Goal: Task Accomplishment & Management: Manage account settings

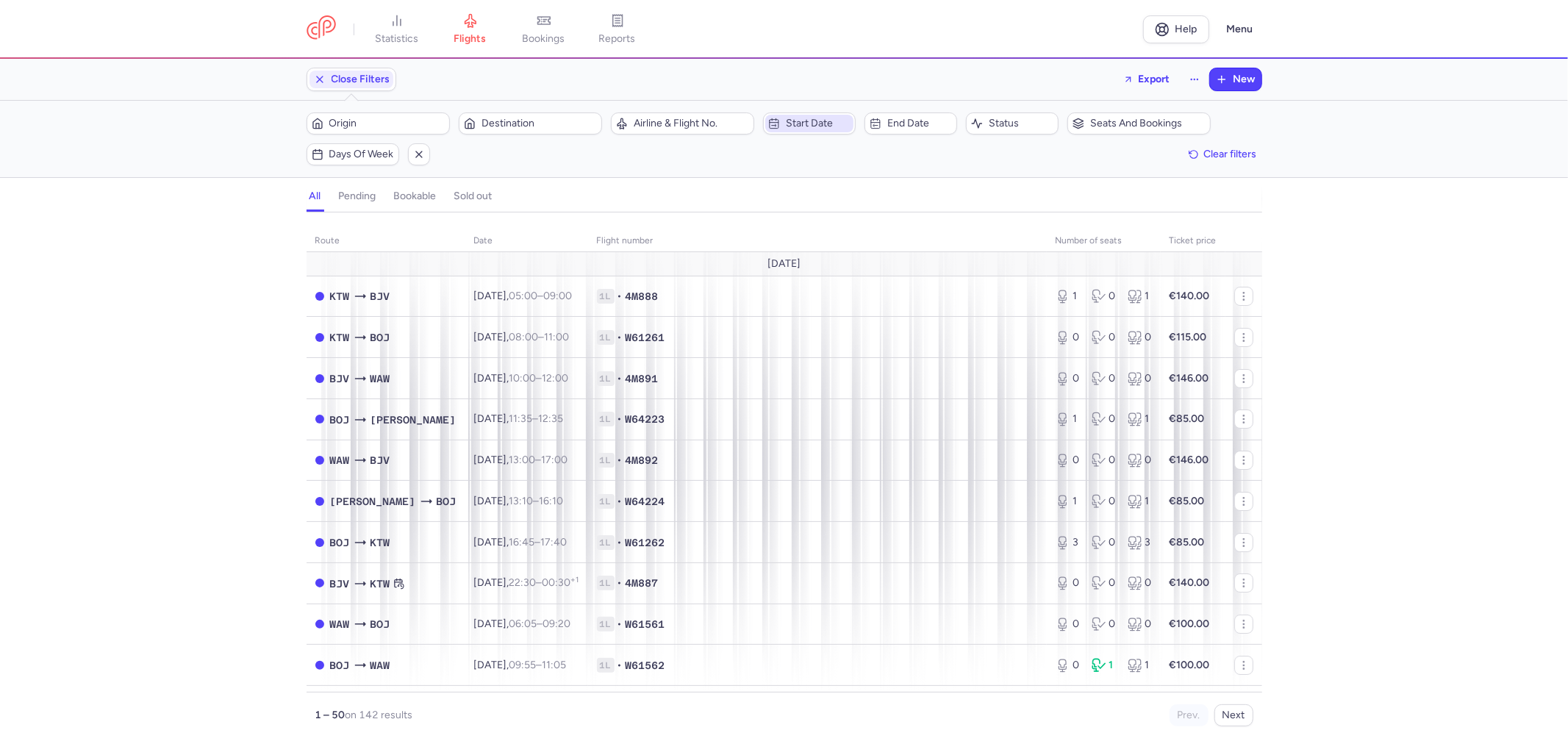
click at [807, 115] on span "Start date" at bounding box center [809, 124] width 88 height 18
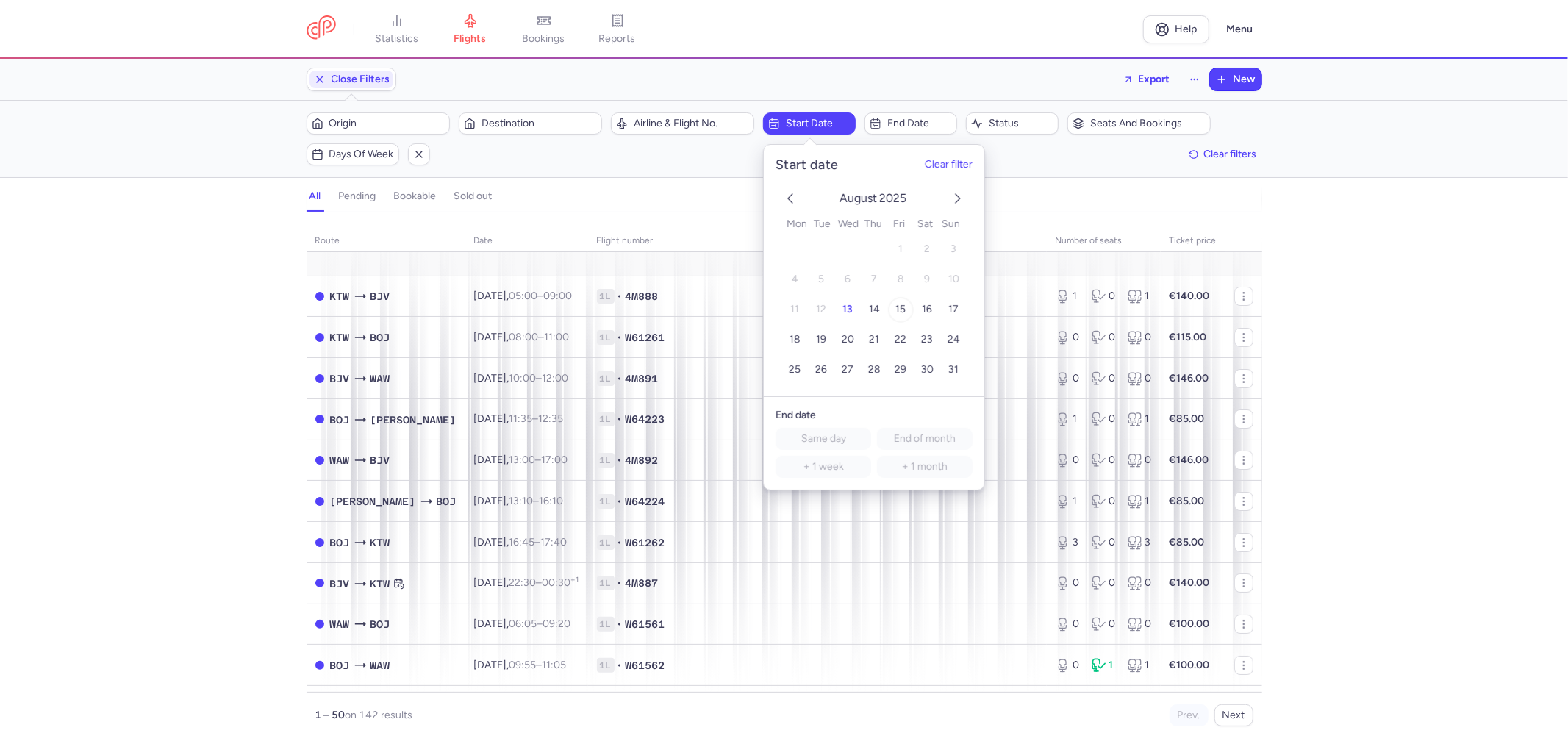
click at [905, 309] on button "15" at bounding box center [901, 309] width 26 height 26
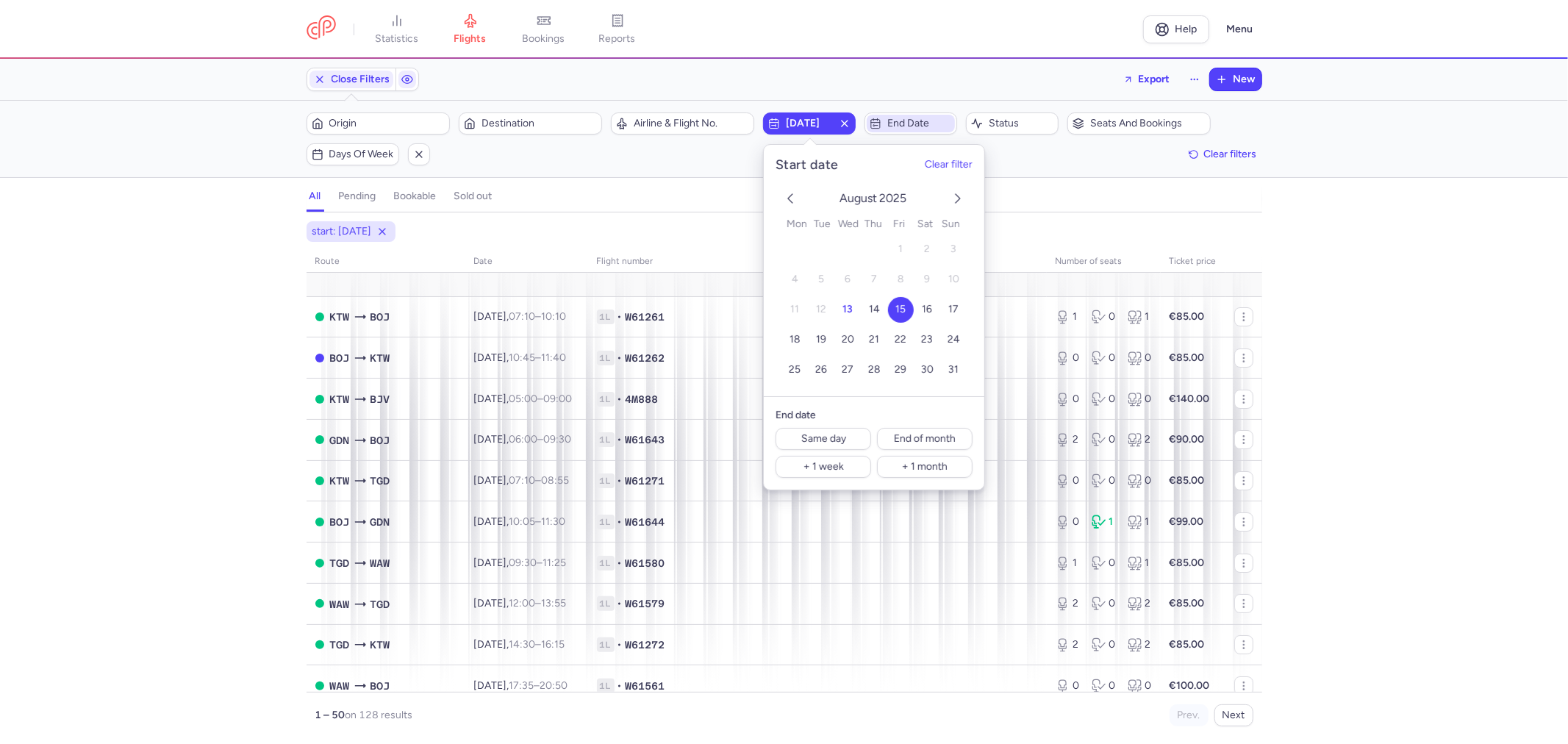
click at [909, 122] on span "End date" at bounding box center [920, 123] width 65 height 12
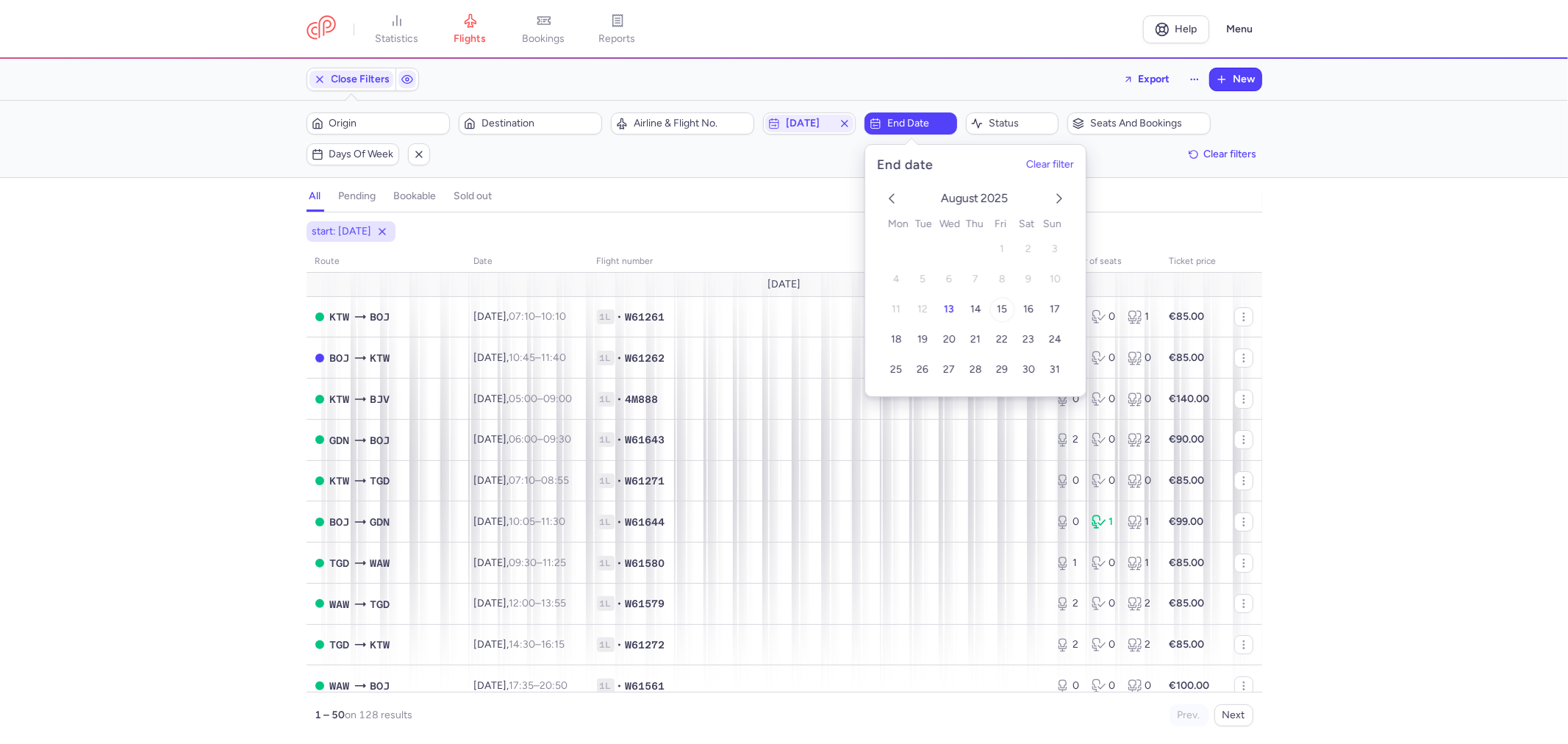
click at [1011, 305] on button "15" at bounding box center [1002, 309] width 26 height 26
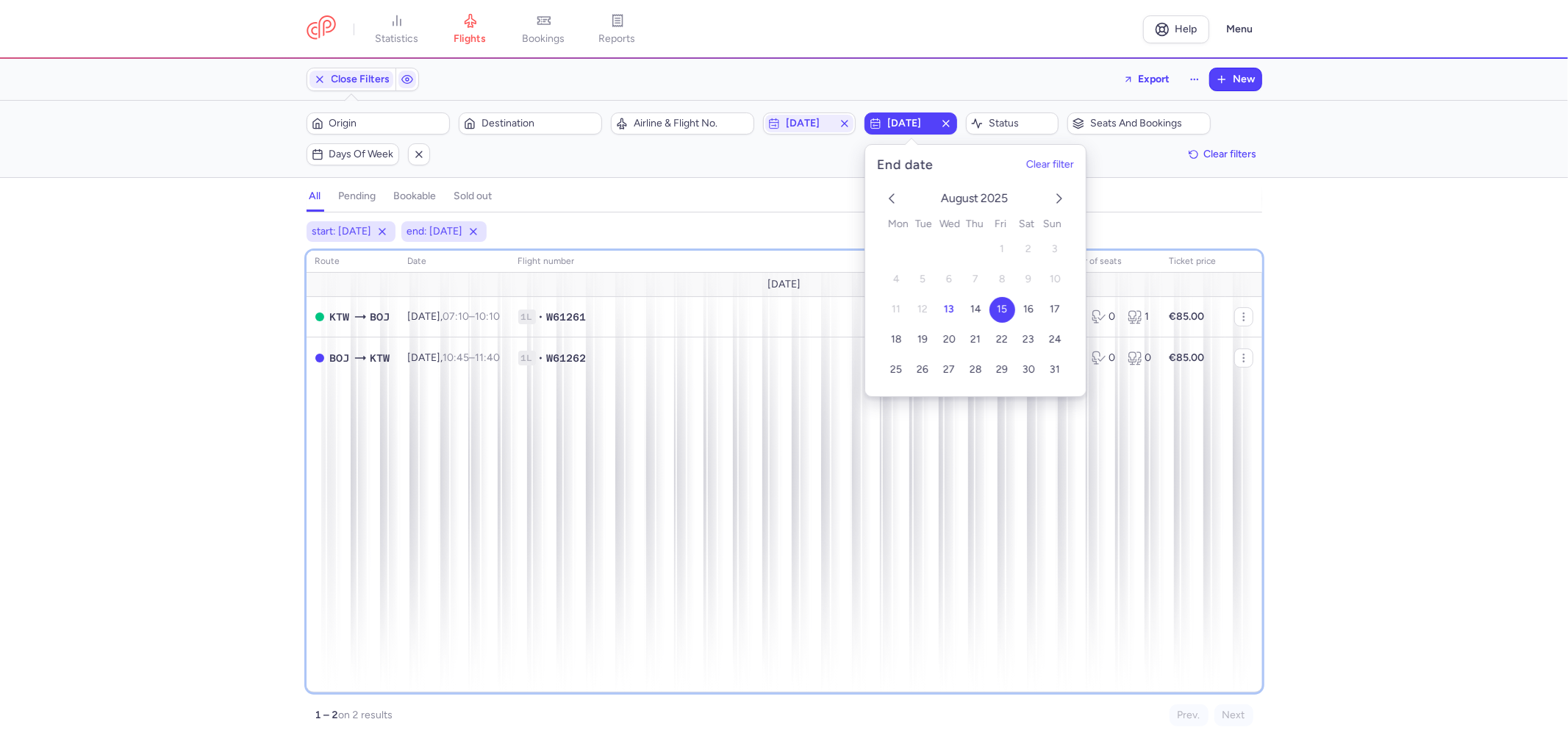
click at [449, 481] on div "route date Flight number number of seats Ticket price [DATE] KTW BOJ [DATE] 07:…" at bounding box center [784, 471] width 956 height 442
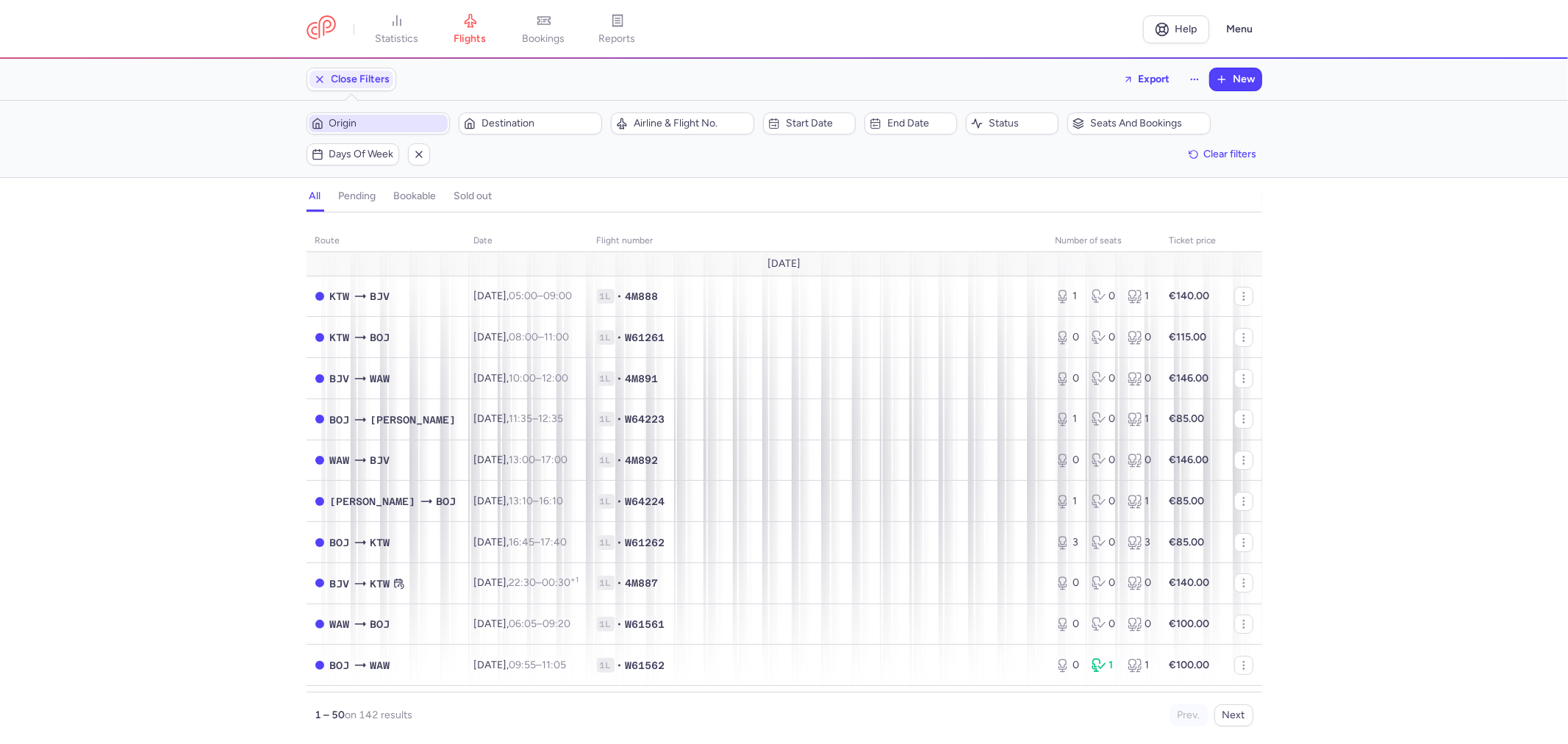
click at [383, 128] on span "Origin" at bounding box center [387, 123] width 115 height 12
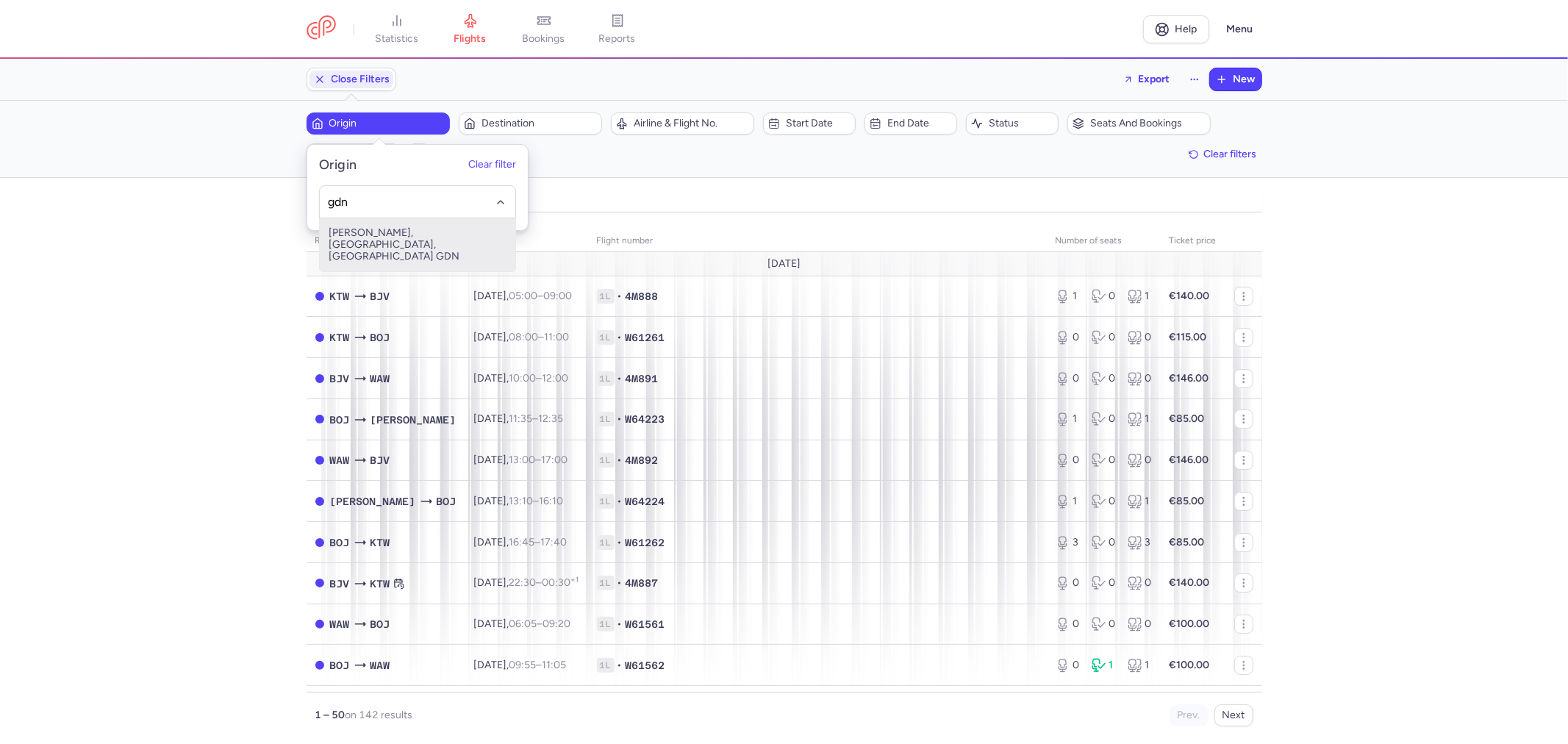
click at [421, 236] on span "Lech Walesa, Gdańsk, Poland GDN" at bounding box center [417, 245] width 195 height 53
type input "gdn"
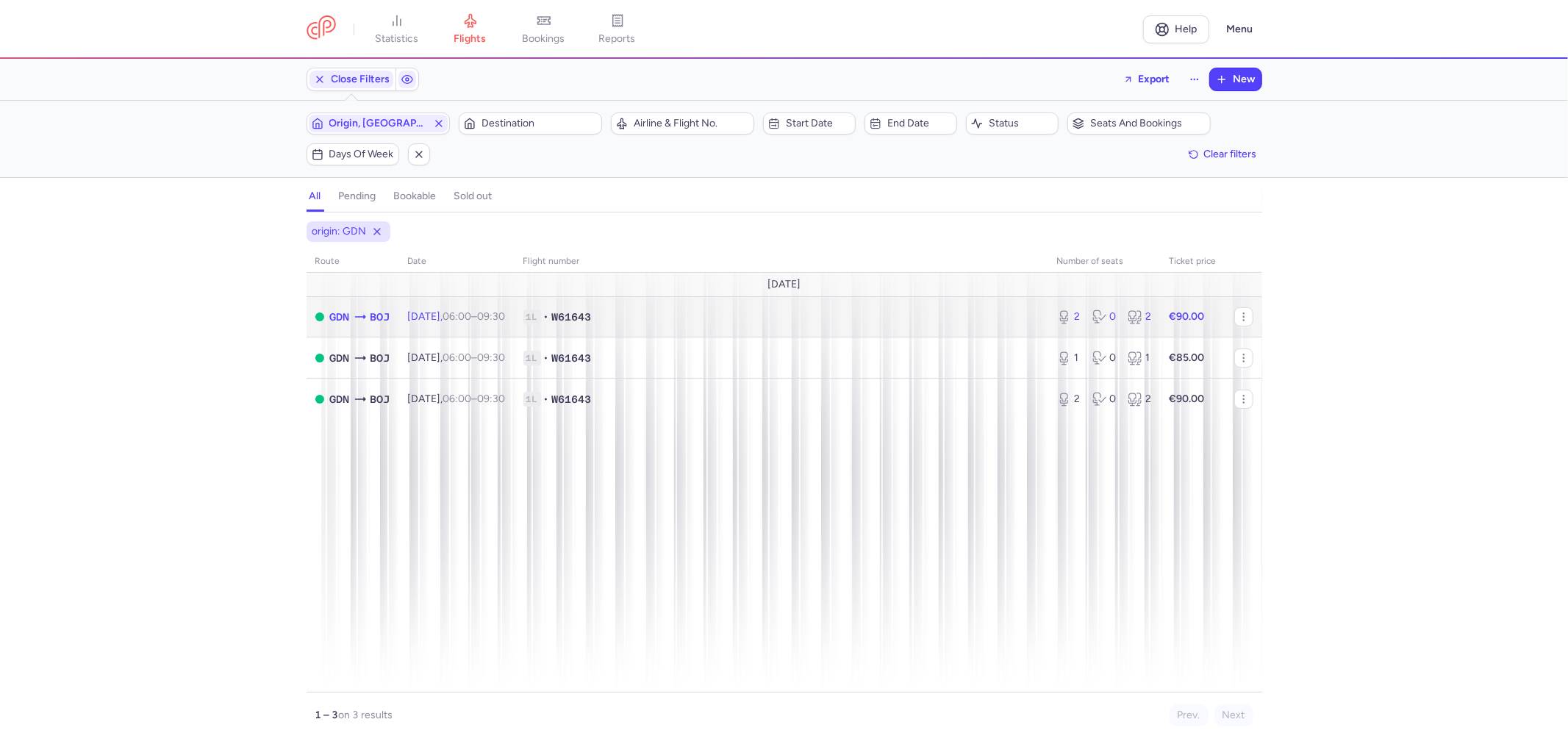
click at [473, 325] on td "Sat, 16 Aug, 06:00 – 09:30 +0" at bounding box center [457, 317] width 115 height 41
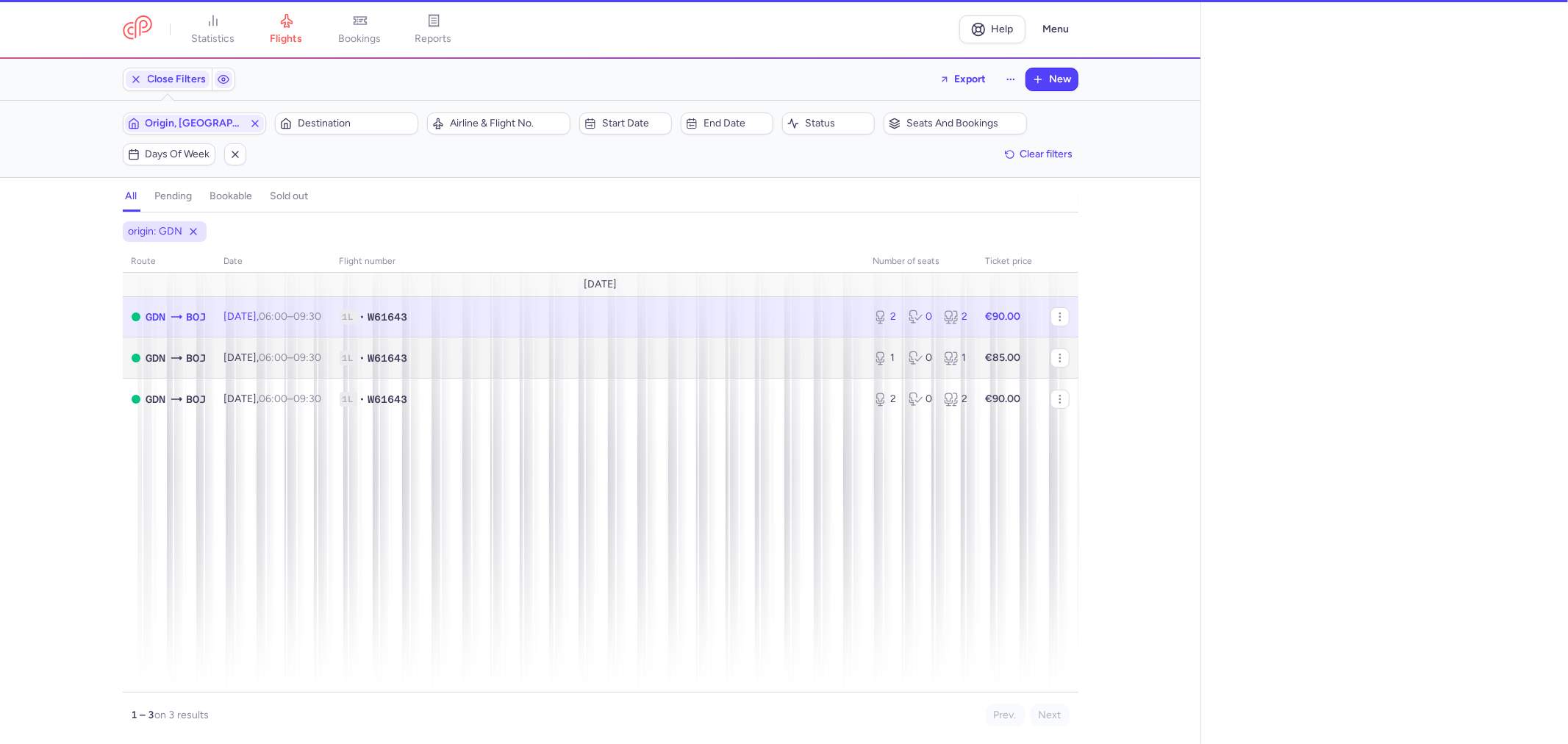
select select "days"
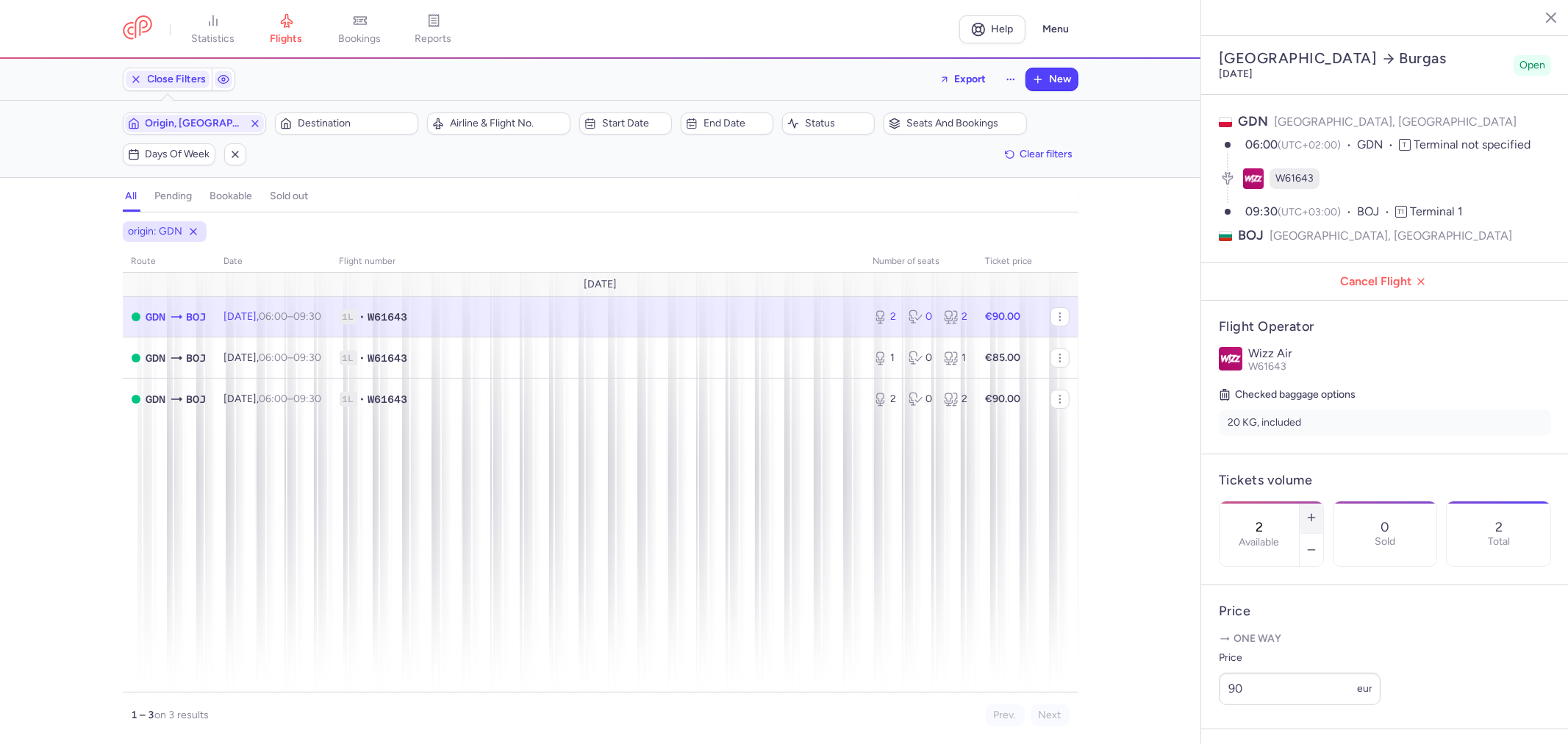
click at [1317, 512] on icon "button" at bounding box center [1311, 517] width 12 height 12
type input "3"
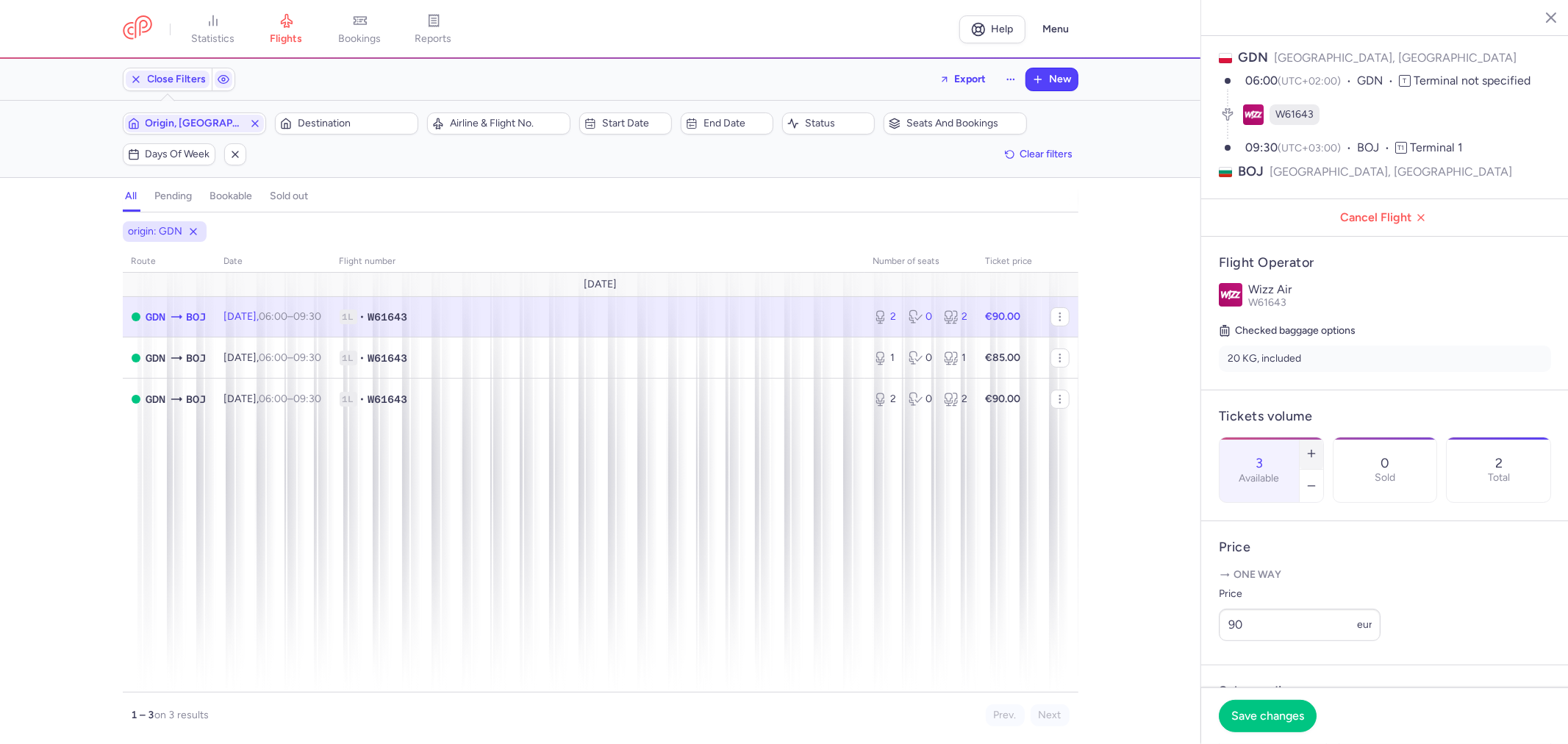
scroll to position [163, 0]
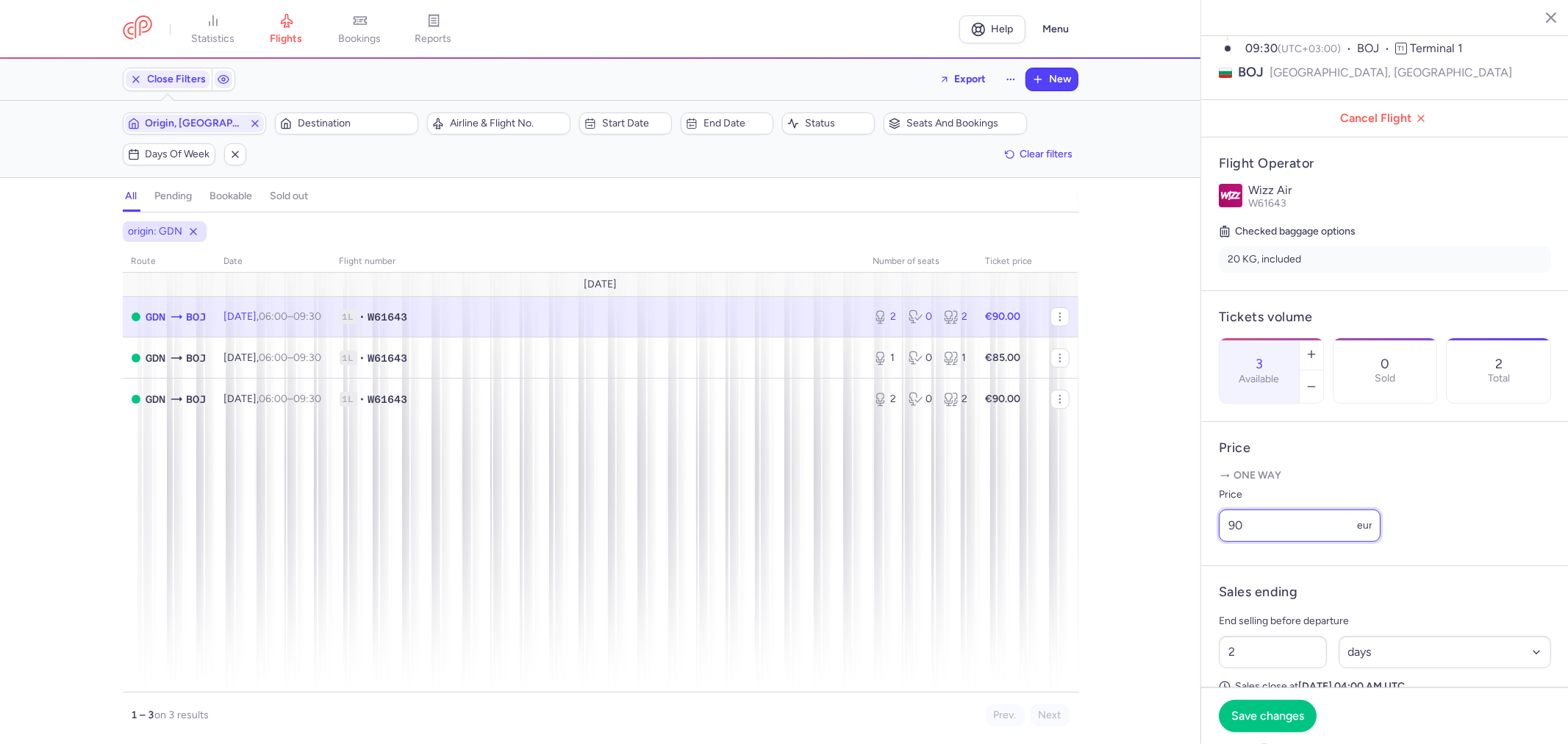
drag, startPoint x: 1261, startPoint y: 570, endPoint x: 1158, endPoint y: 575, distance: 103.1
click at [1158, 575] on div "statistics flights bookings reports Help Menu Close Filters Export New Filters …" at bounding box center [784, 372] width 1568 height 744
type input "85"
click at [1292, 707] on button "Save changes" at bounding box center [1268, 715] width 98 height 32
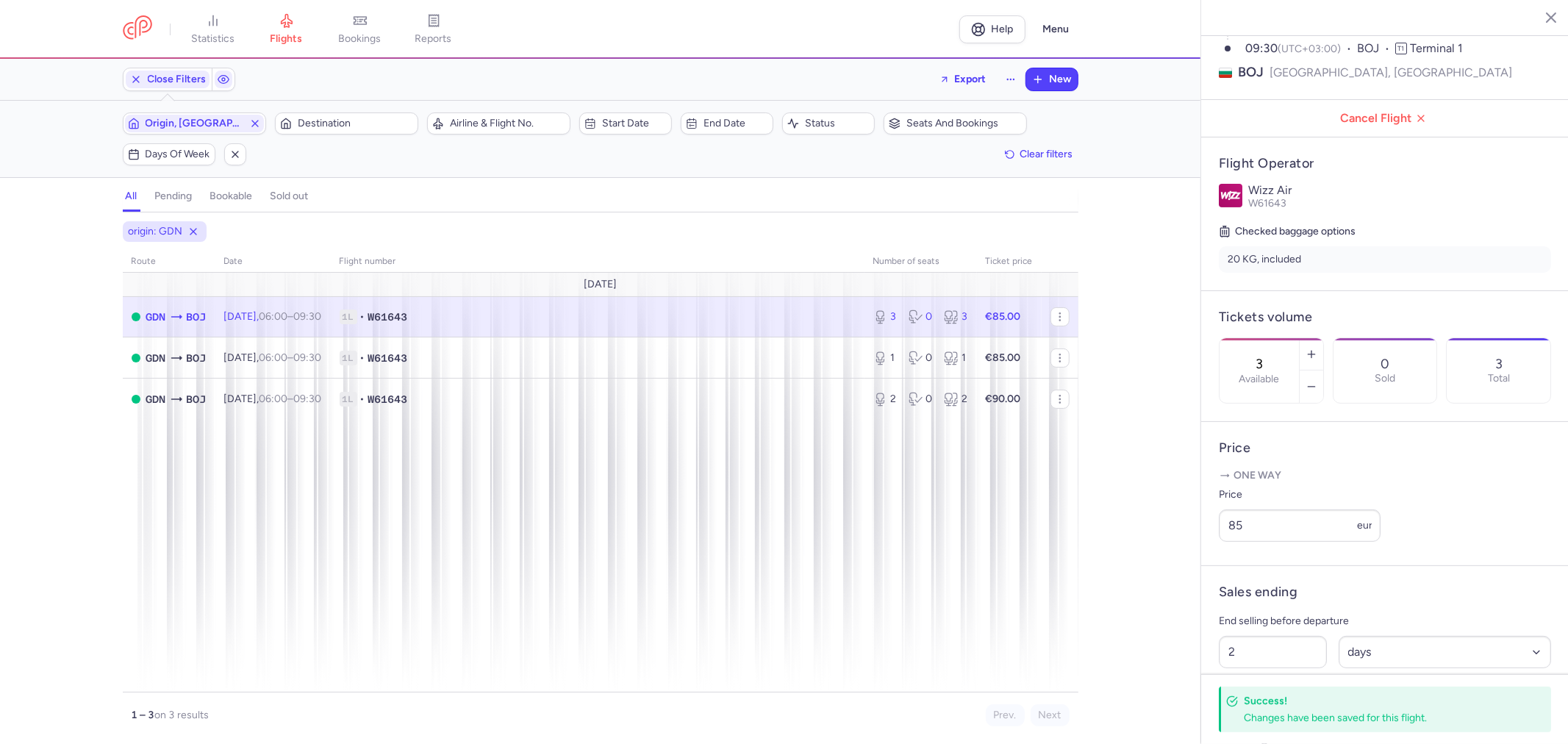
click at [533, 324] on span "1L • W61643" at bounding box center [598, 317] width 516 height 14
click at [1317, 381] on icon "button" at bounding box center [1311, 386] width 12 height 12
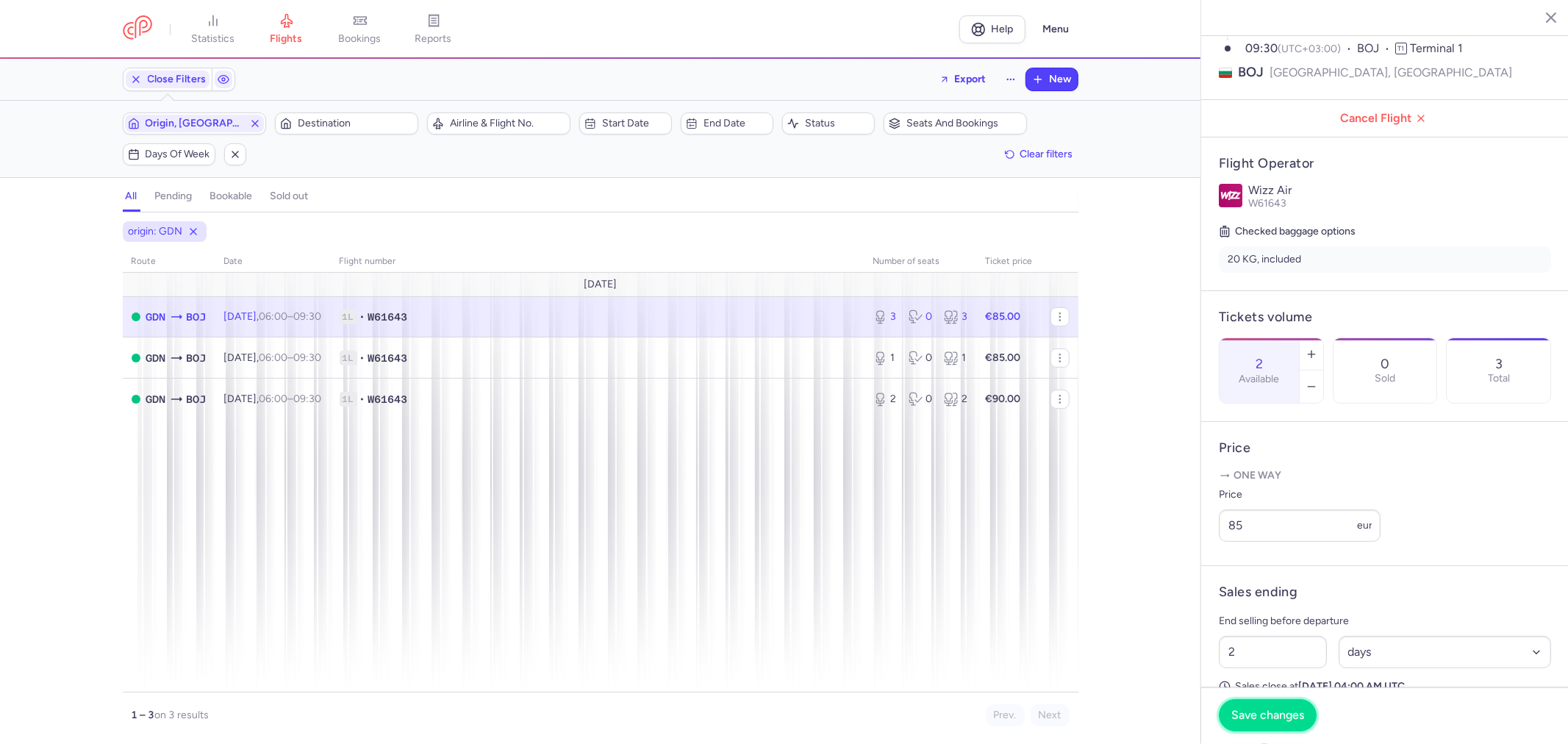
click at [1247, 724] on button "Save changes" at bounding box center [1268, 715] width 98 height 32
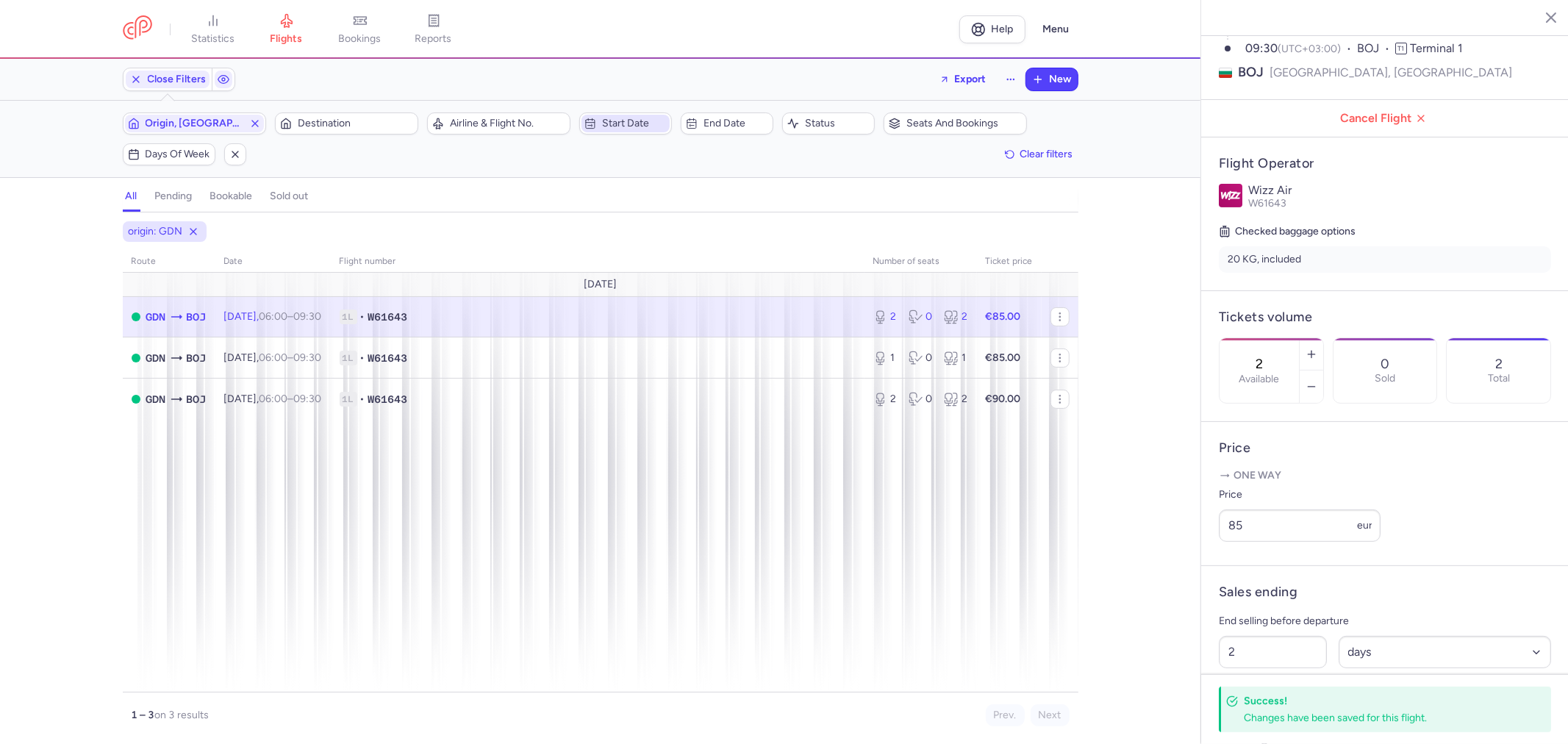
click at [641, 121] on span "Start date" at bounding box center [635, 123] width 65 height 12
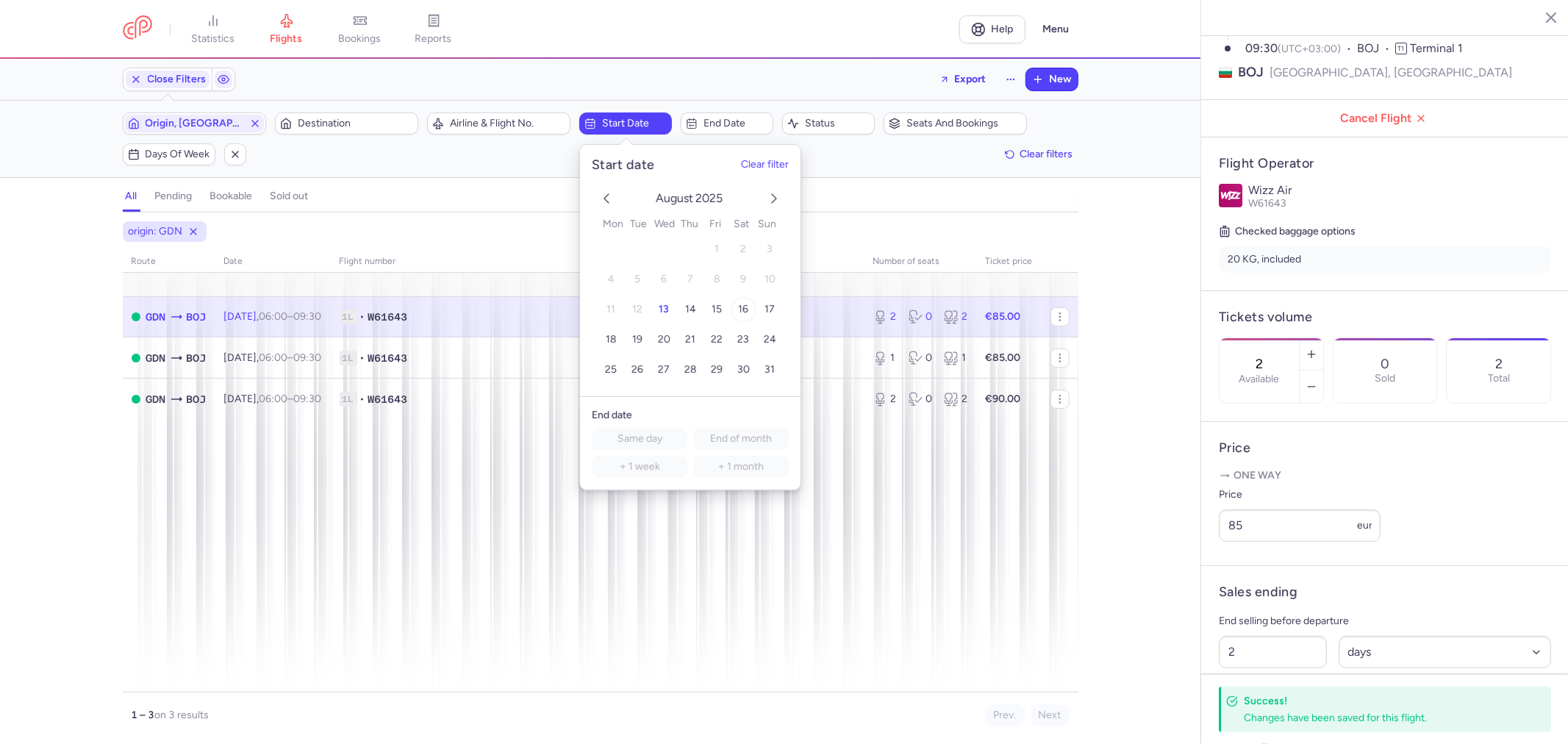
click at [738, 309] on span "16" at bounding box center [743, 309] width 10 height 13
click at [744, 121] on span "End date" at bounding box center [735, 123] width 65 height 12
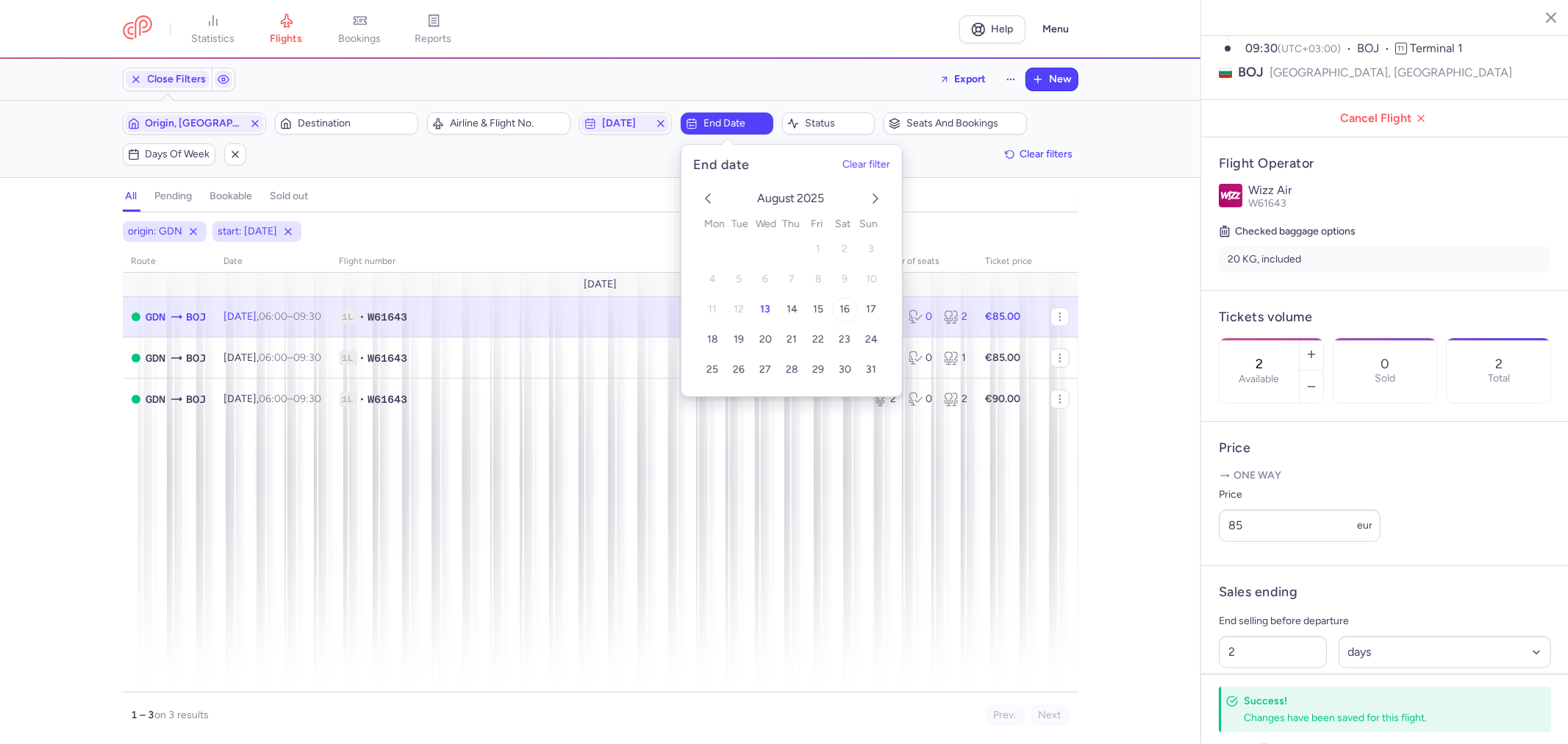
click at [842, 309] on span "16" at bounding box center [844, 309] width 10 height 13
click at [252, 127] on line "button" at bounding box center [254, 123] width 6 height 6
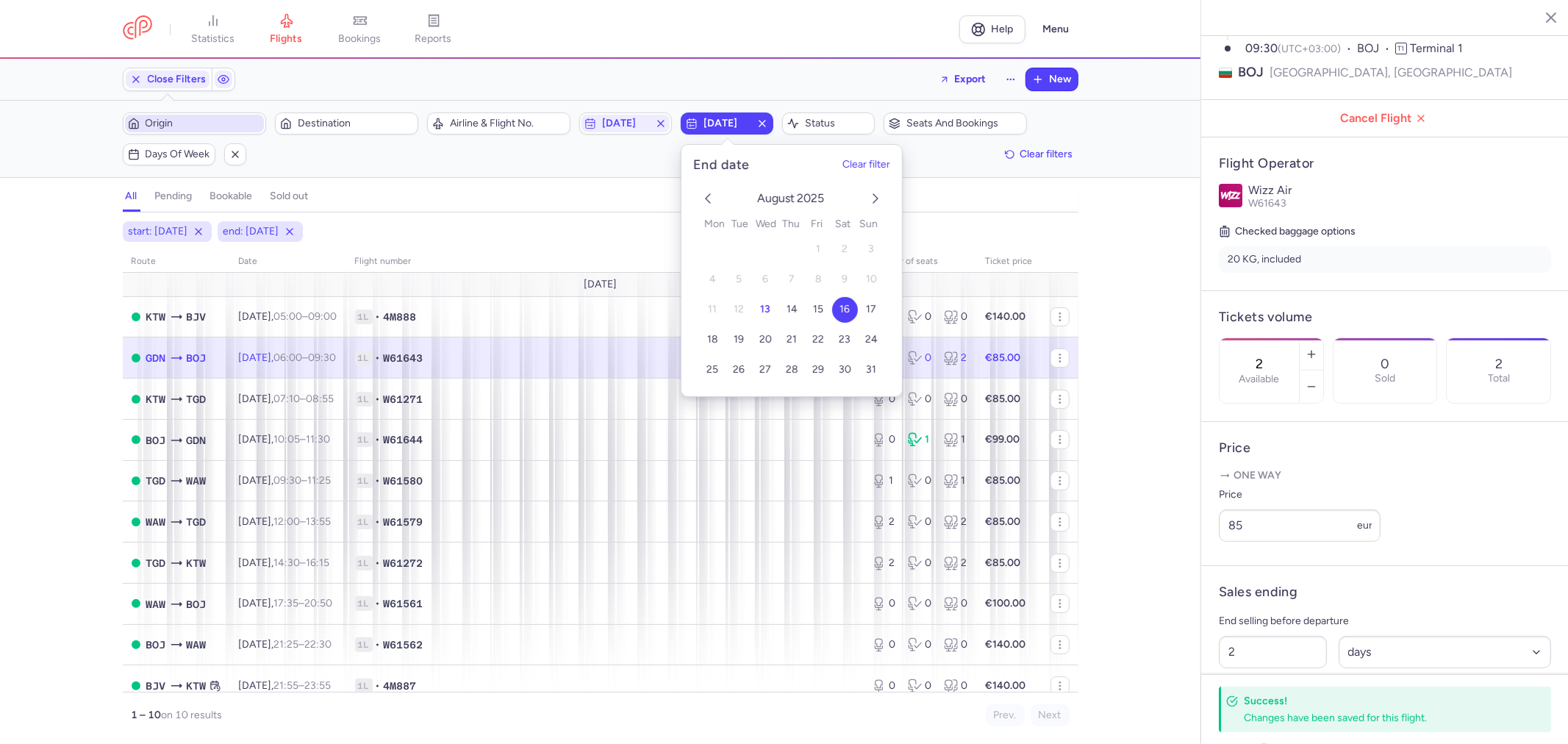
click at [557, 216] on div "start: 2025-08-16 end: 2025-08-16 route date Flight number number of seats Tick…" at bounding box center [600, 478] width 1200 height 532
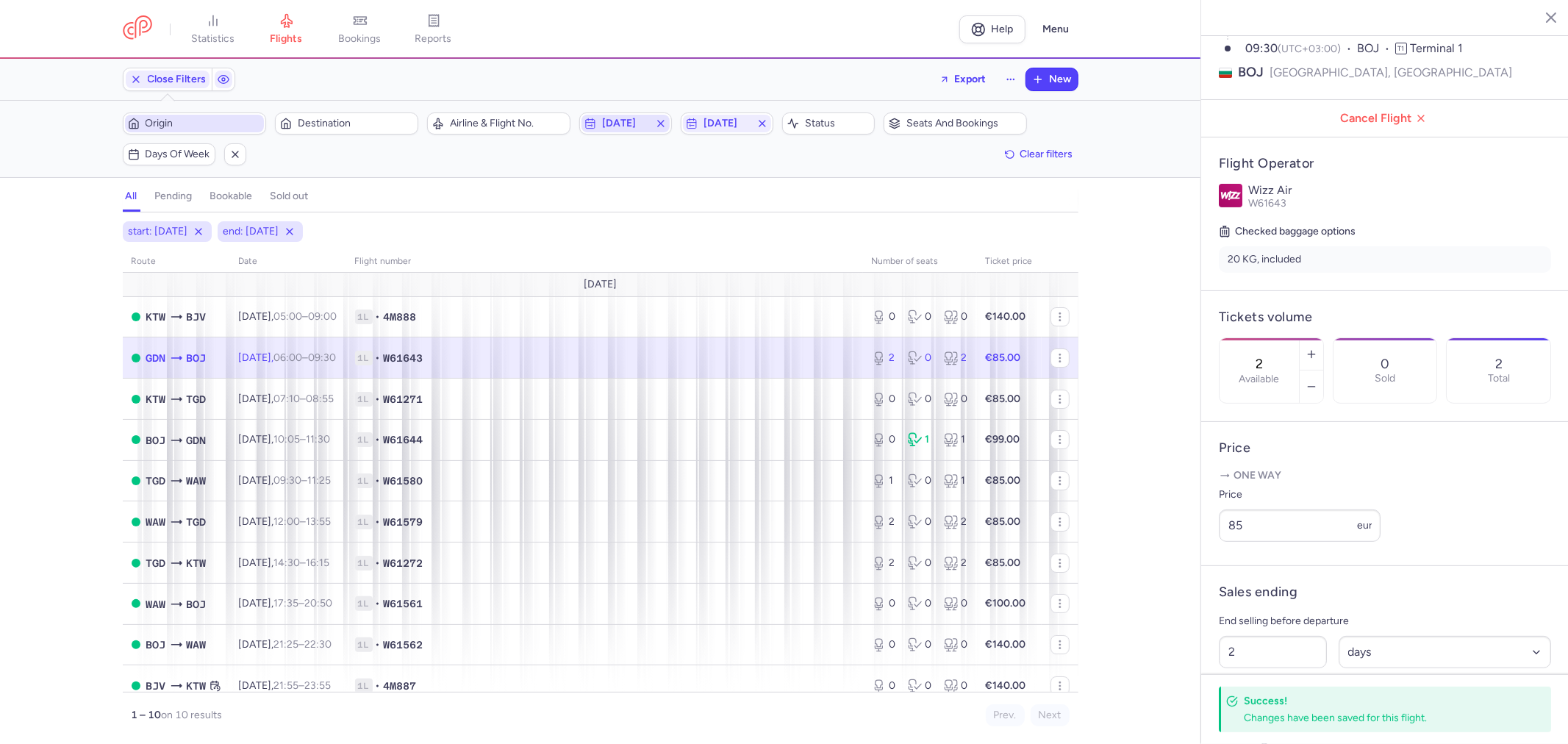
click at [644, 123] on span "2025-08-16" at bounding box center [626, 123] width 47 height 12
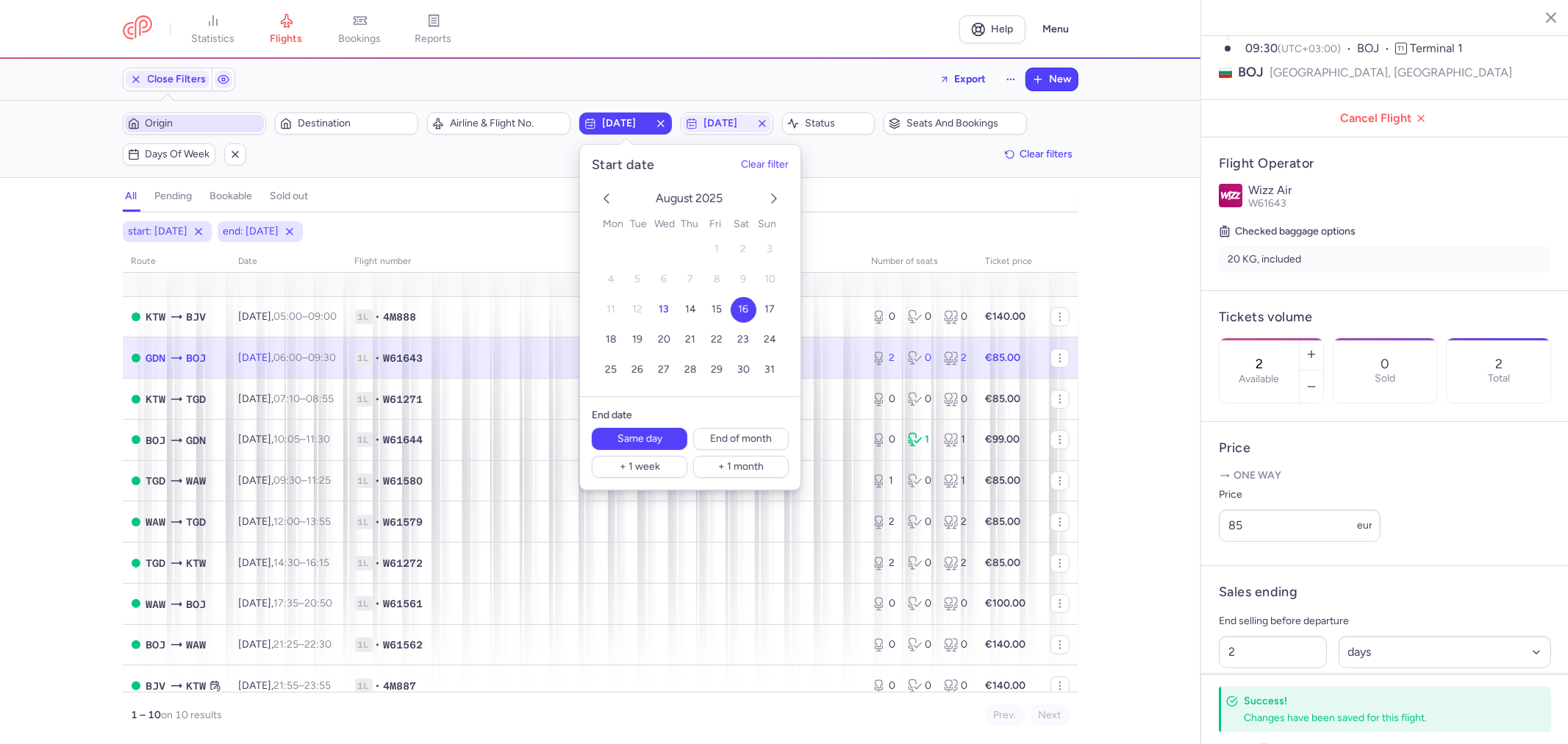
click at [748, 307] on button "16" at bounding box center [744, 309] width 26 height 26
click at [494, 169] on div "Filters (2) – 10 results Origin Destination Airline & Flight No. 2025-08-16 202…" at bounding box center [600, 139] width 1200 height 76
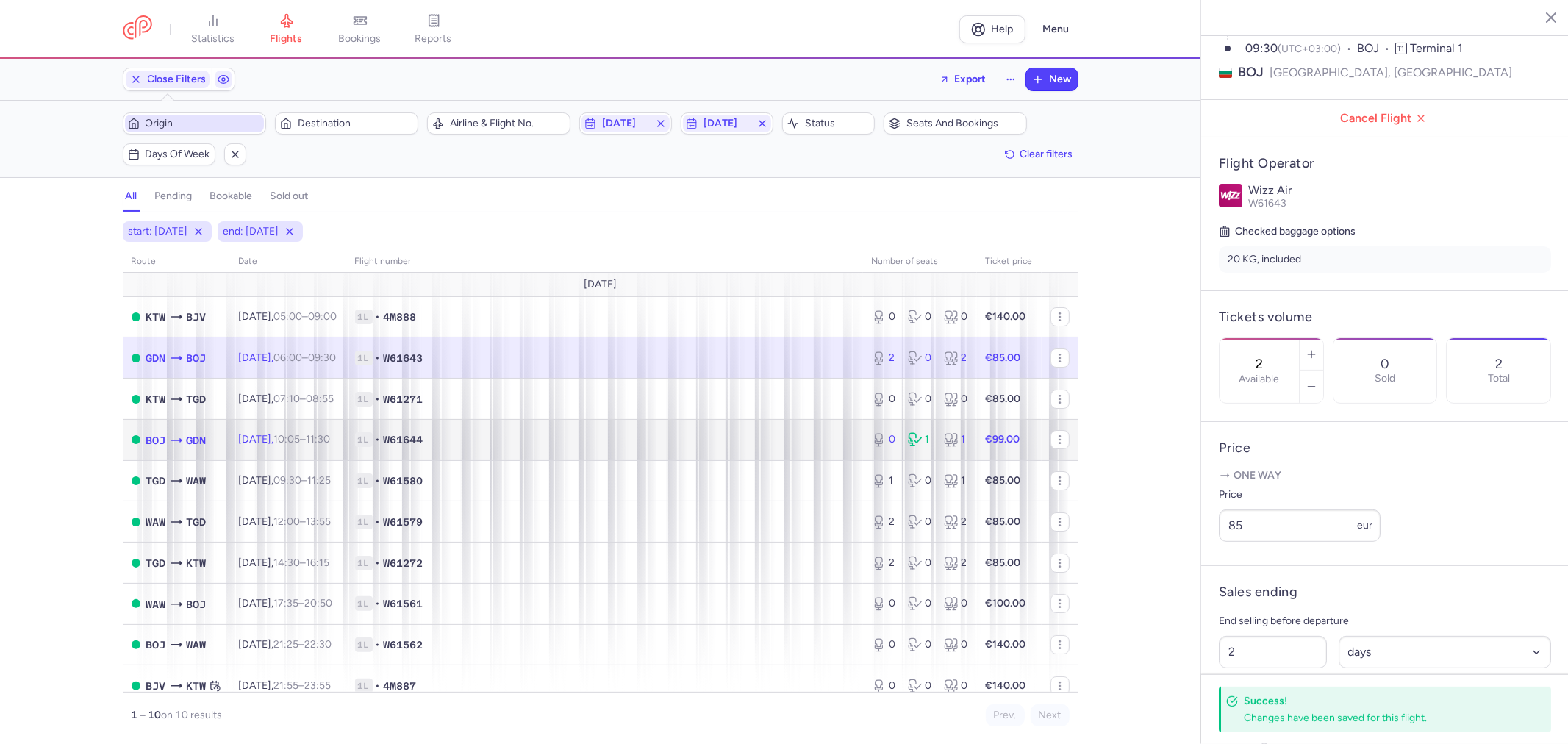
click at [518, 444] on span "1L • W61644" at bounding box center [604, 440] width 499 height 14
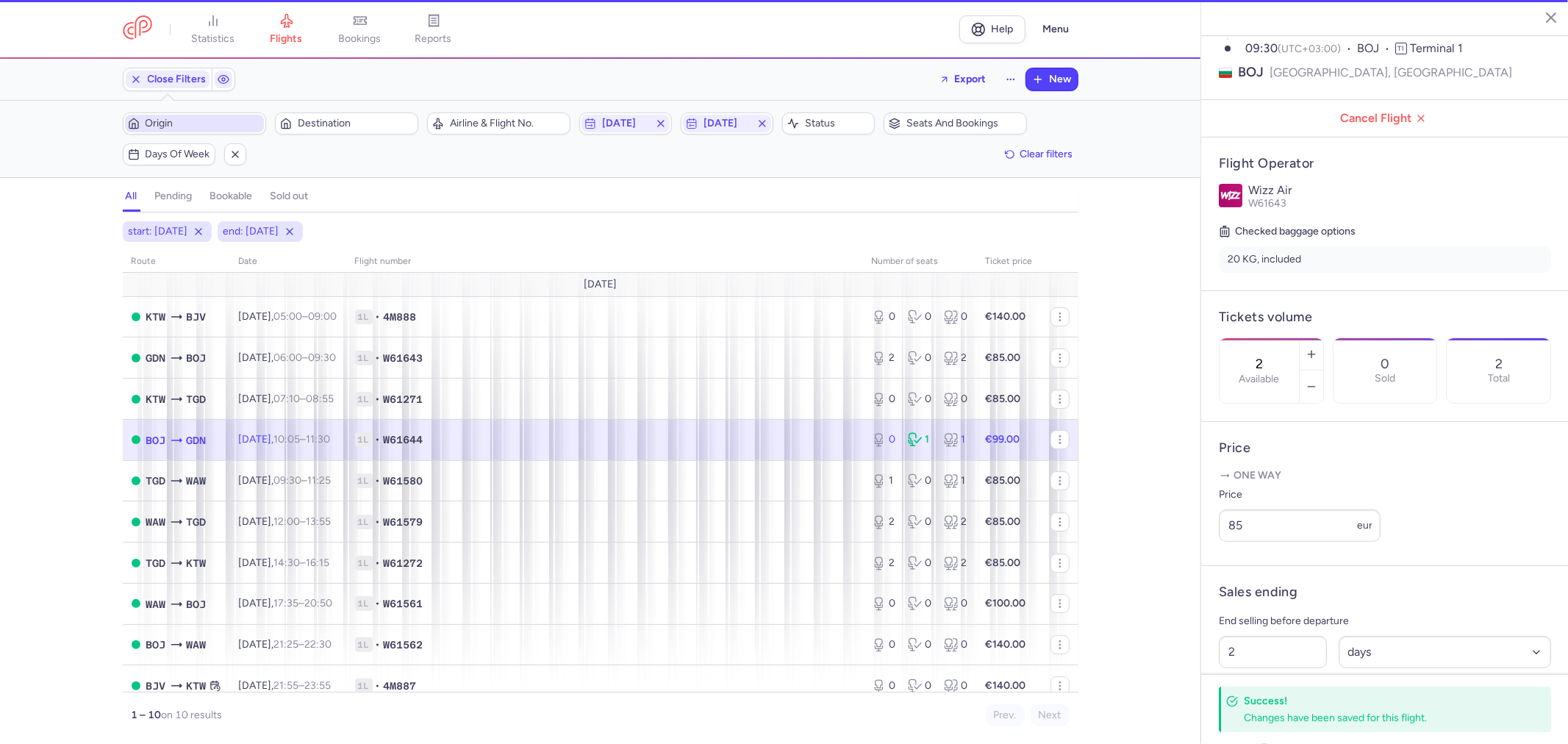
type input "0"
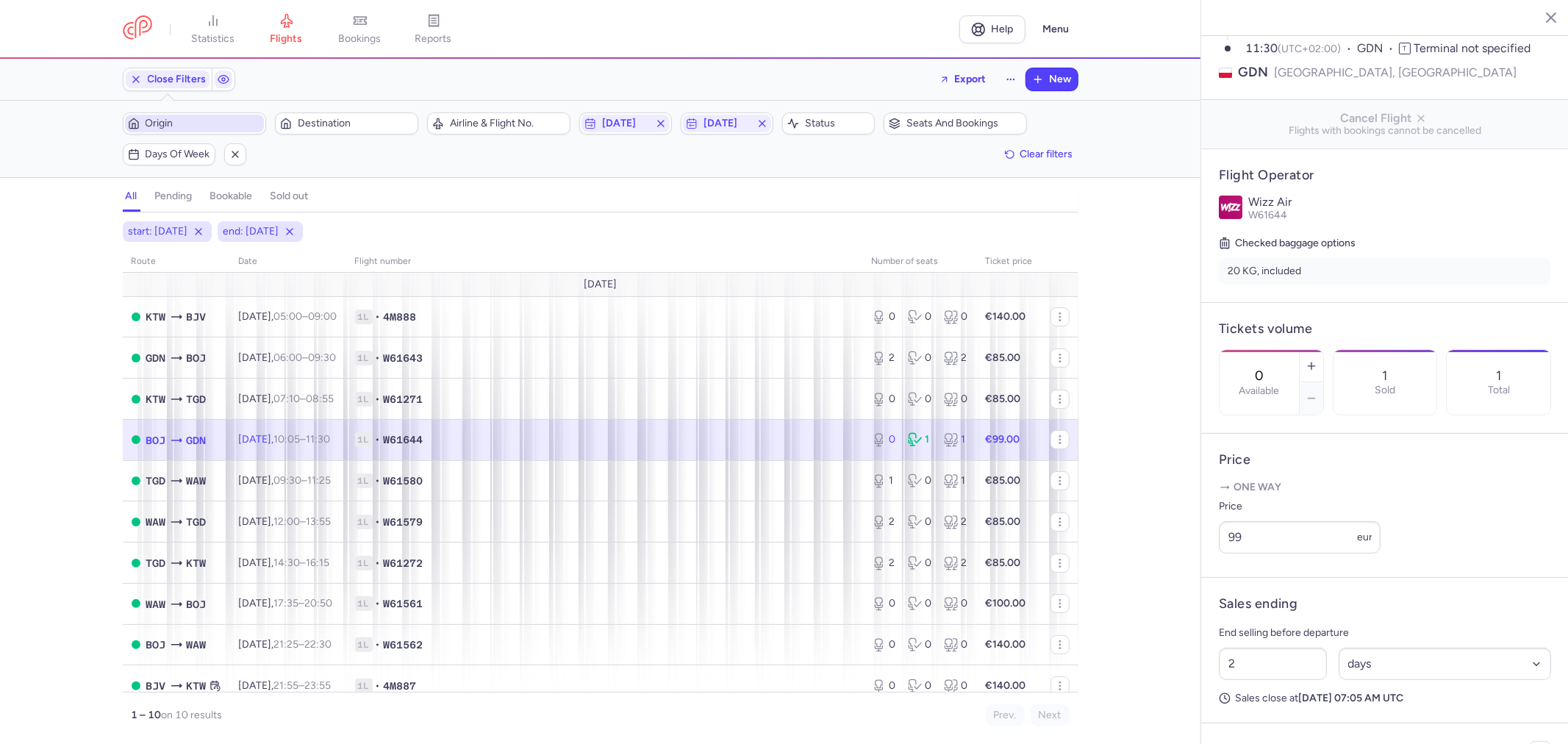
scroll to position [308, 0]
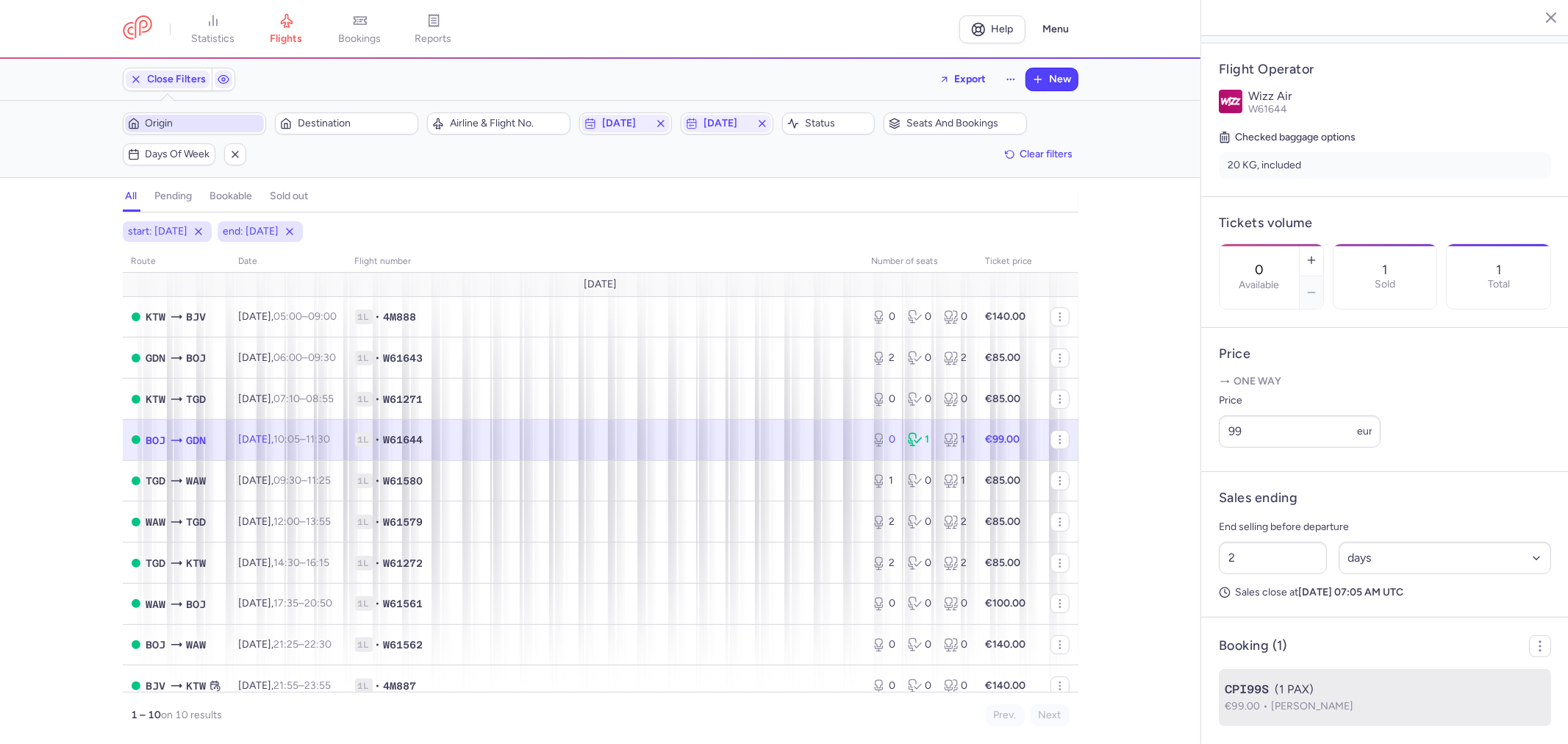
click at [1306, 697] on div "CPI99S (1 PAX)" at bounding box center [1385, 690] width 320 height 18
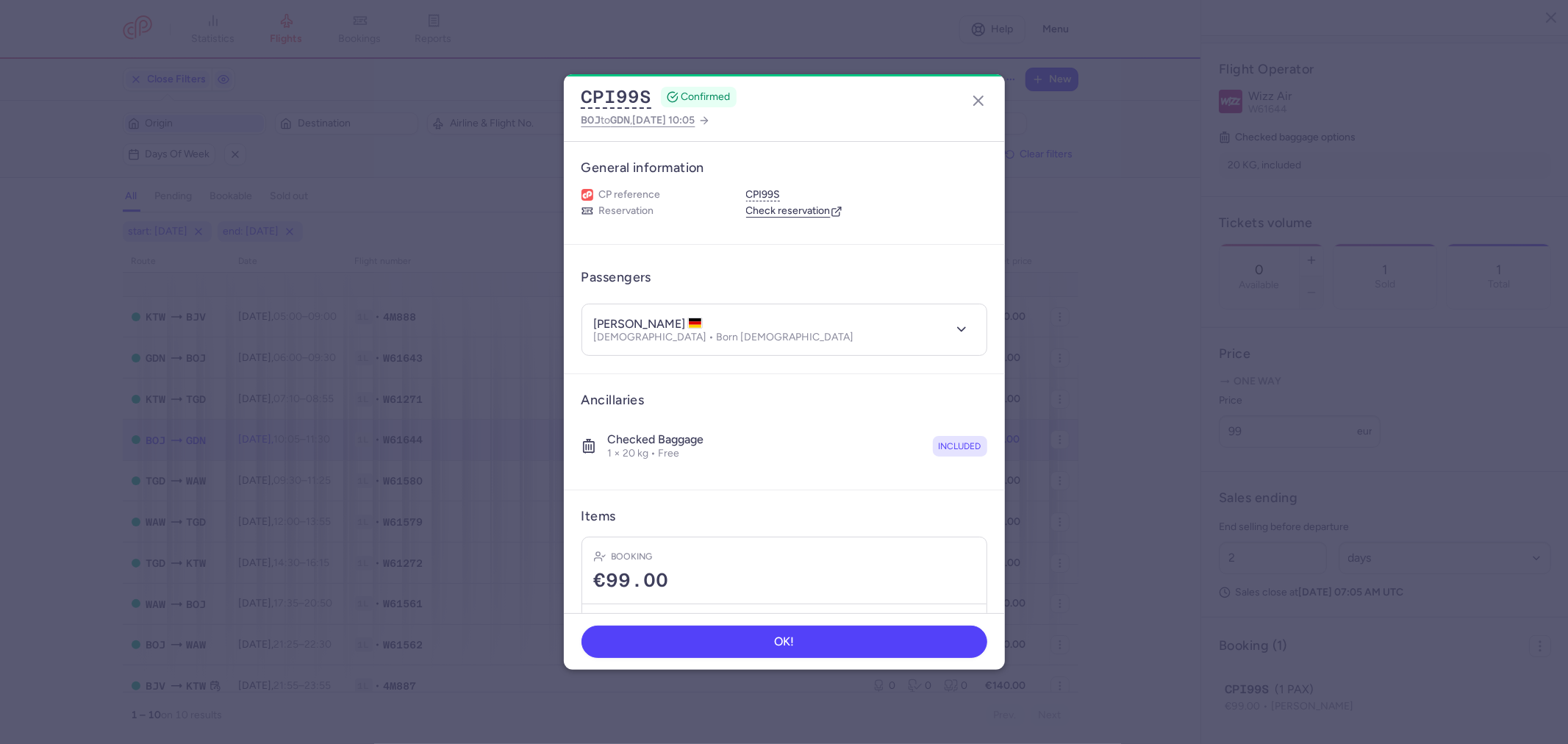
click at [655, 321] on h4 "elena SHADRINA" at bounding box center [648, 324] width 109 height 14
copy h4 "SHADRINA"
click at [685, 642] on button "OK!" at bounding box center [784, 641] width 405 height 32
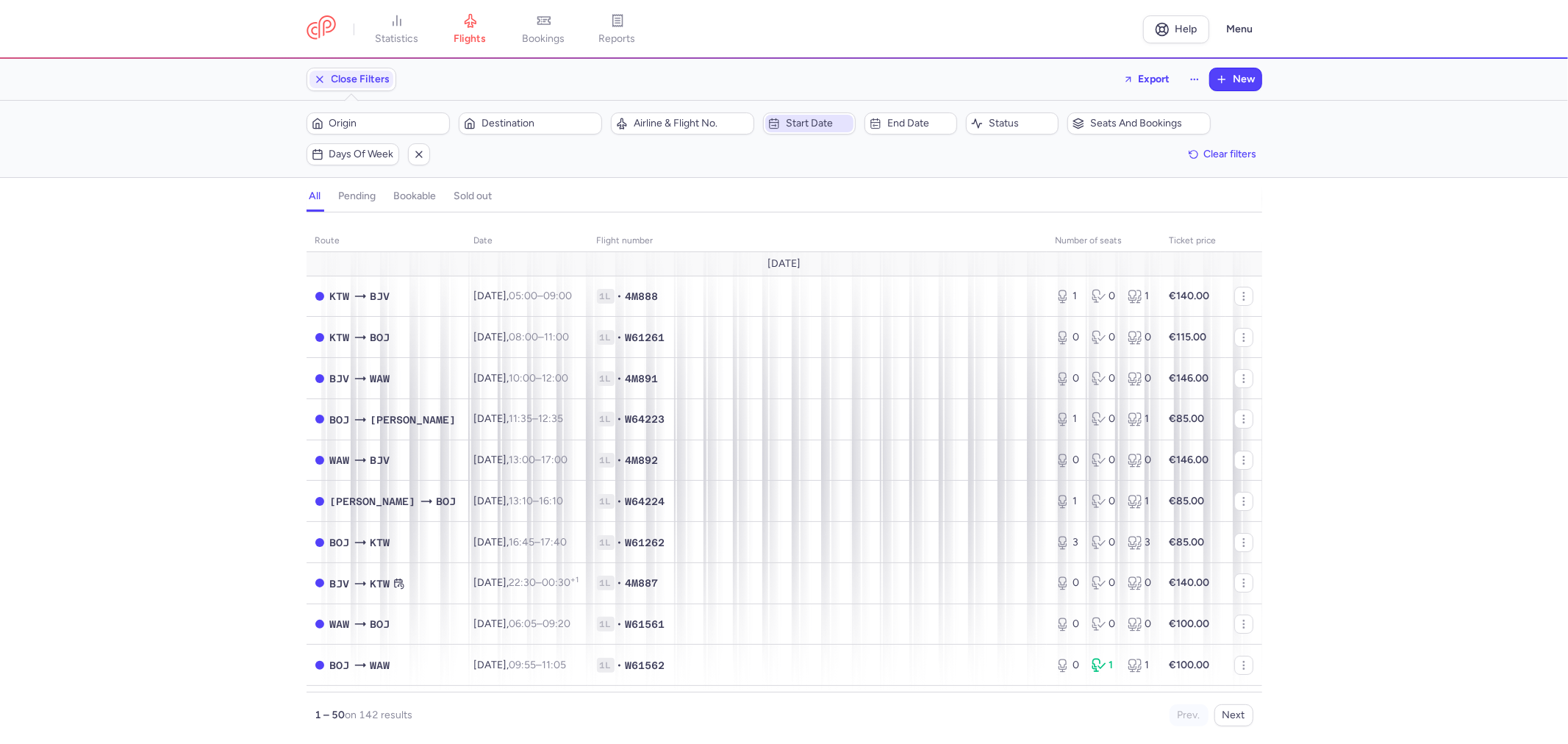
click at [818, 127] on span "Start date" at bounding box center [818, 123] width 65 height 12
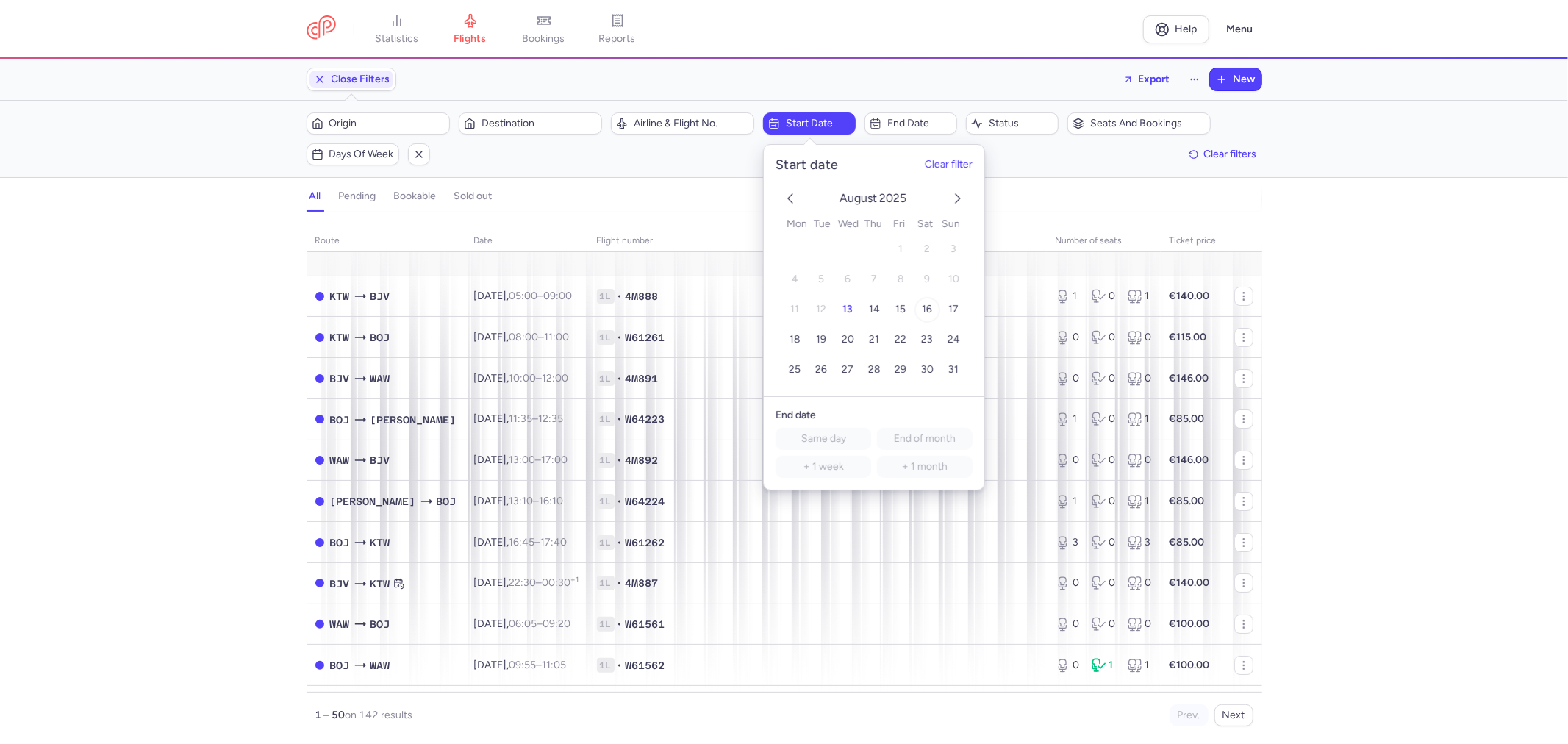
click at [927, 308] on span "16" at bounding box center [926, 309] width 10 height 13
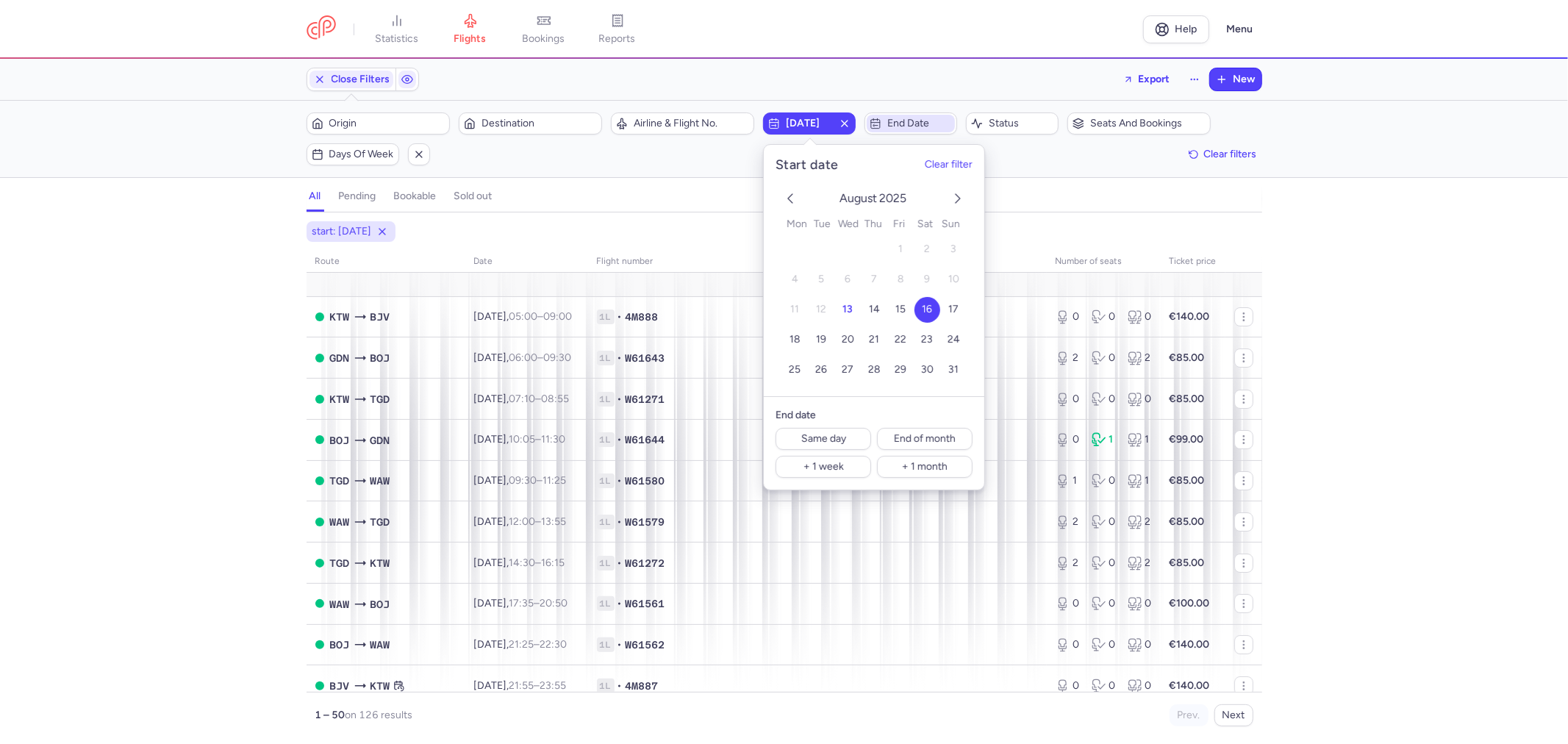
click at [924, 121] on span "End date" at bounding box center [920, 123] width 65 height 12
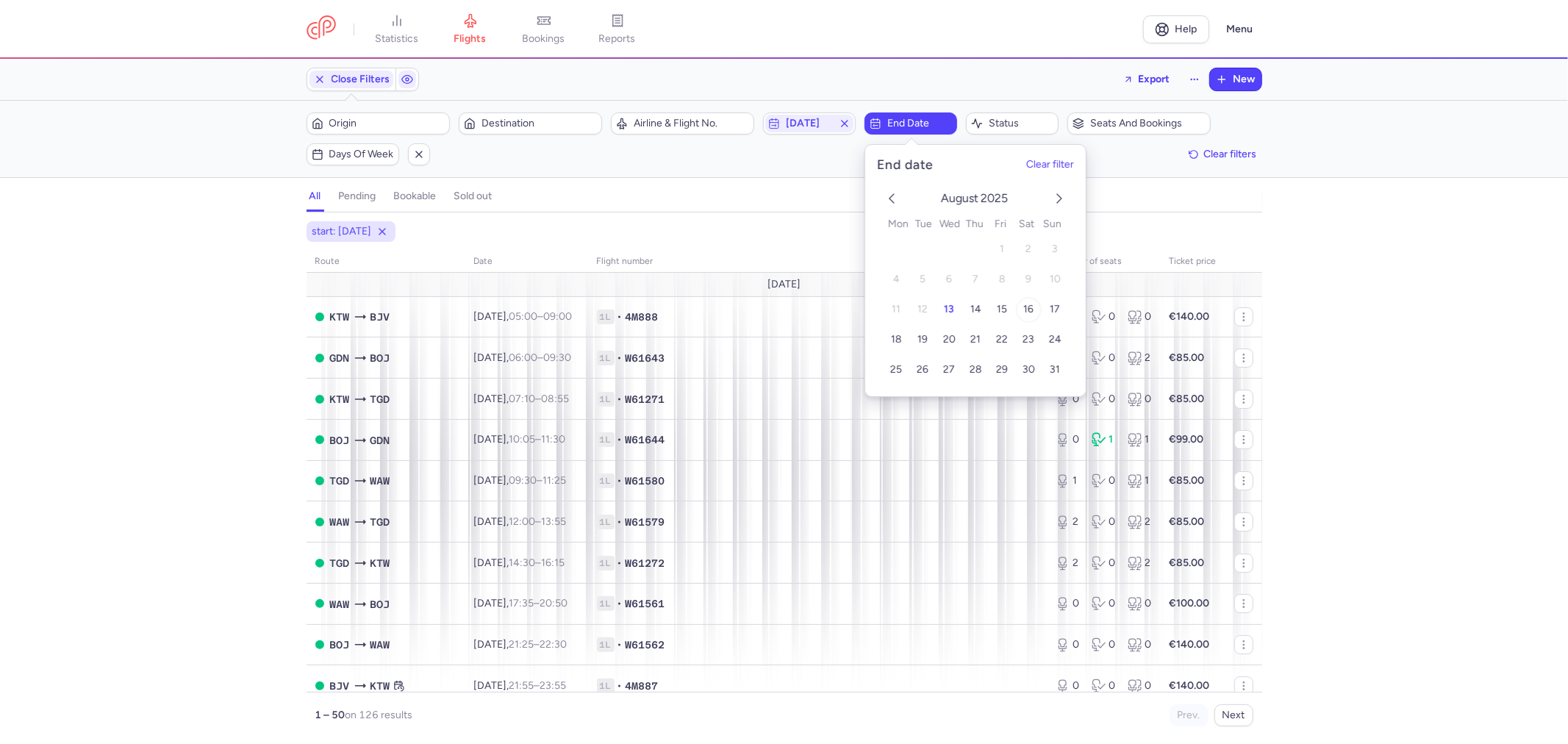
click at [1029, 309] on span "16" at bounding box center [1028, 309] width 10 height 13
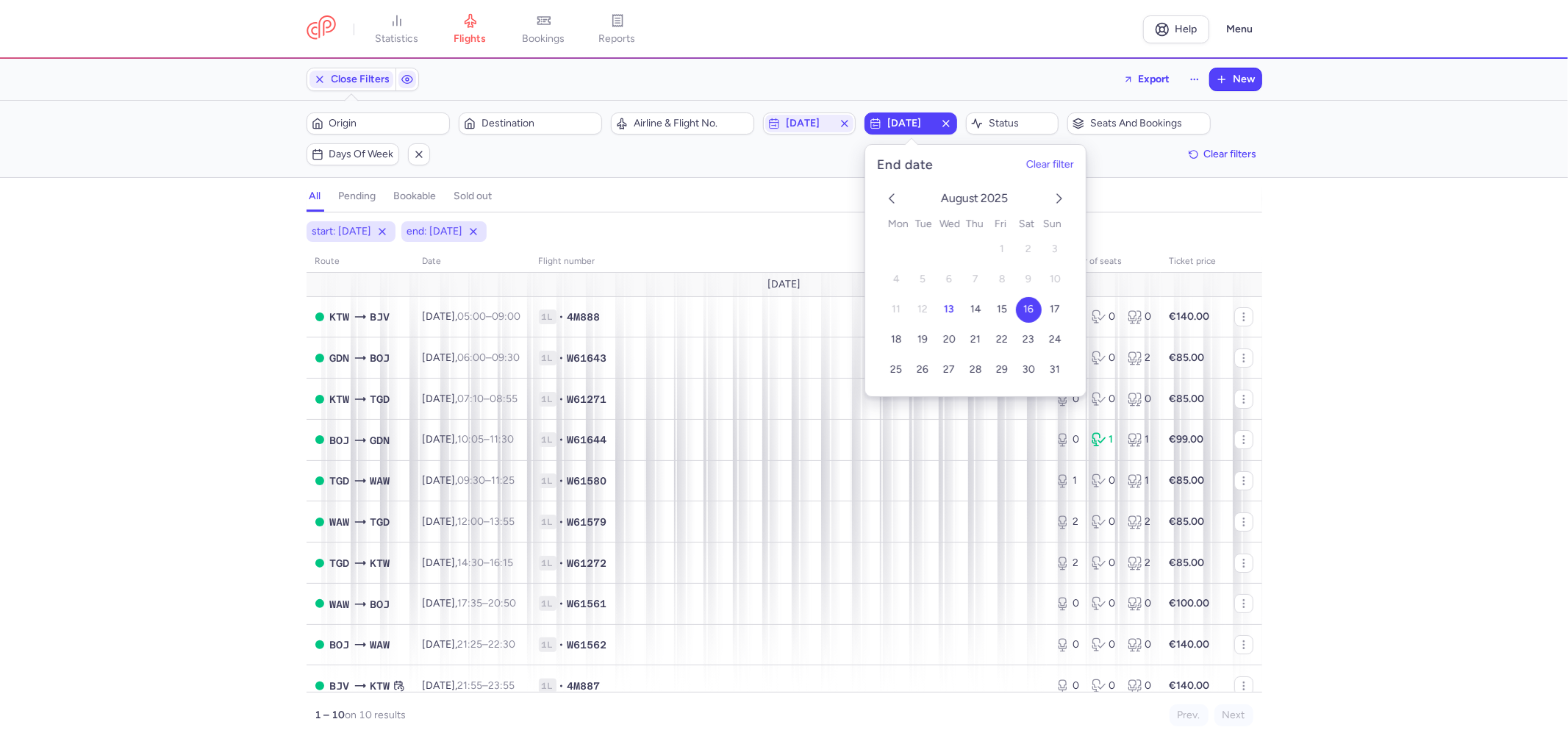
click at [1125, 200] on div "all pending bookable sold out" at bounding box center [784, 200] width 956 height 26
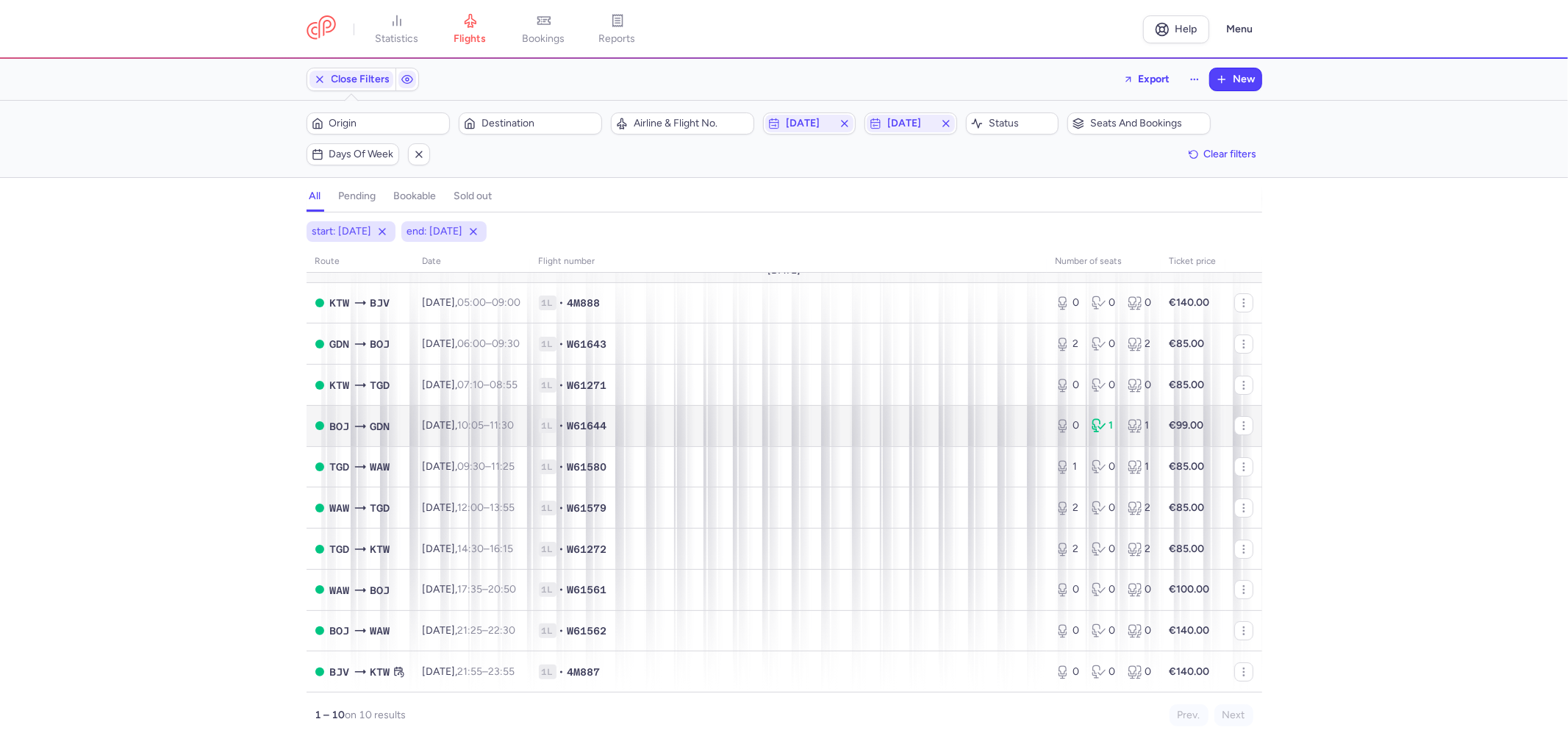
scroll to position [21, 0]
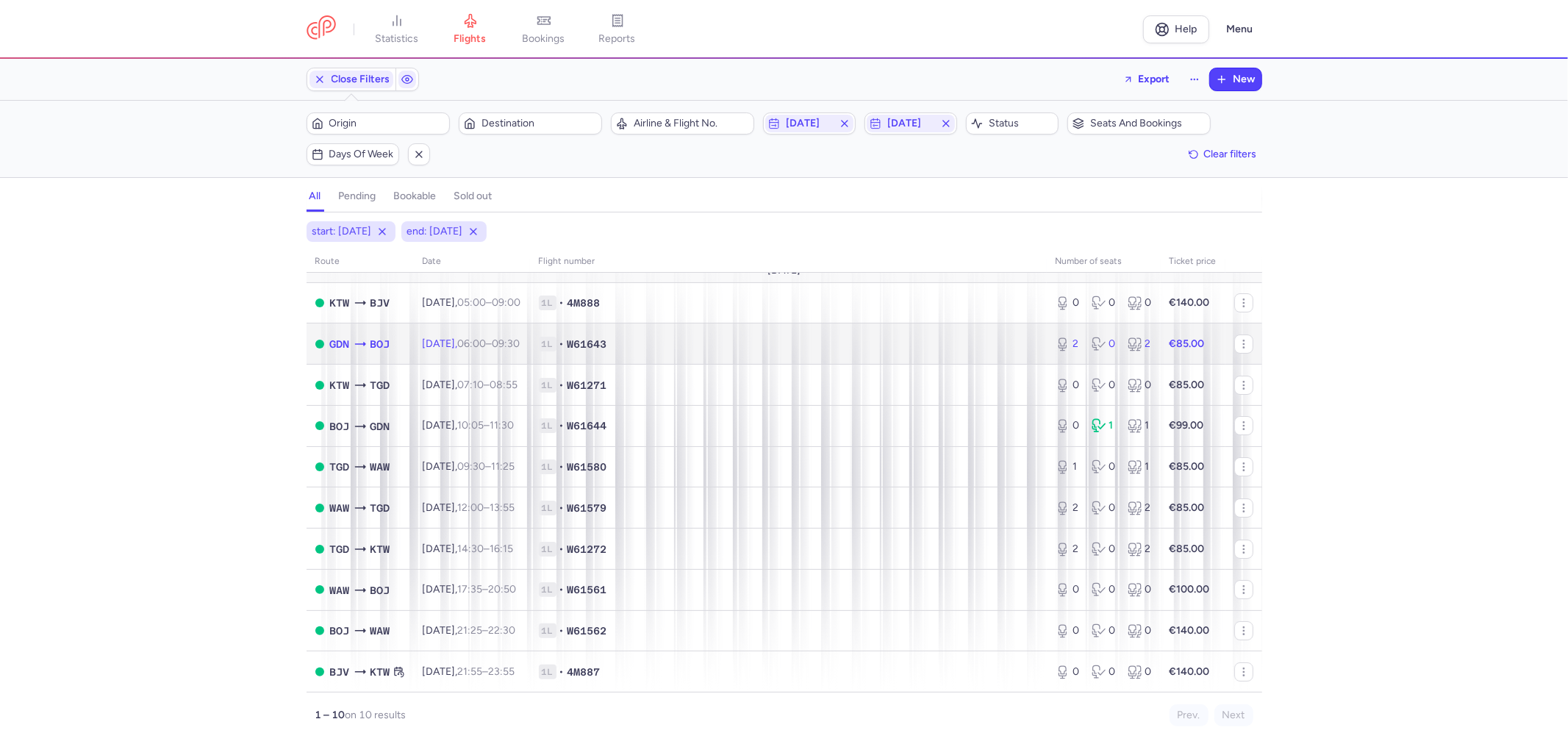
click at [760, 336] on span "1L • W61643" at bounding box center [788, 344] width 499 height 14
select select "days"
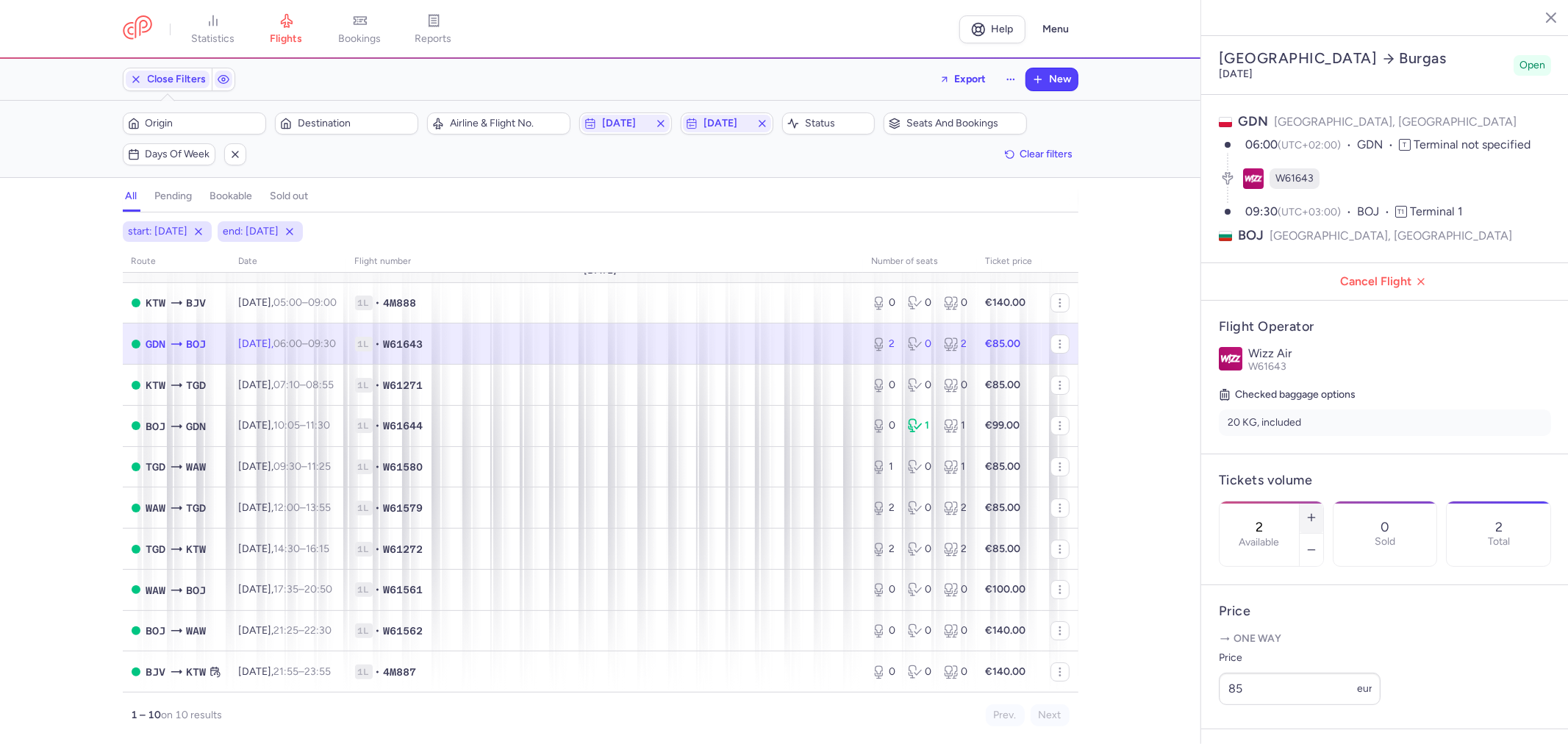
click at [1317, 512] on icon "button" at bounding box center [1311, 517] width 12 height 12
type input "3"
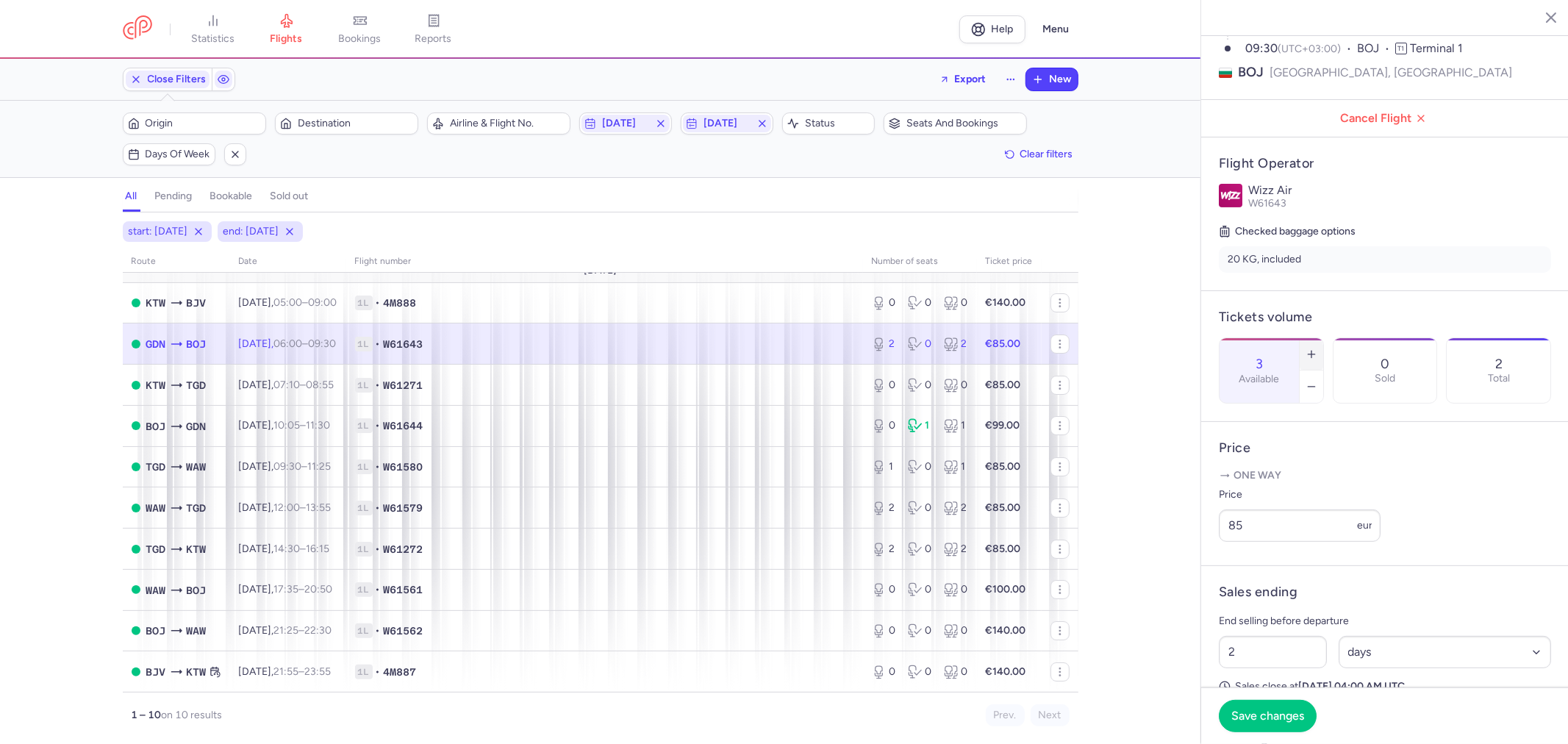
scroll to position [326, 0]
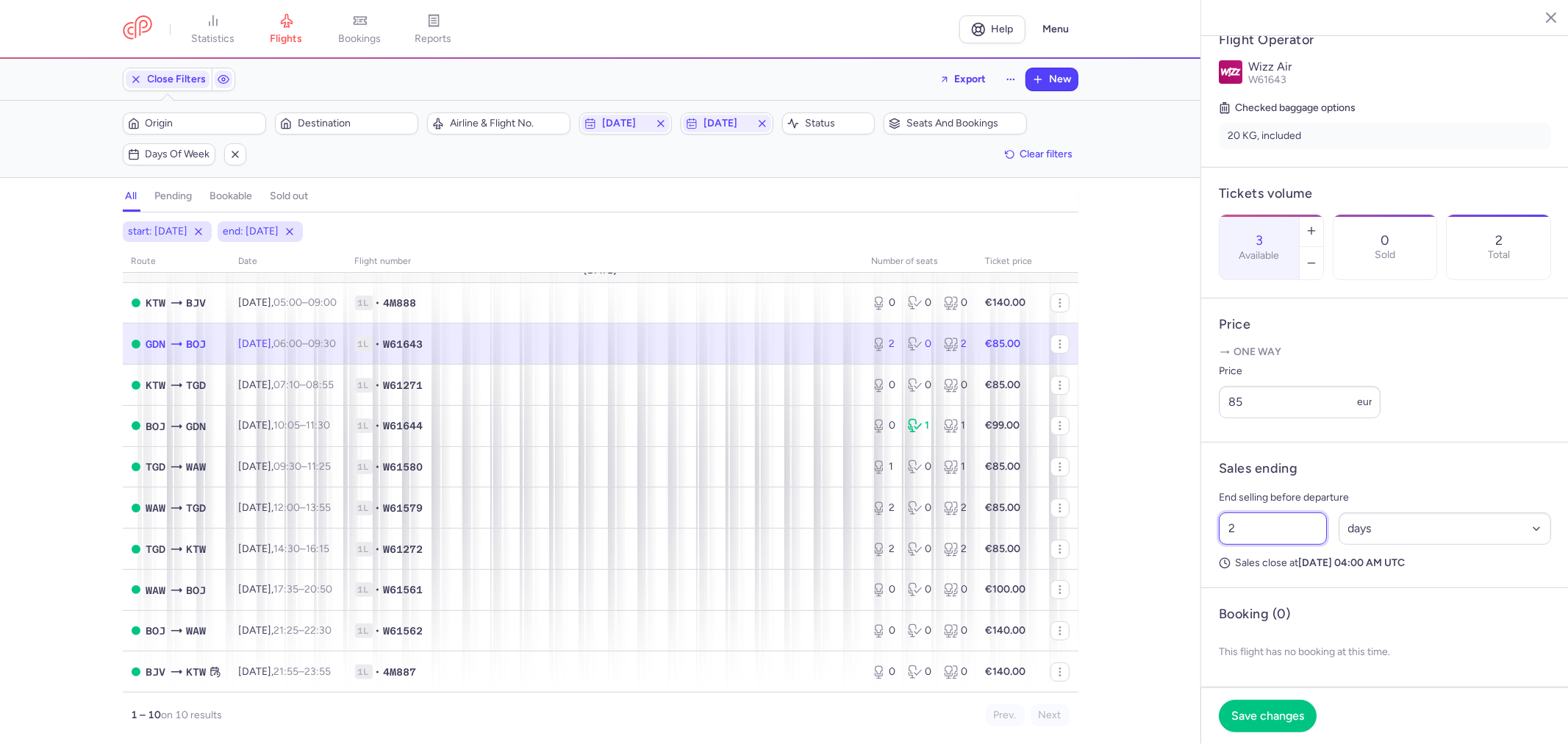
drag, startPoint x: 1234, startPoint y: 533, endPoint x: 1134, endPoint y: 532, distance: 100.0
click at [1153, 533] on div "statistics flights bookings reports Help Menu Close Filters Export New Filters …" at bounding box center [784, 372] width 1568 height 744
type input "1"
click at [1260, 710] on span "Save changes" at bounding box center [1267, 715] width 73 height 13
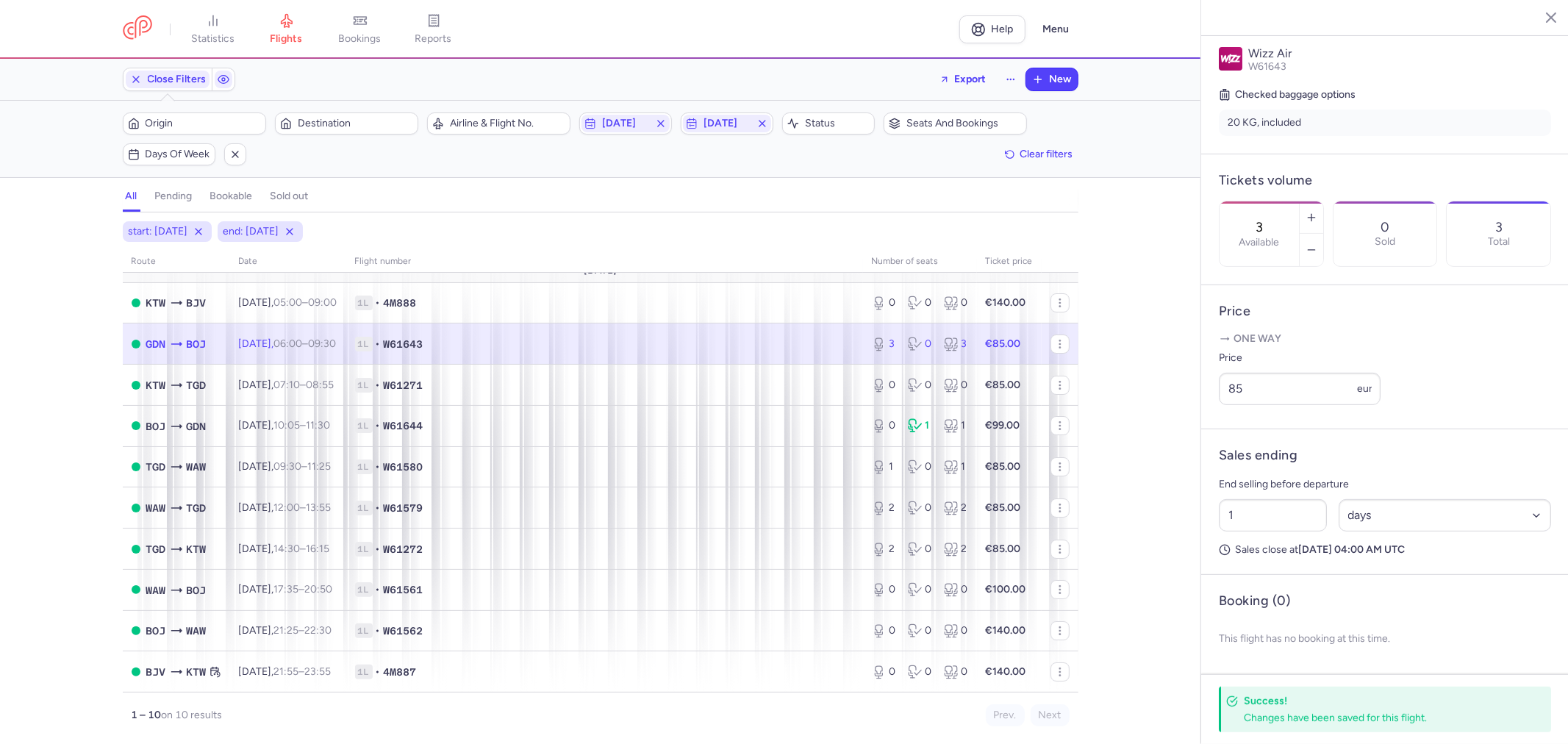
scroll to position [308, 0]
click at [788, 429] on td "1L • W61644" at bounding box center [604, 426] width 517 height 41
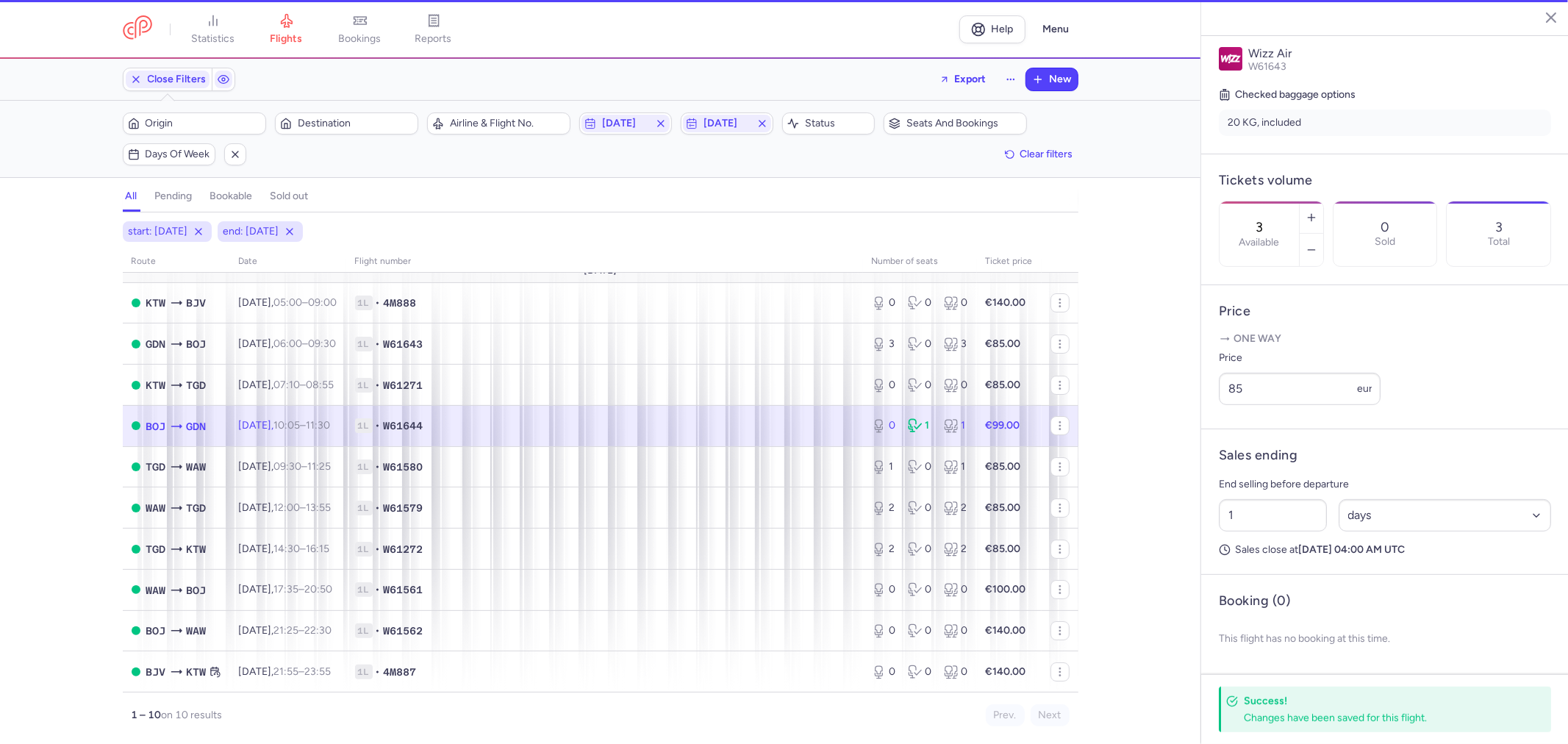
type input "0"
type input "2"
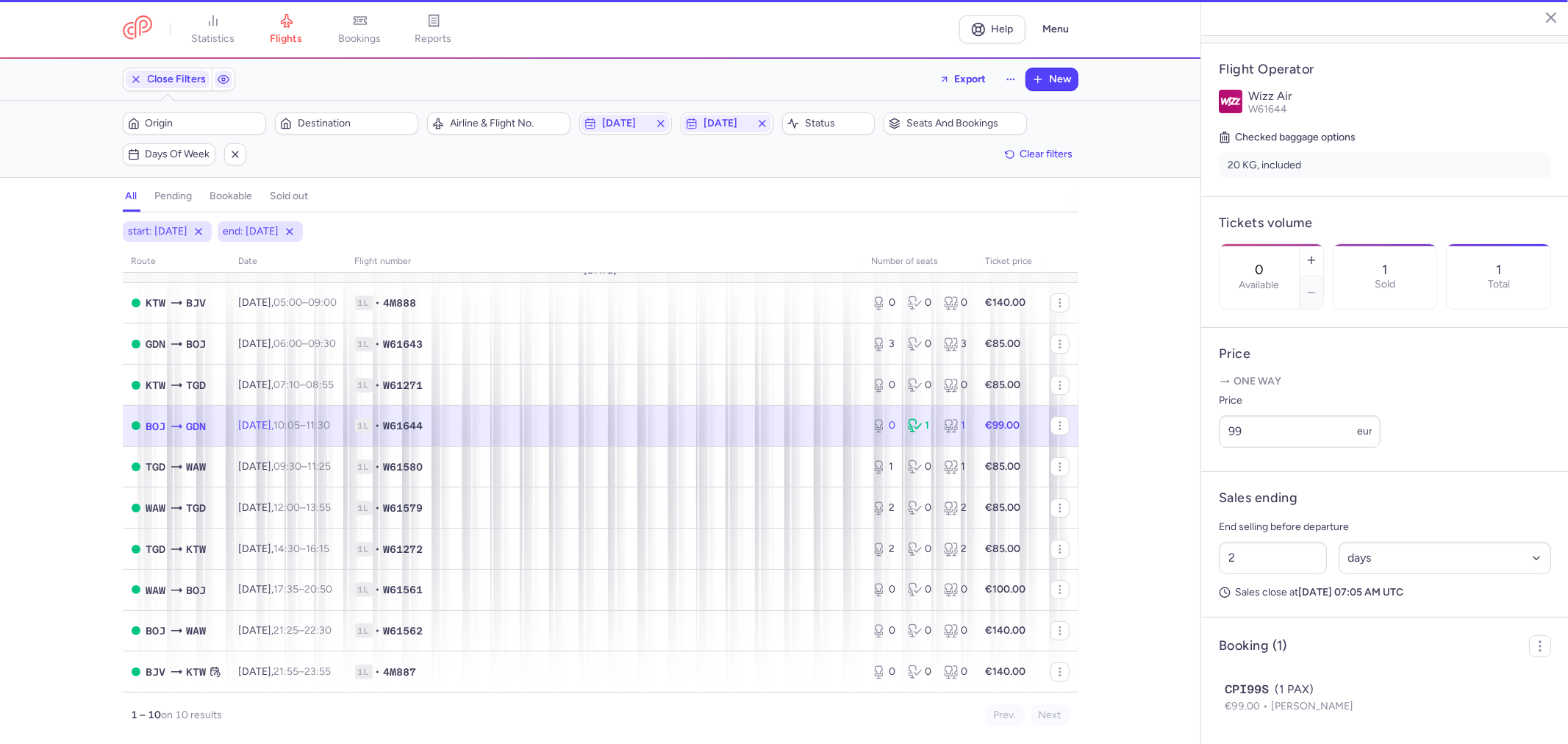
scroll to position [308, 0]
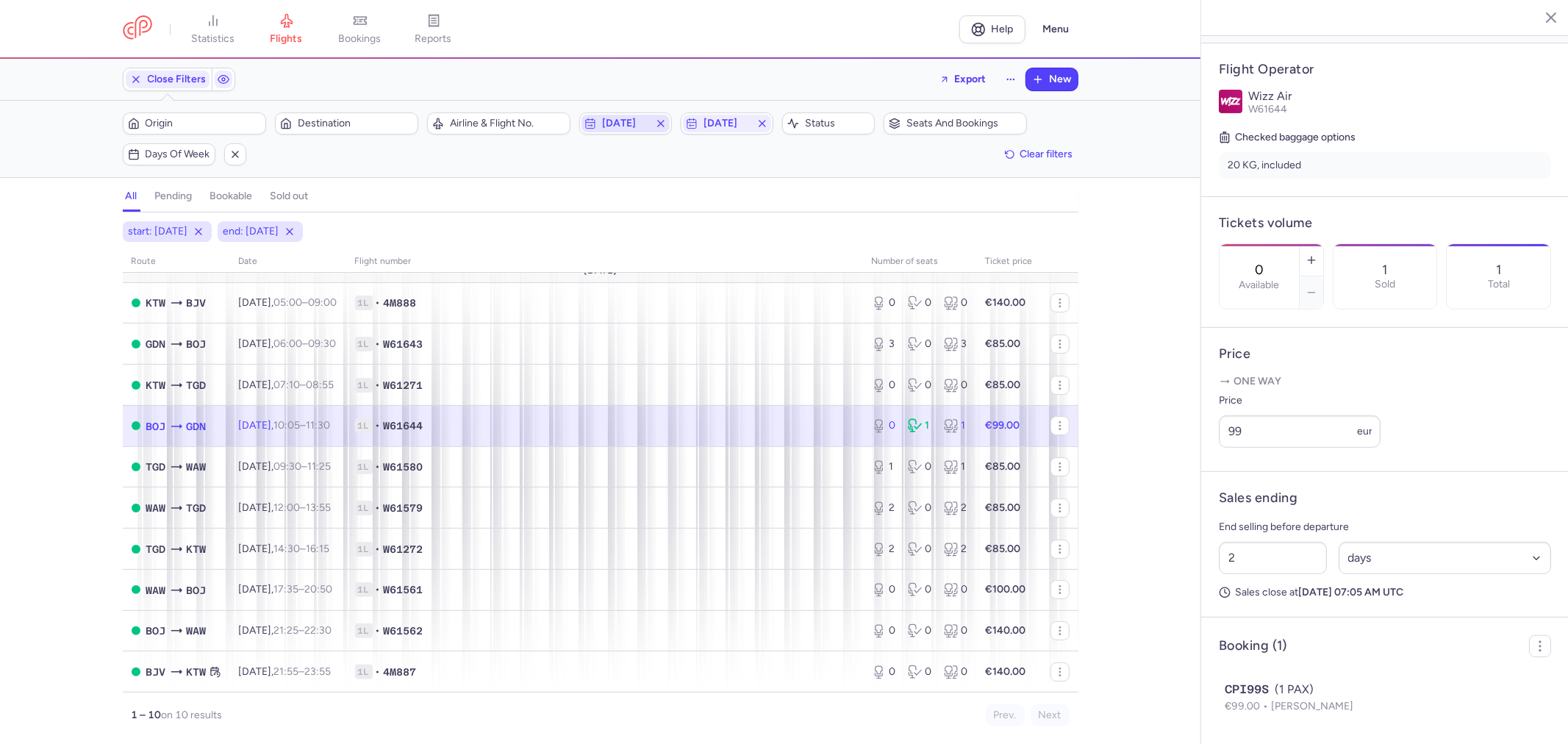
click at [659, 123] on icon "button" at bounding box center [660, 123] width 12 height 12
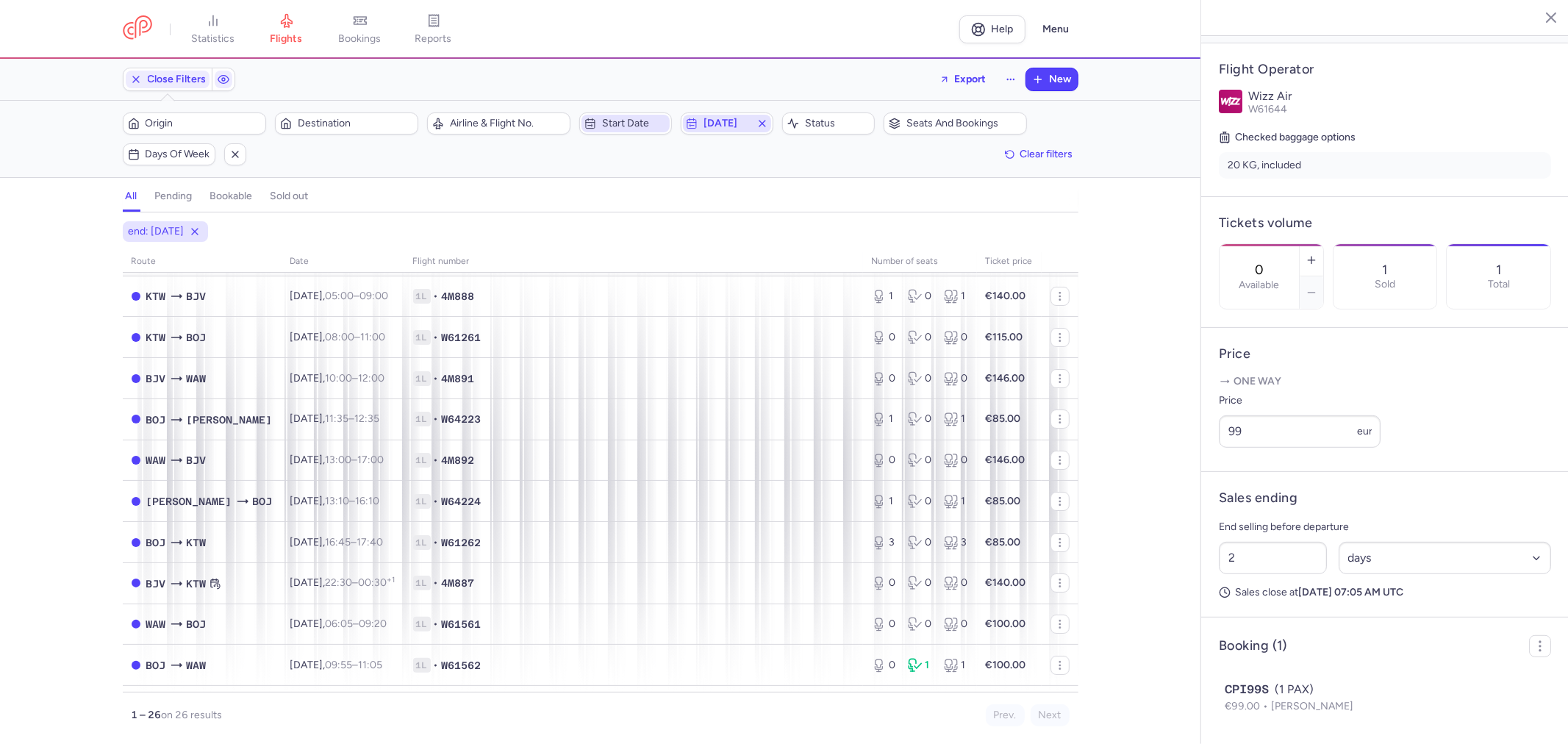
click at [762, 121] on icon "button" at bounding box center [762, 123] width 12 height 12
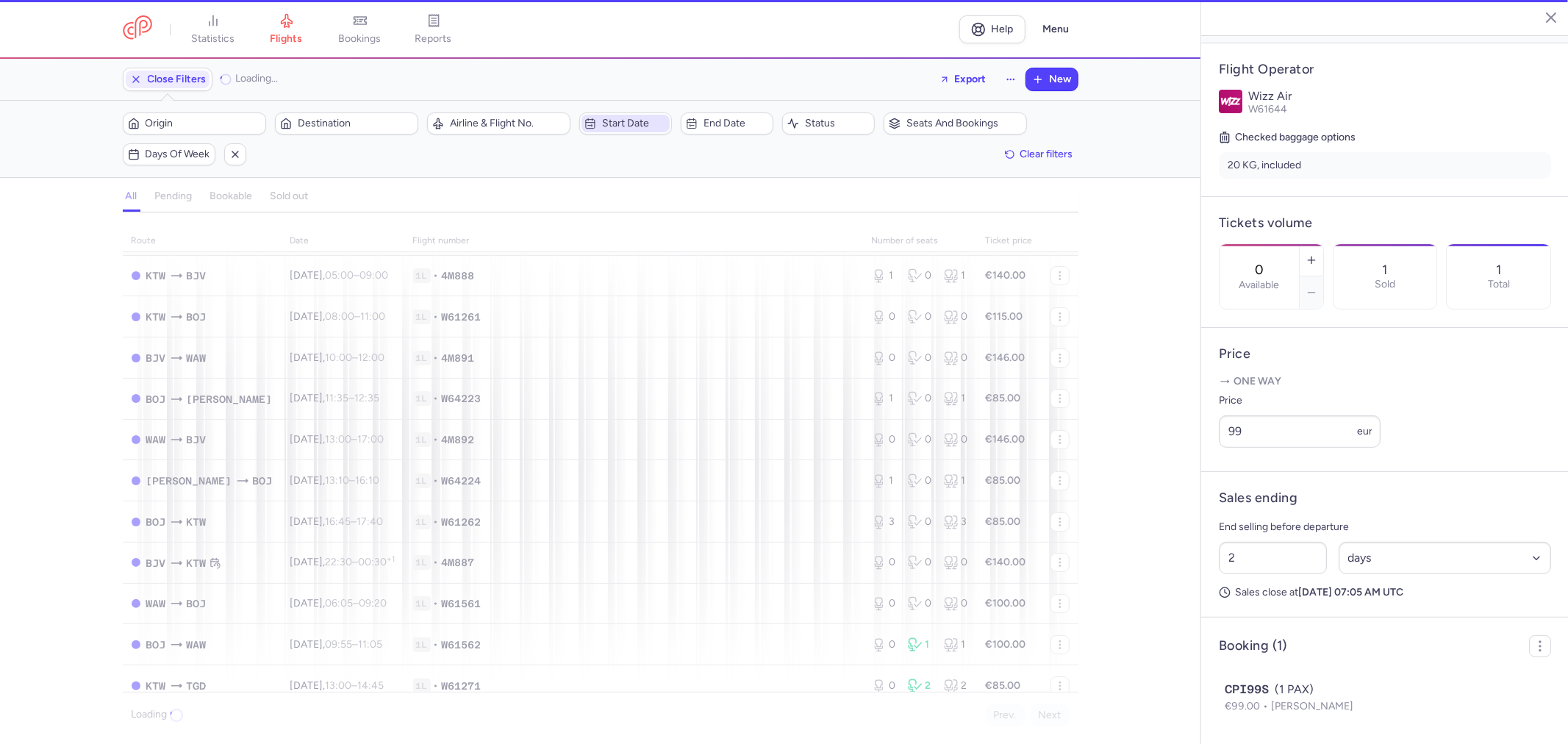
click at [644, 121] on span "Start date" at bounding box center [635, 123] width 65 height 12
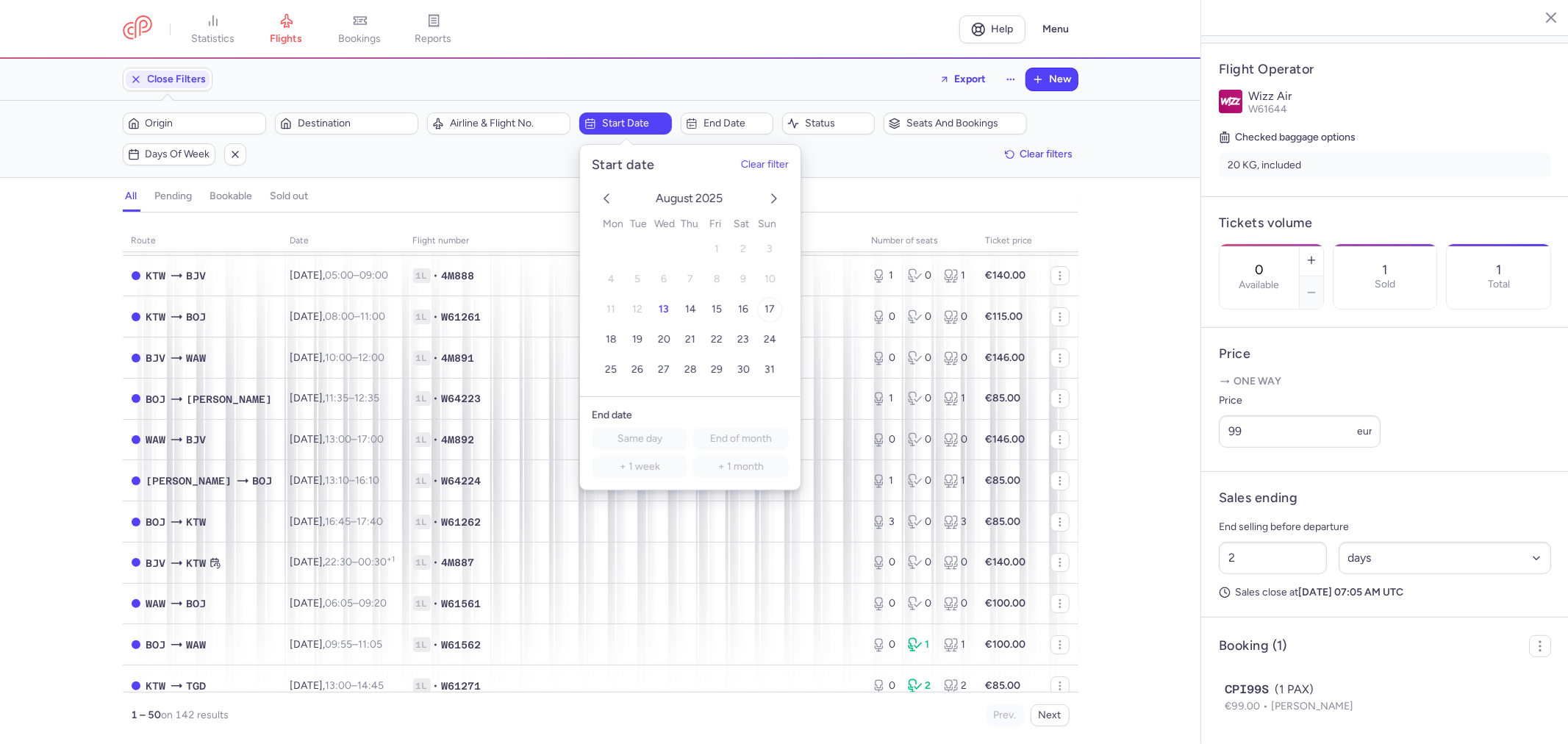
click at [767, 306] on span "17" at bounding box center [769, 309] width 10 height 13
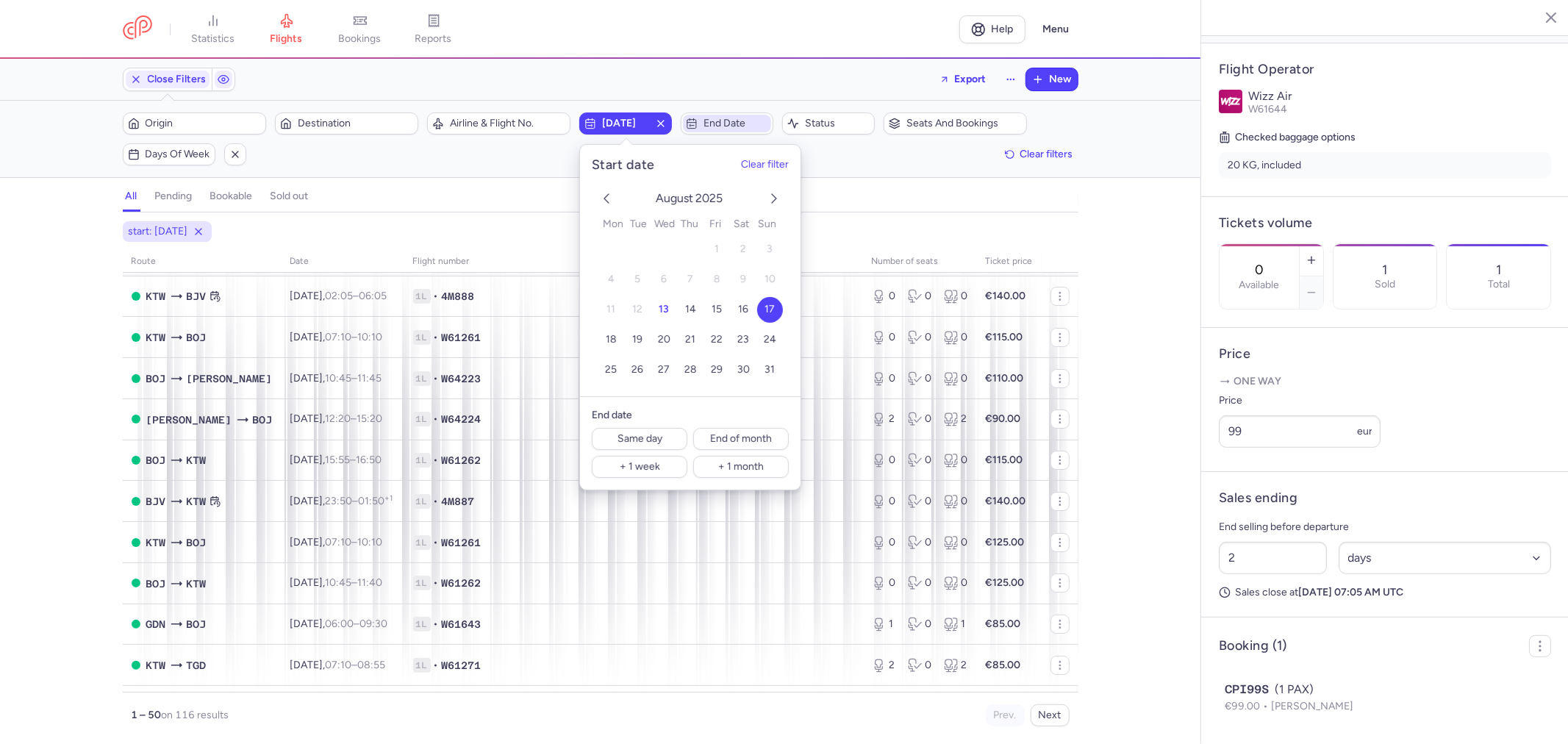
click at [735, 120] on span "End date" at bounding box center [735, 123] width 65 height 12
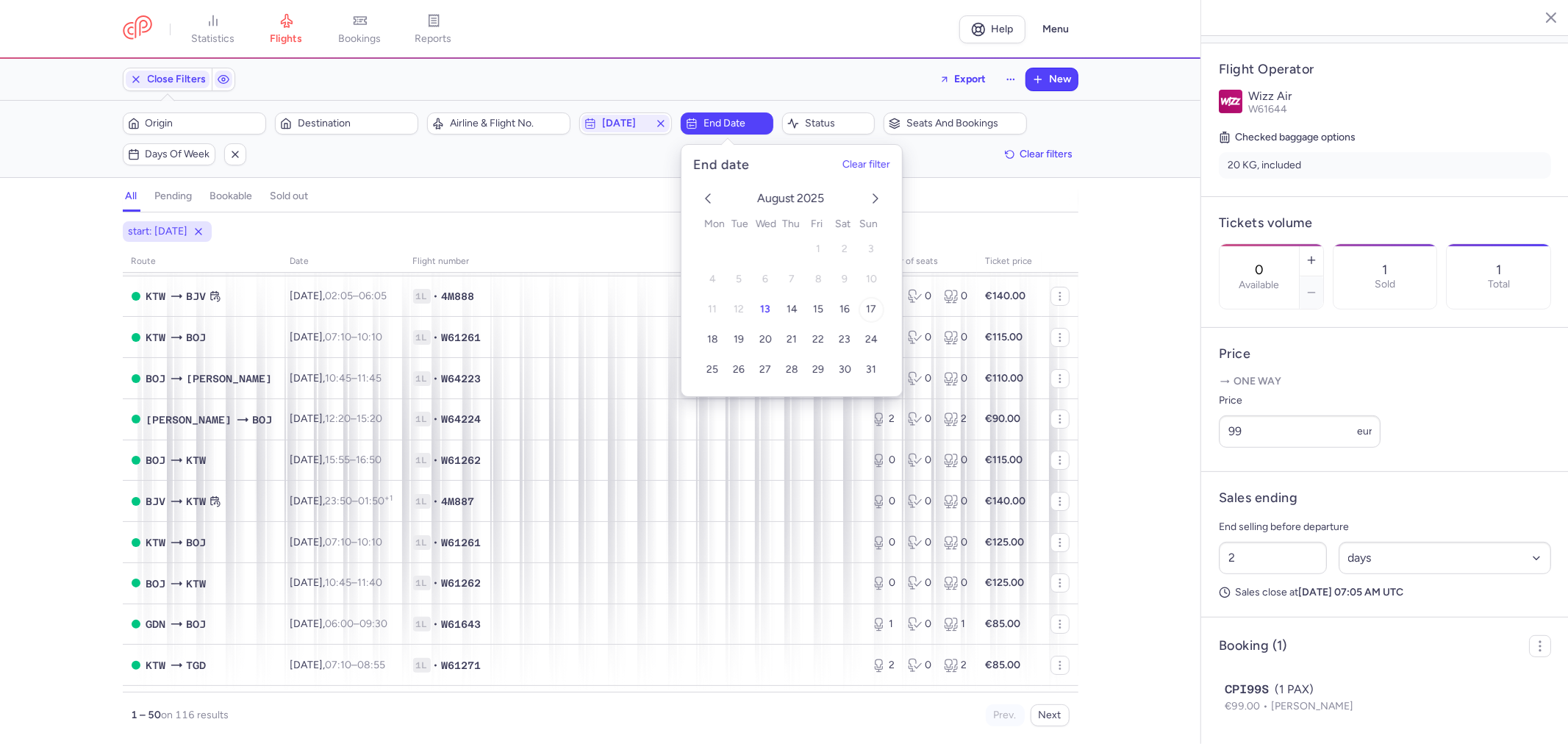
click at [869, 309] on span "17" at bounding box center [870, 309] width 10 height 13
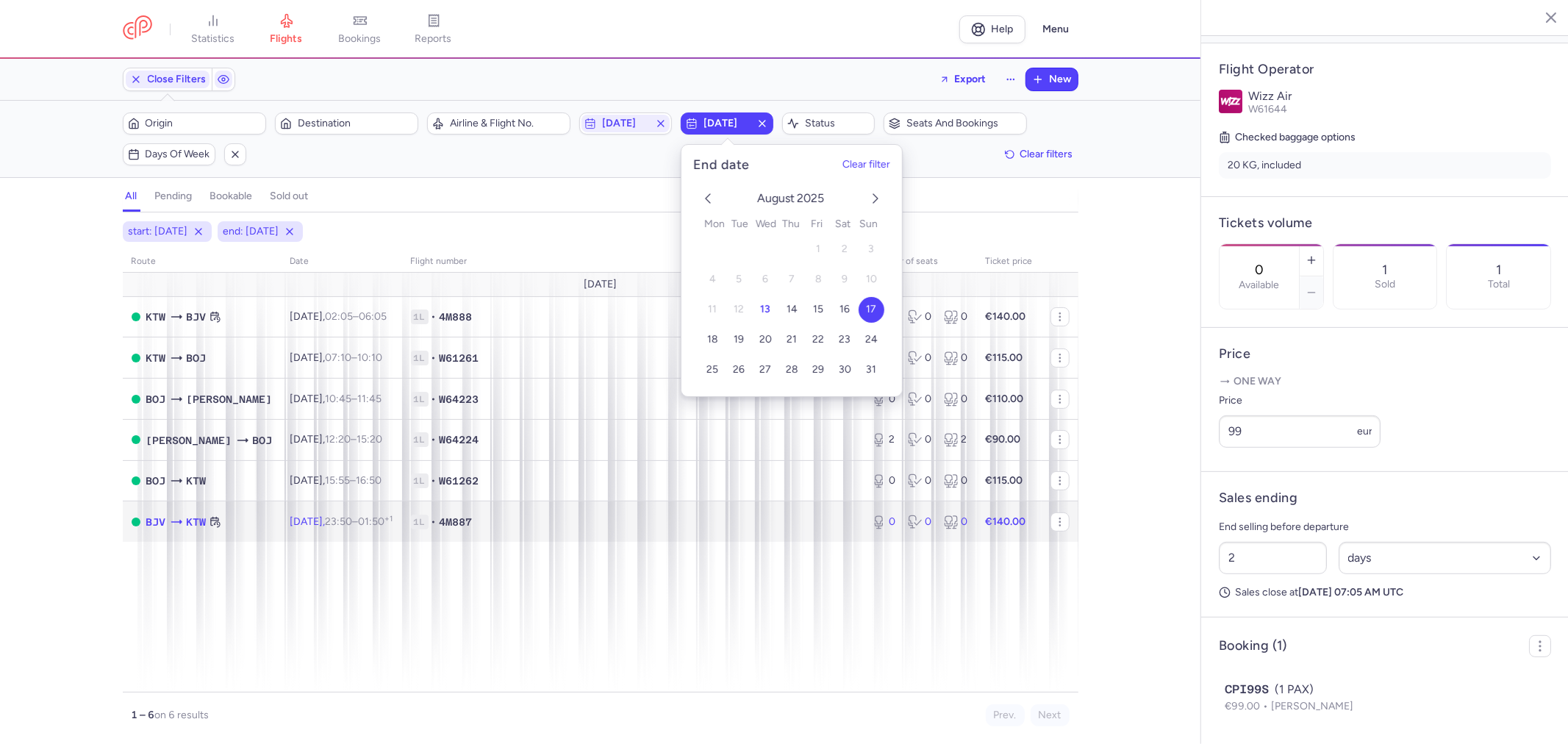
click at [768, 538] on td "1L • 4M887" at bounding box center [632, 522] width 461 height 40
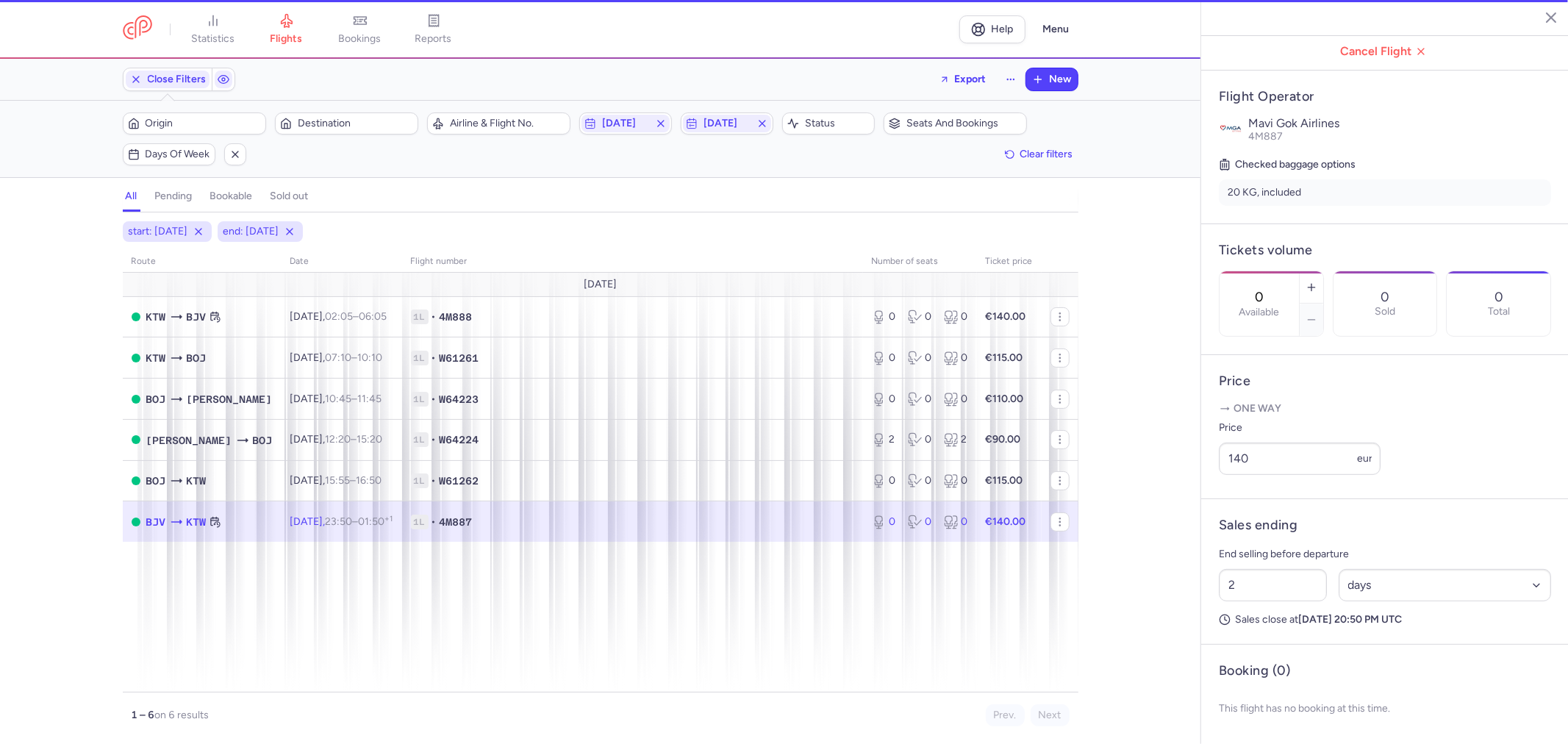
scroll to position [268, 0]
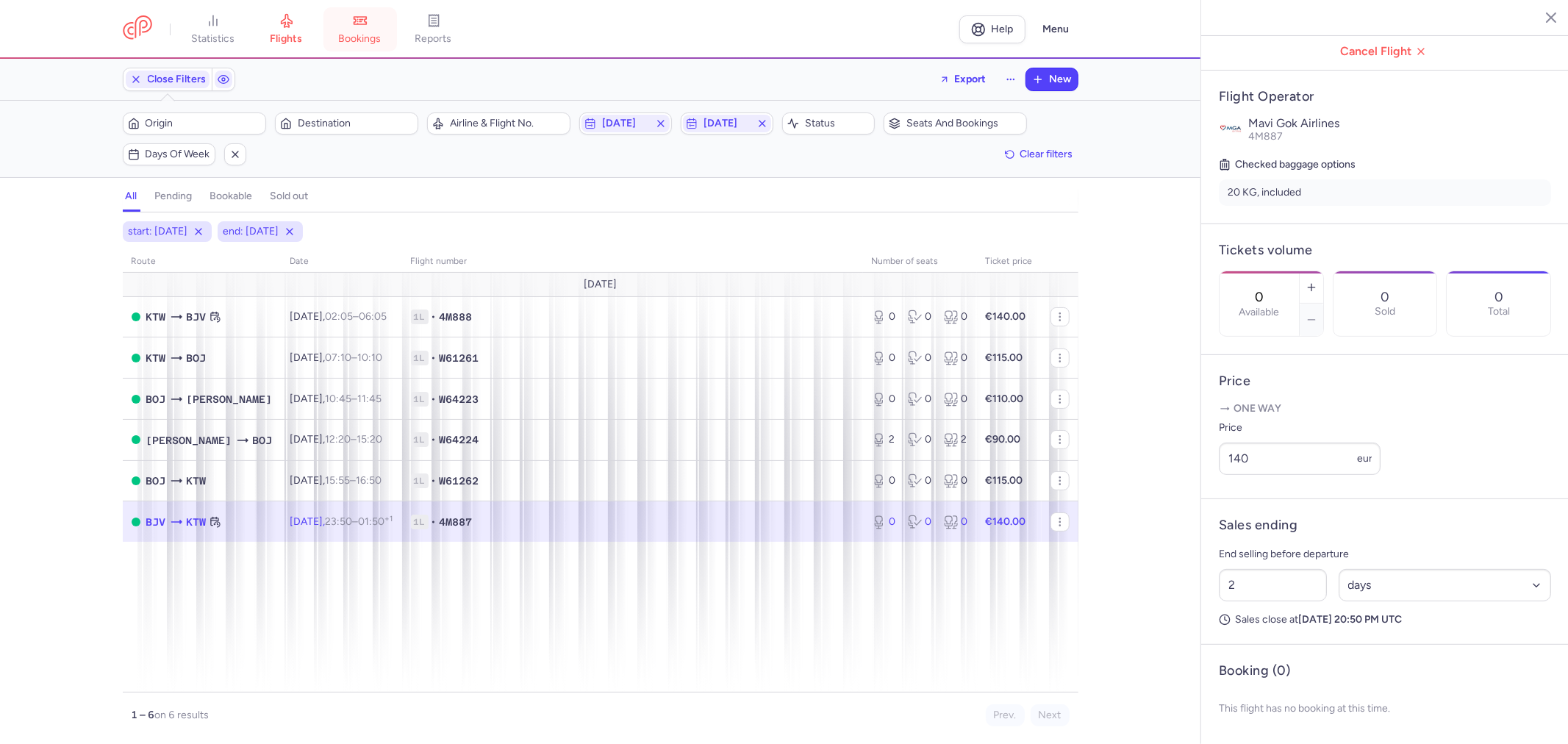
click at [361, 40] on span "bookings" at bounding box center [360, 39] width 42 height 13
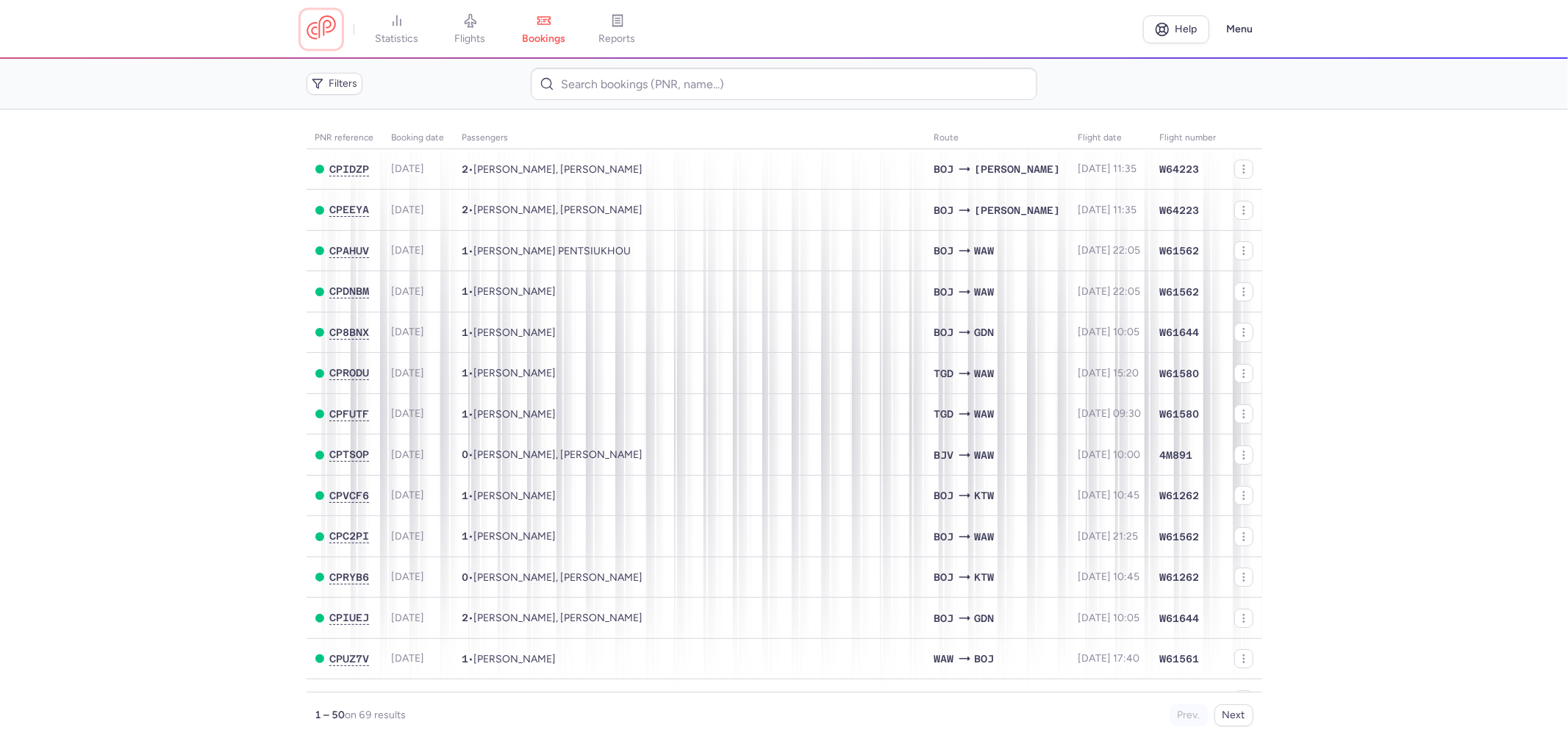
click at [315, 31] on link at bounding box center [321, 29] width 30 height 27
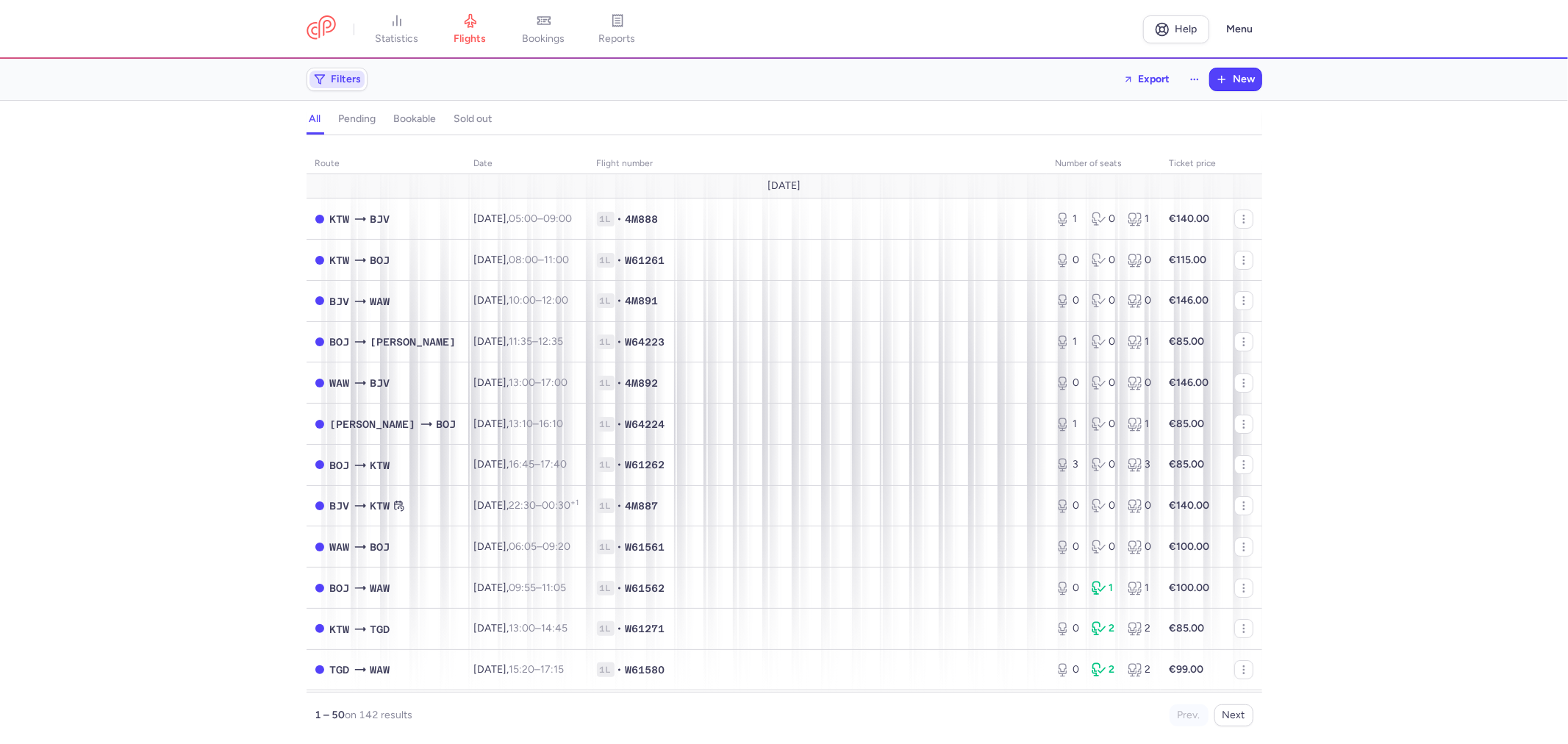
click at [325, 76] on icon "button" at bounding box center [319, 79] width 12 height 12
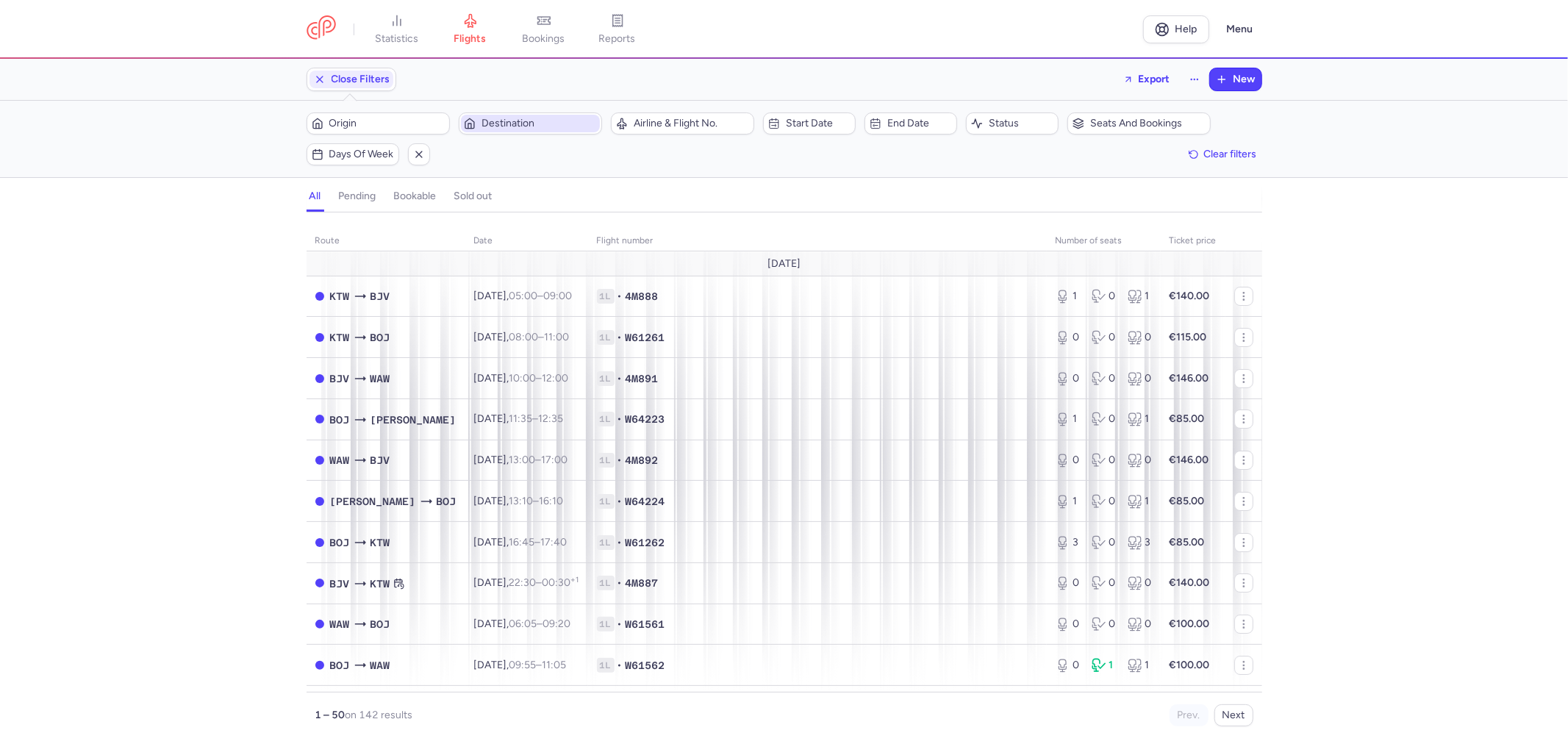
click at [553, 130] on span "Destination" at bounding box center [530, 124] width 139 height 18
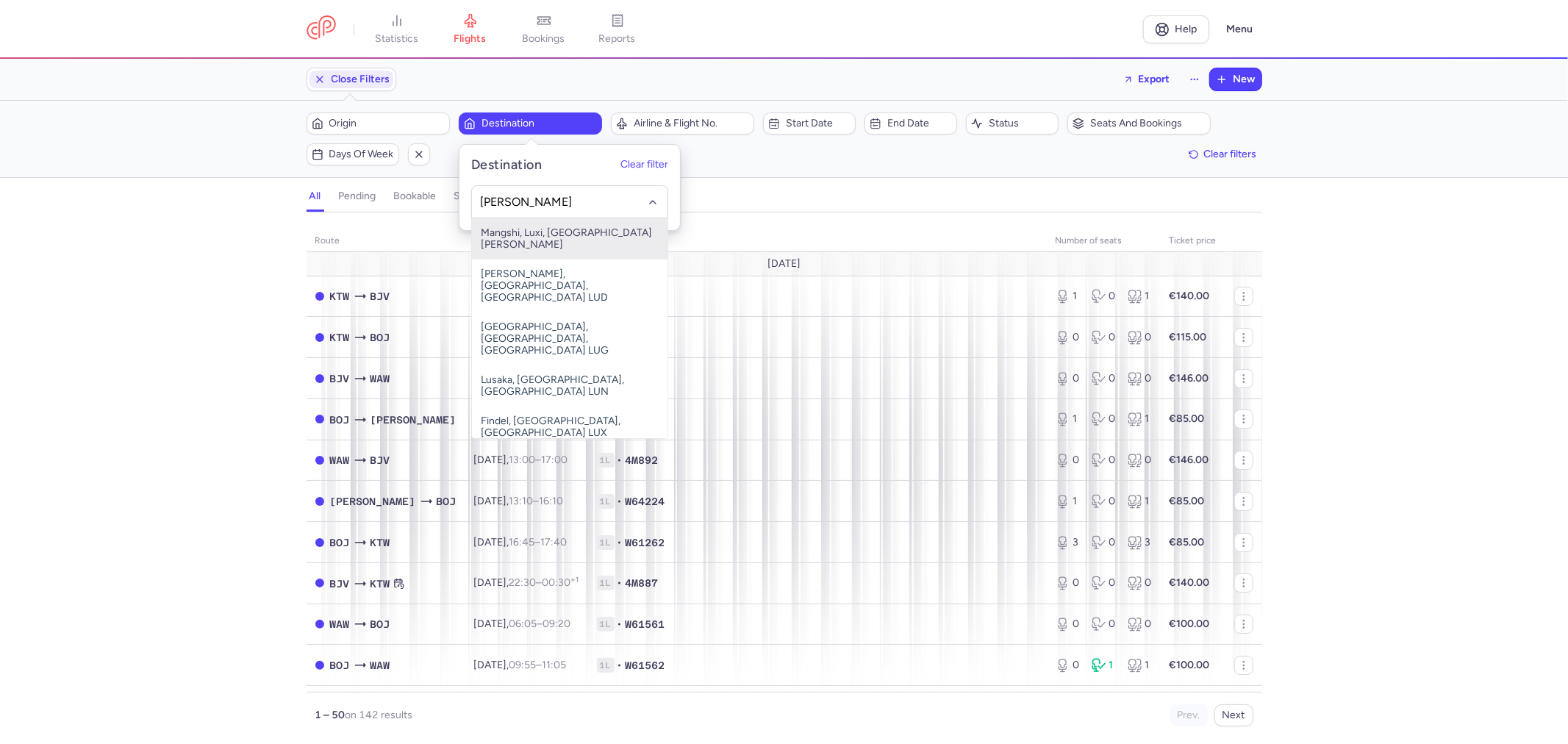
type input "luz"
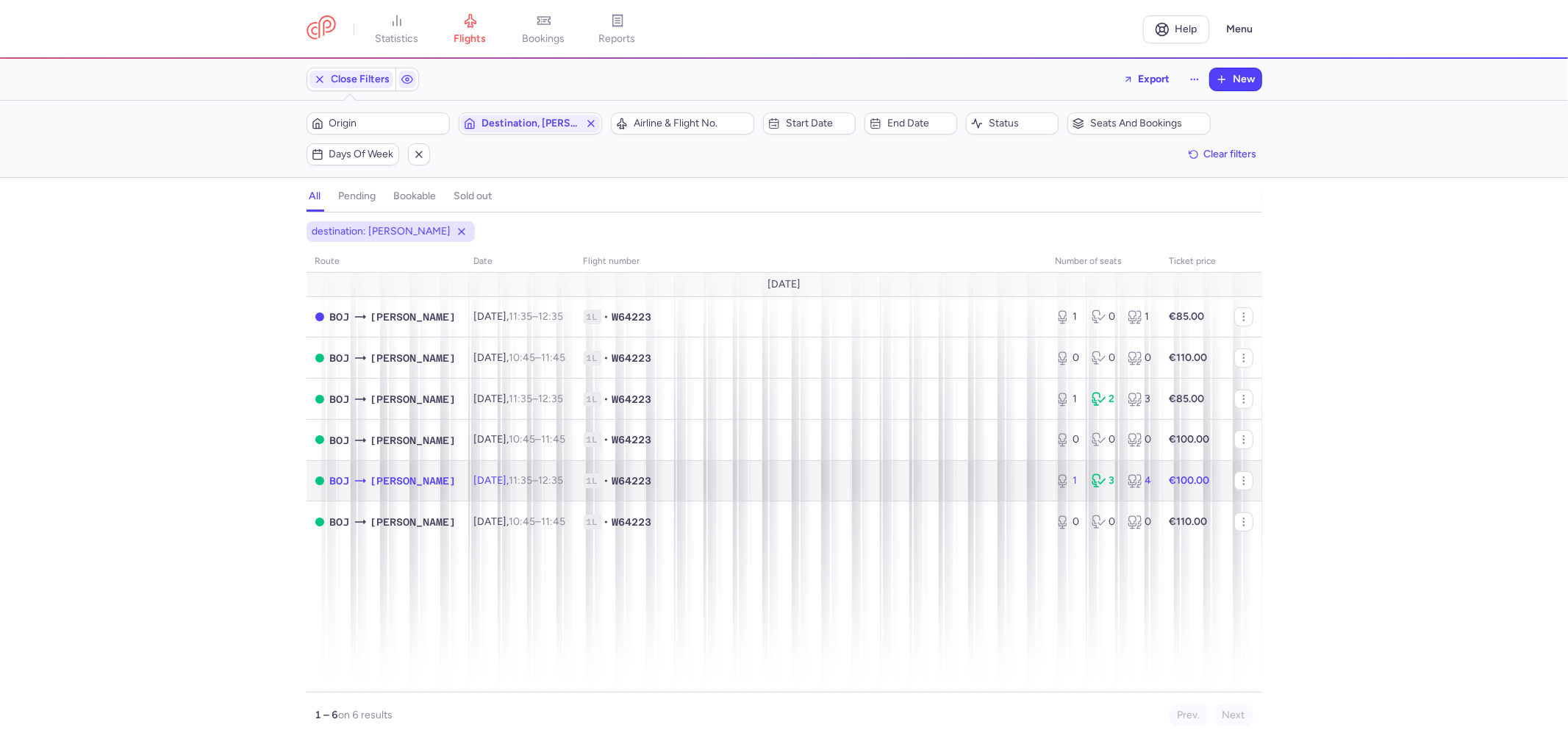
click at [741, 480] on span "1L • W64223" at bounding box center [810, 481] width 454 height 14
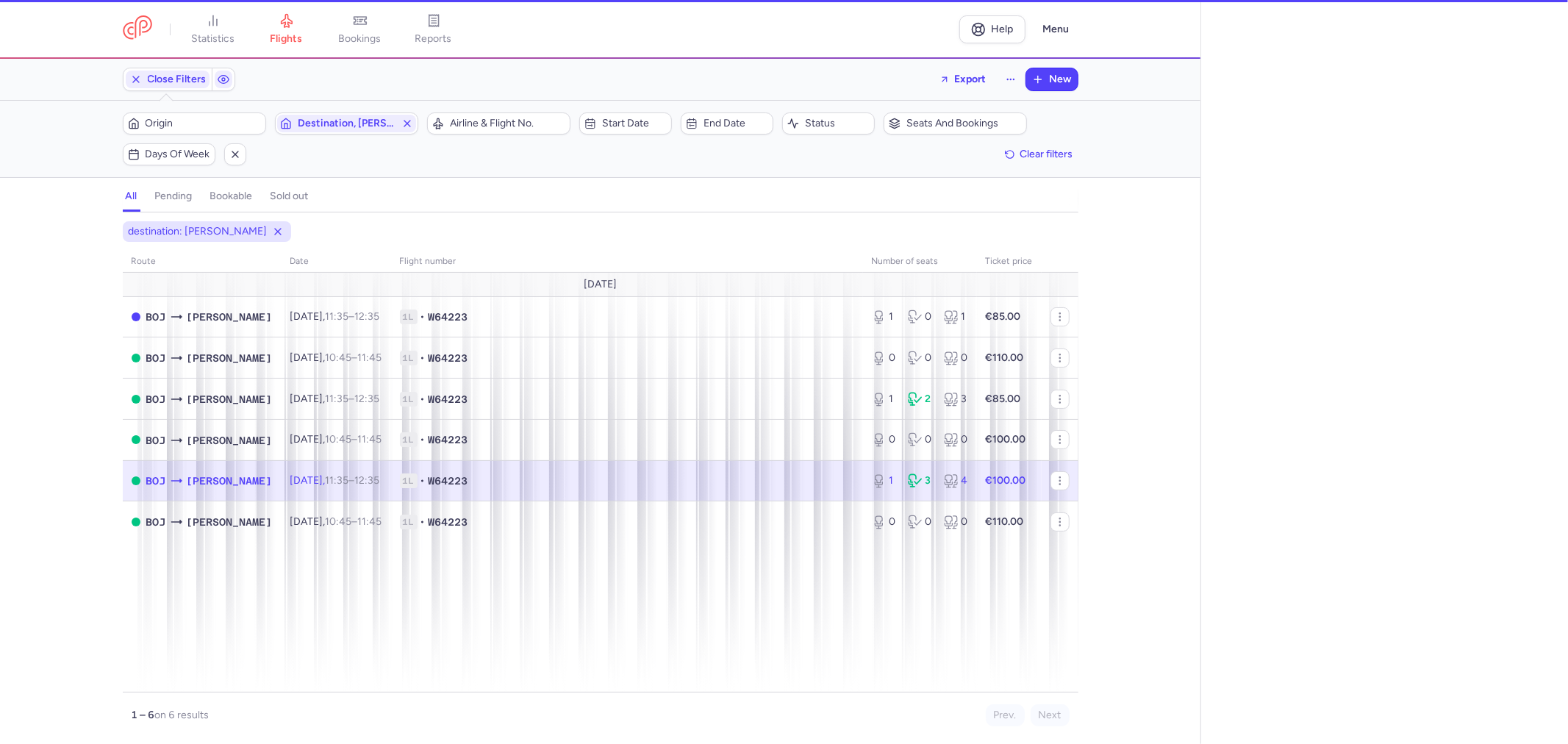
select select "days"
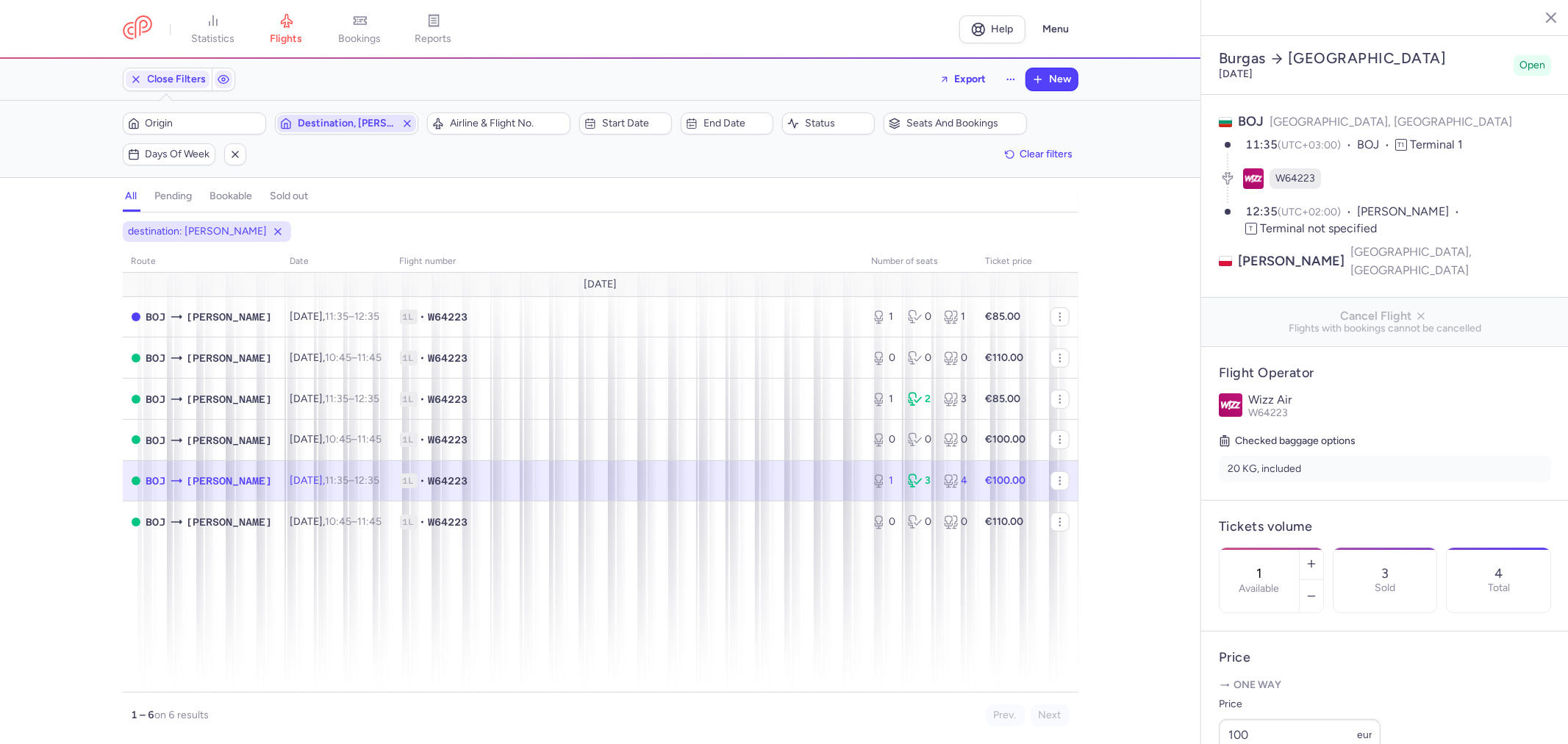
click at [405, 127] on icon "button" at bounding box center [406, 123] width 12 height 12
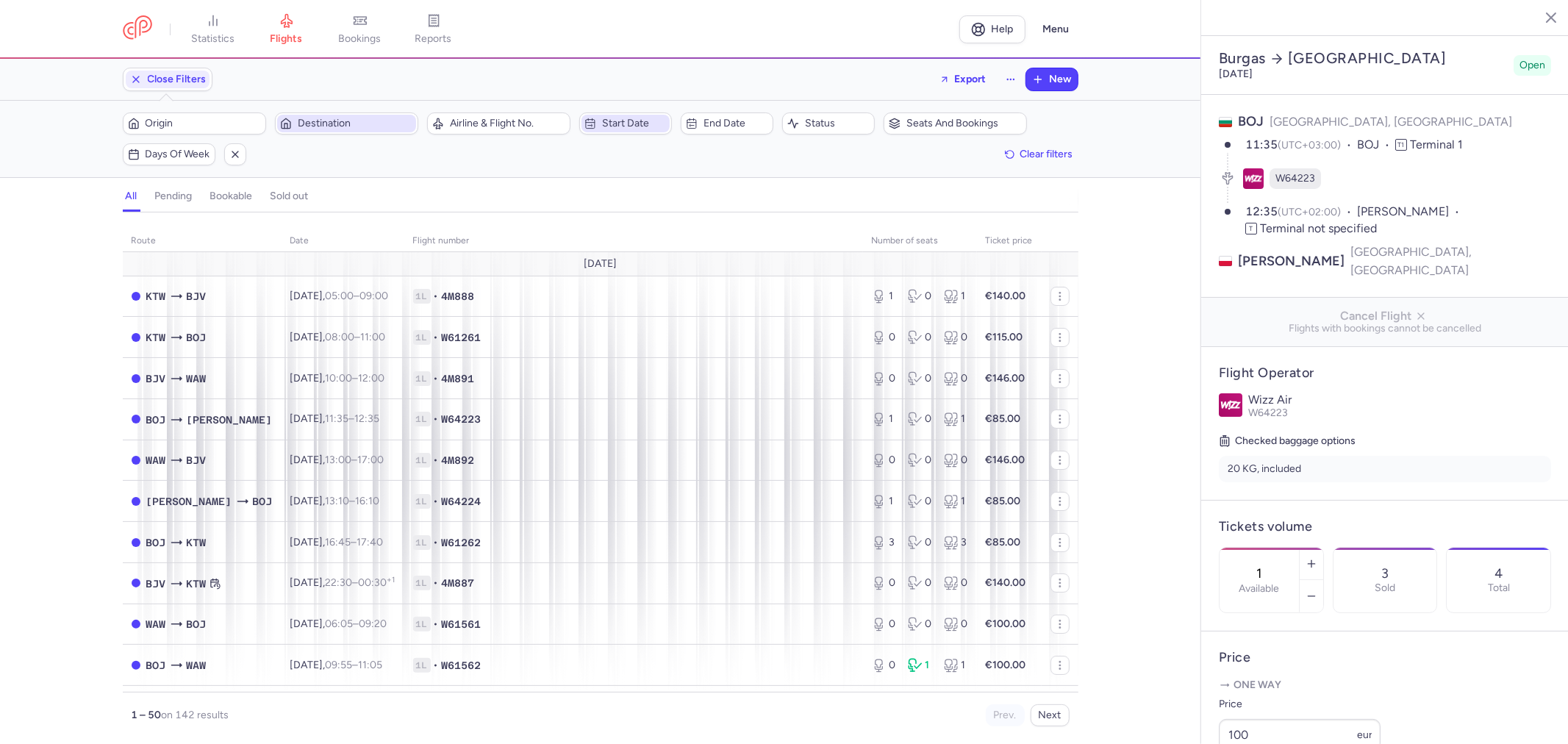
click at [651, 121] on span "Start date" at bounding box center [635, 123] width 65 height 12
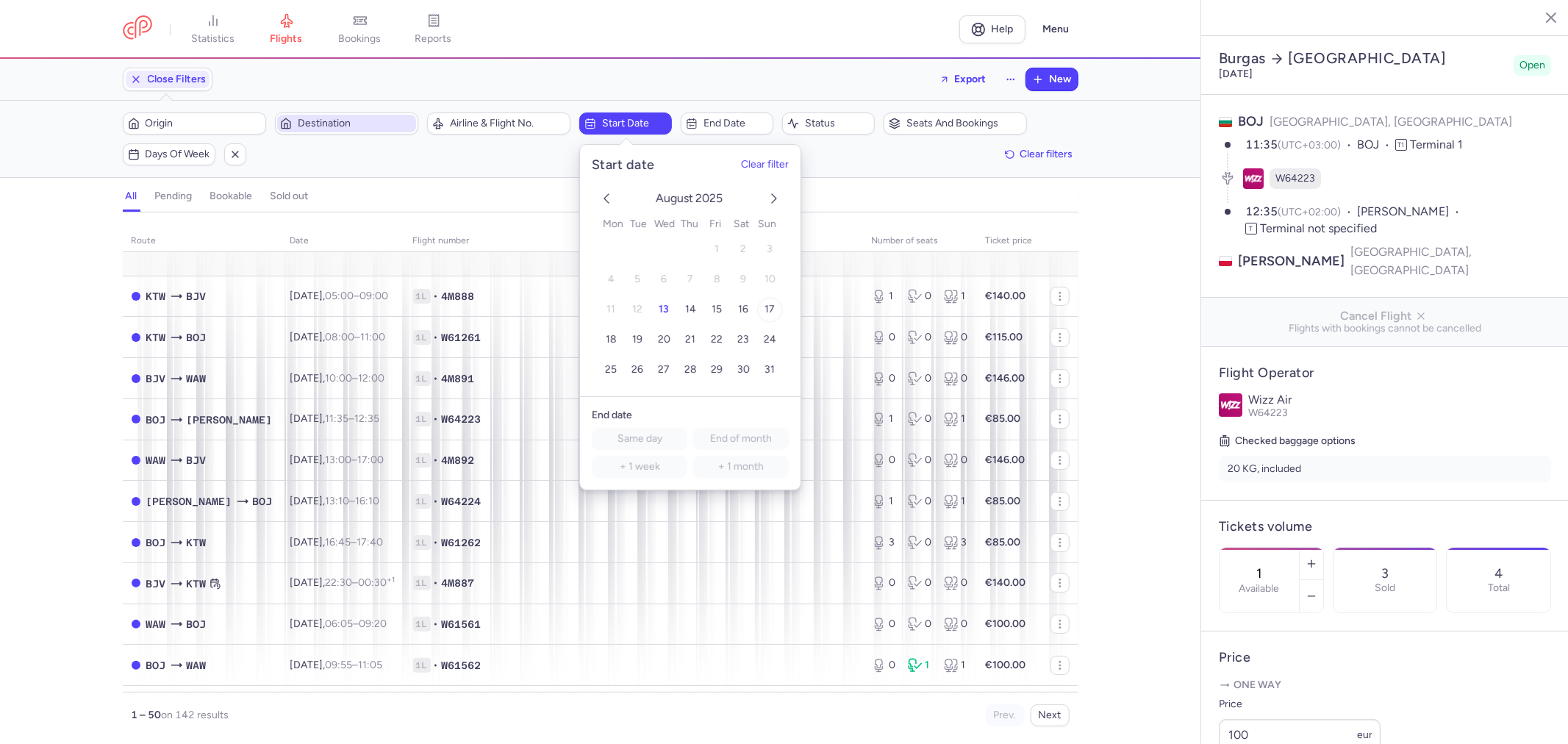
click at [760, 306] on button "17" at bounding box center [770, 309] width 26 height 26
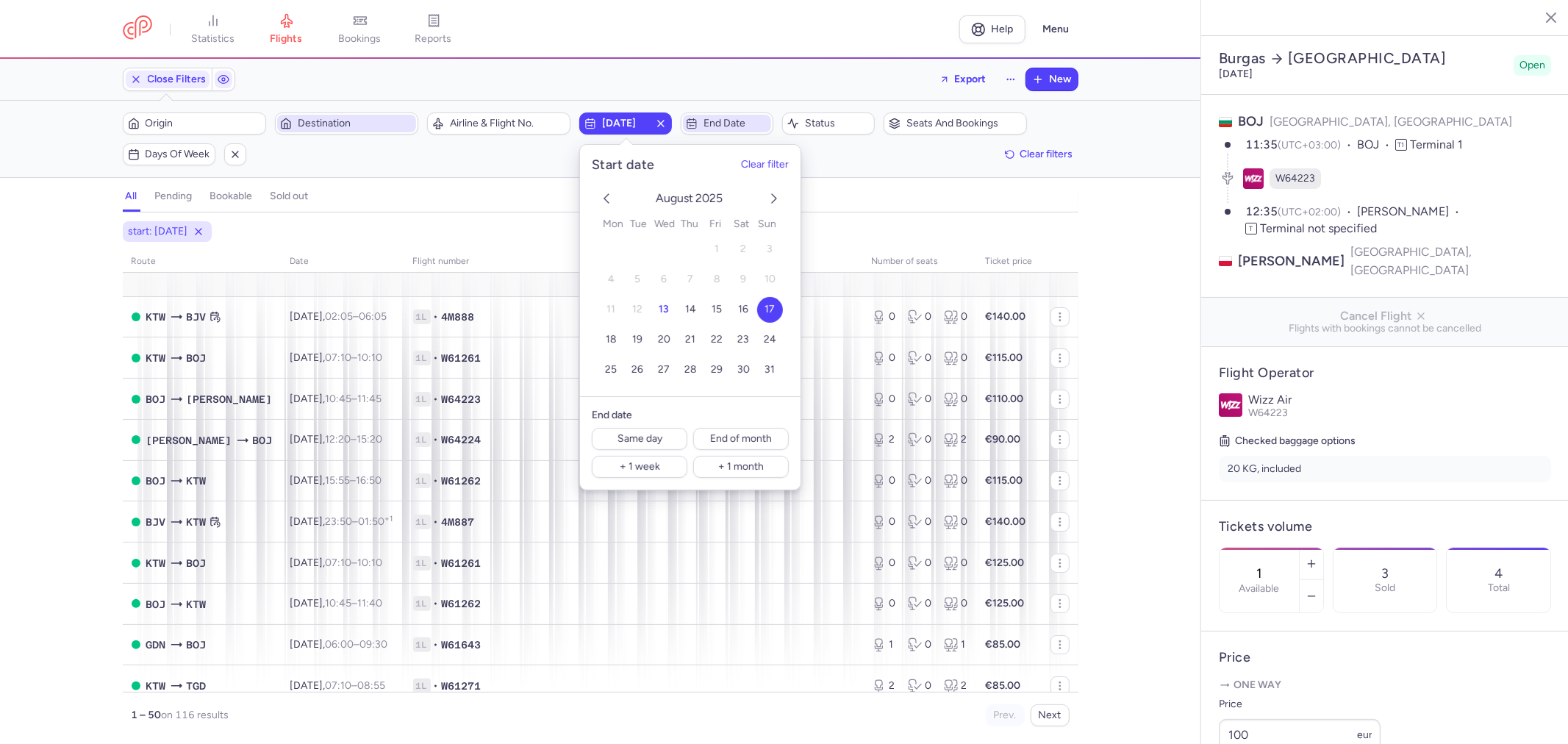
click at [714, 120] on span "End date" at bounding box center [735, 123] width 65 height 12
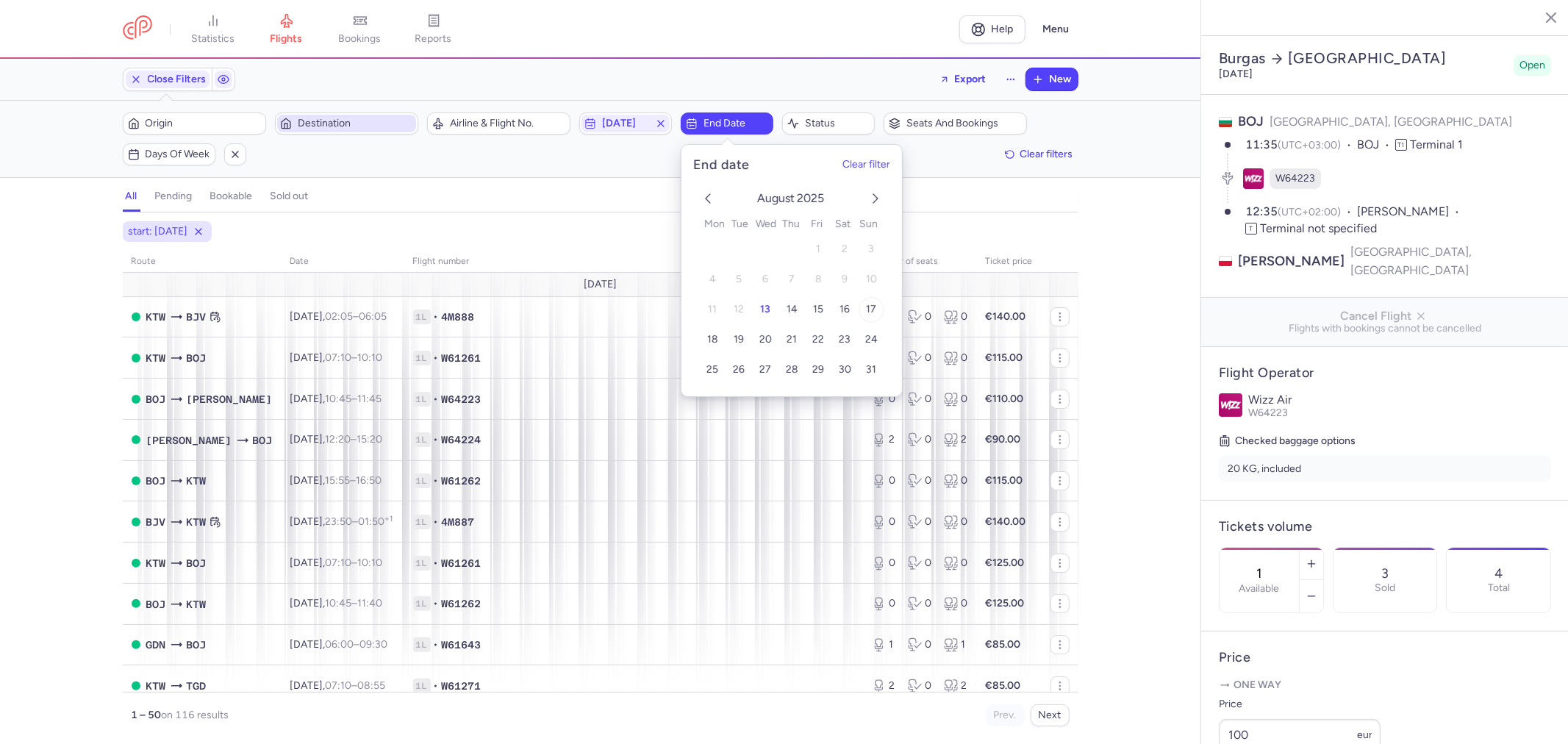
click at [873, 309] on span "17" at bounding box center [870, 309] width 10 height 13
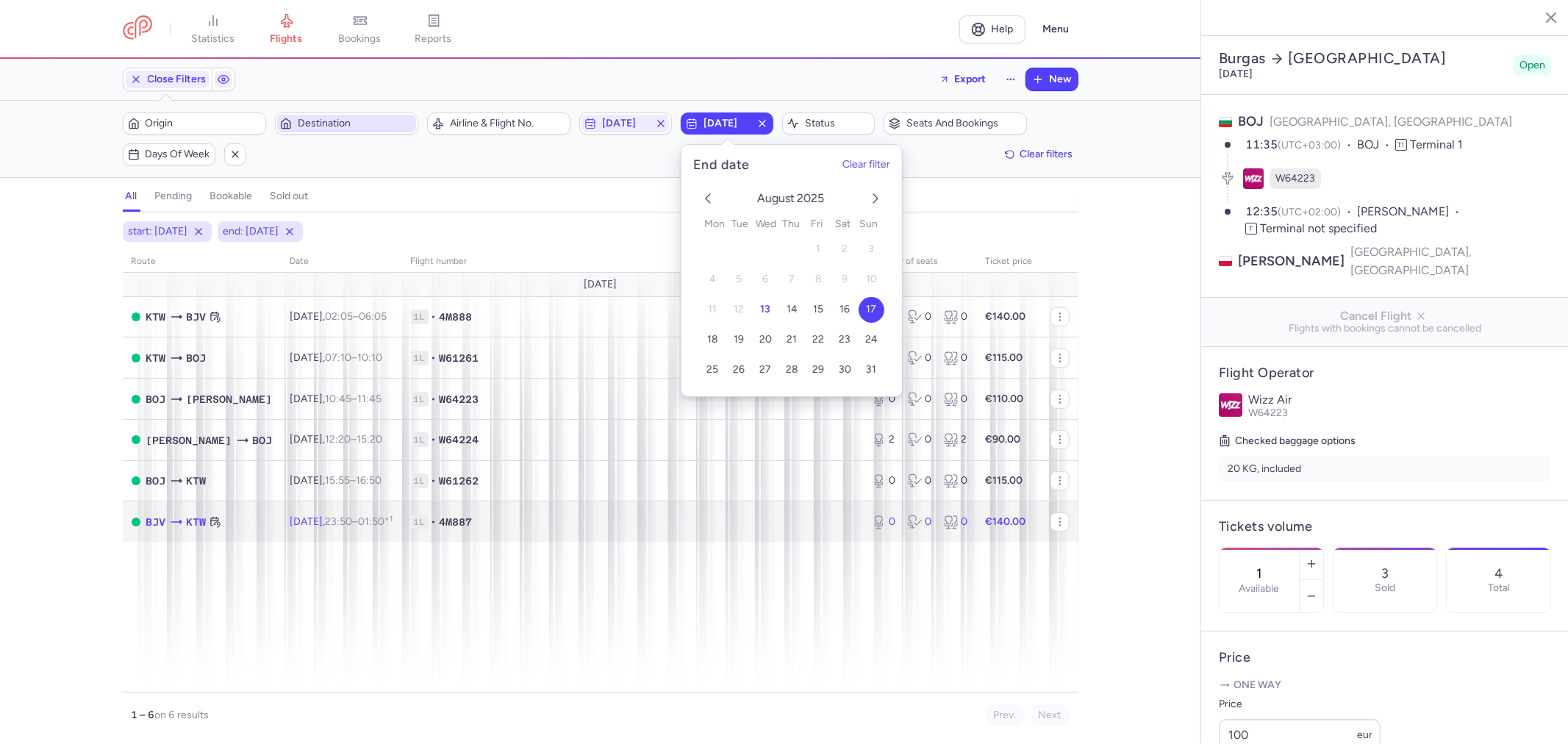
click at [567, 530] on span "1L • 4M887" at bounding box center [632, 522] width 443 height 14
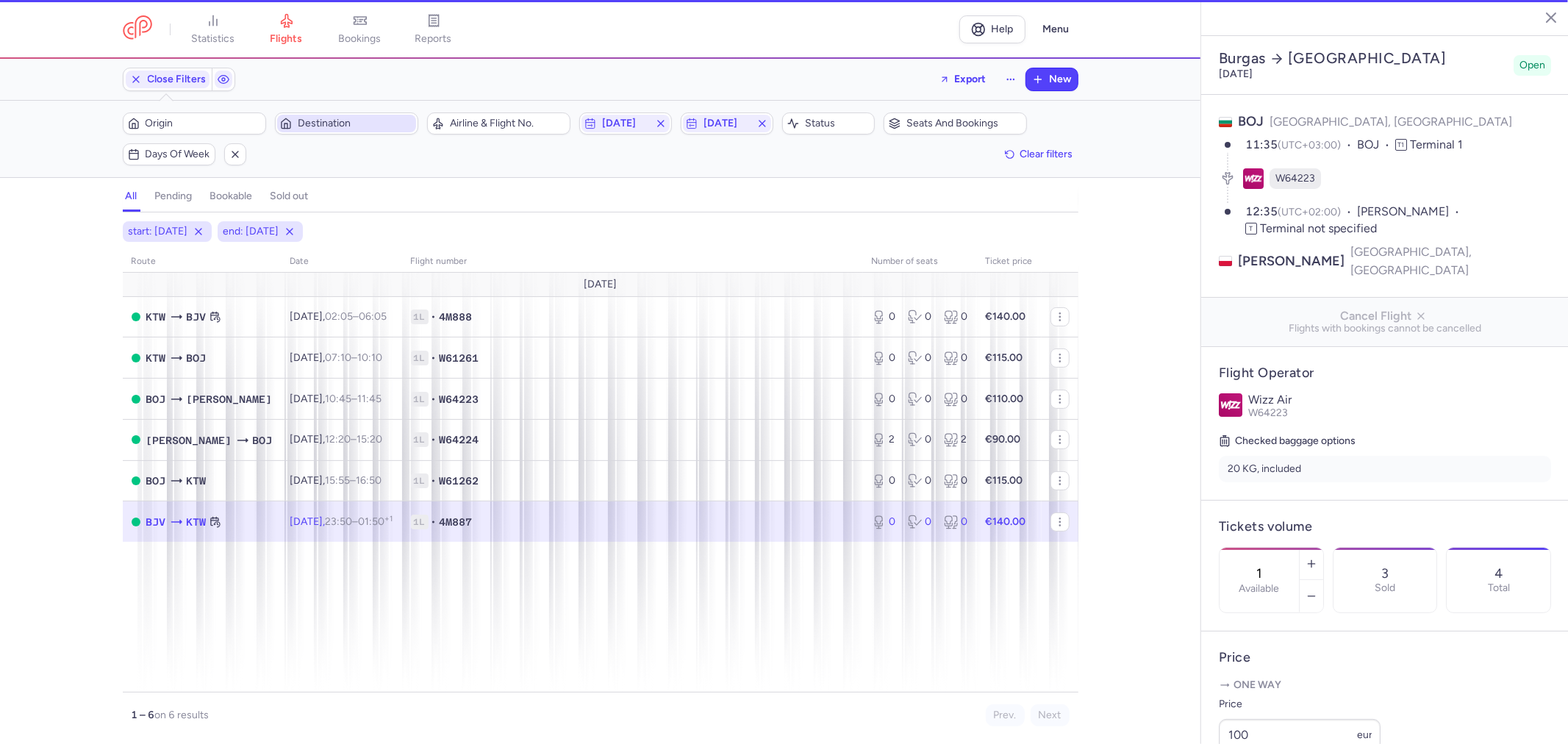
type input "0"
